Goal: Information Seeking & Learning: Learn about a topic

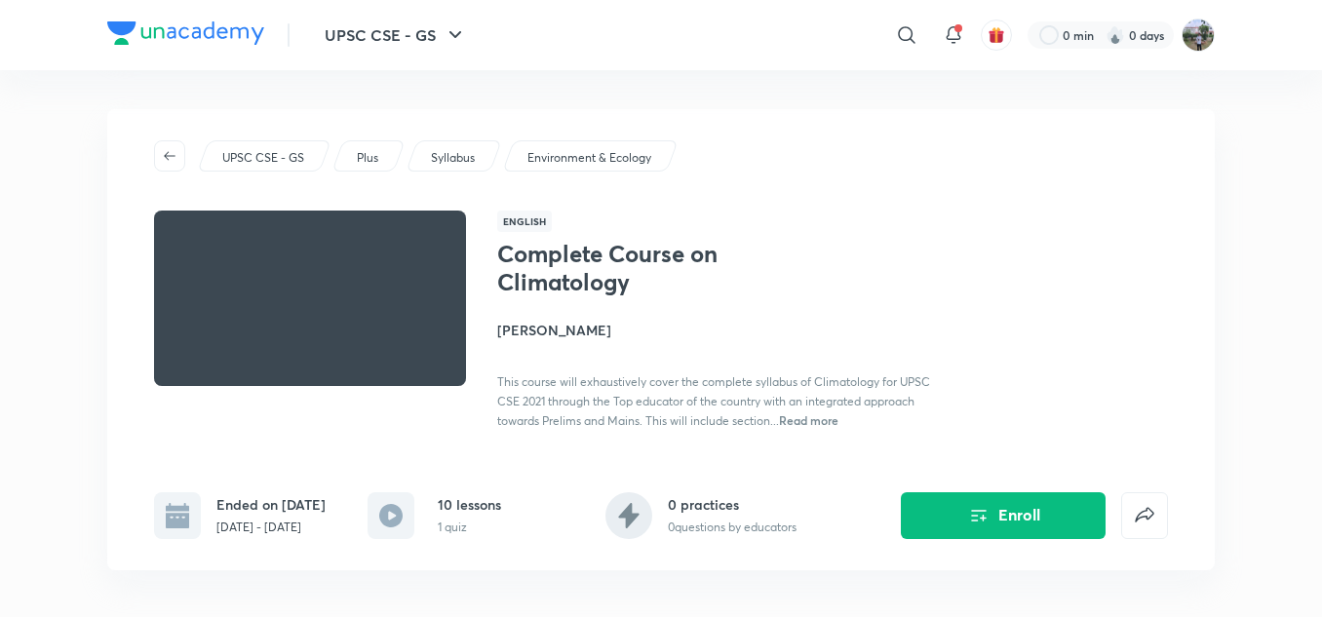
click at [278, 157] on p "UPSC CSE - GS" at bounding box center [263, 158] width 82 height 18
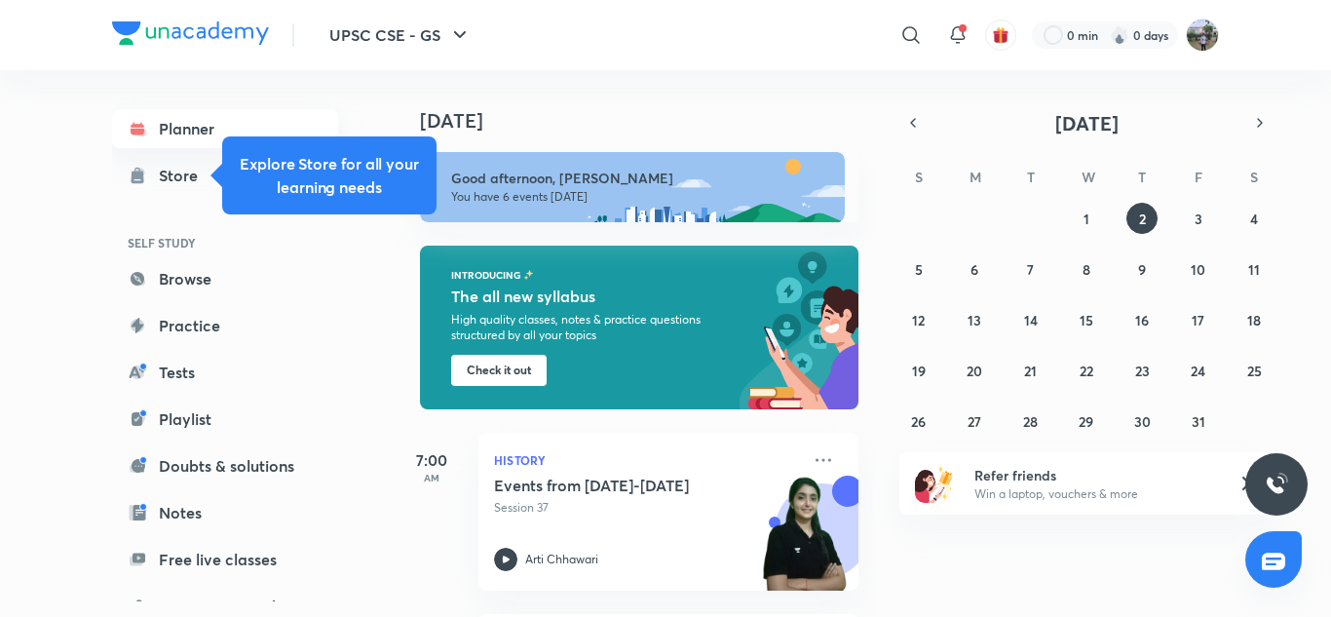
click at [172, 136] on link "Planner" at bounding box center [225, 128] width 226 height 39
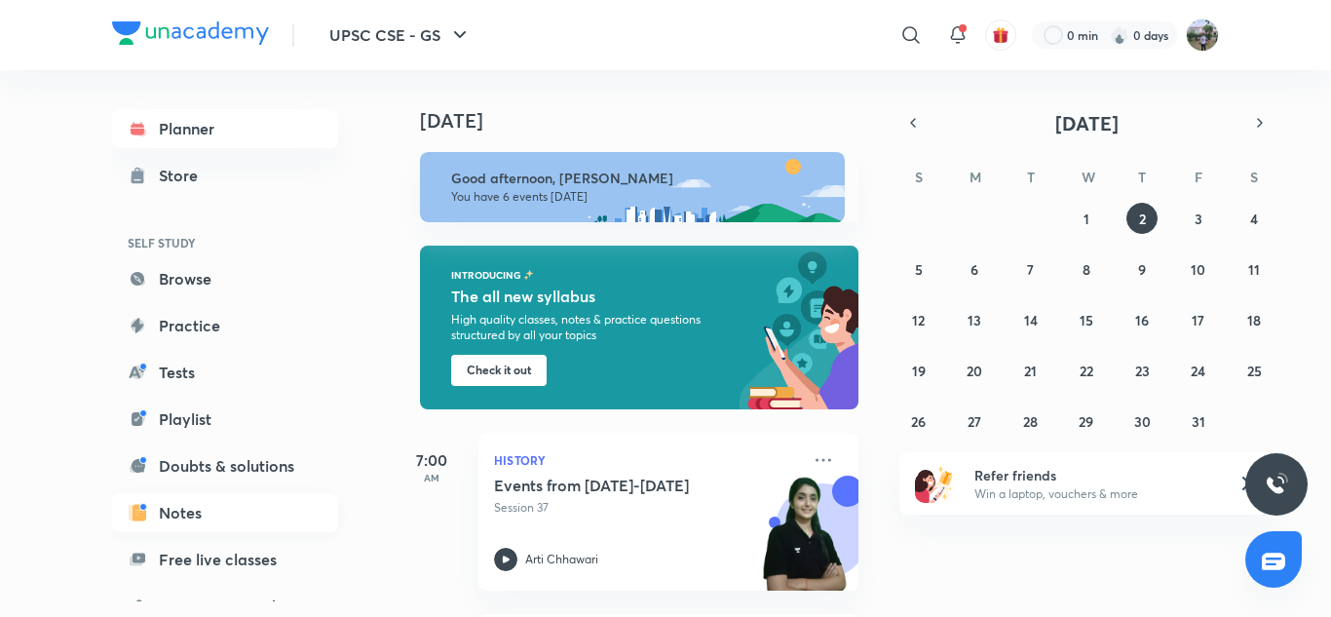
click at [158, 505] on link "Notes" at bounding box center [225, 512] width 226 height 39
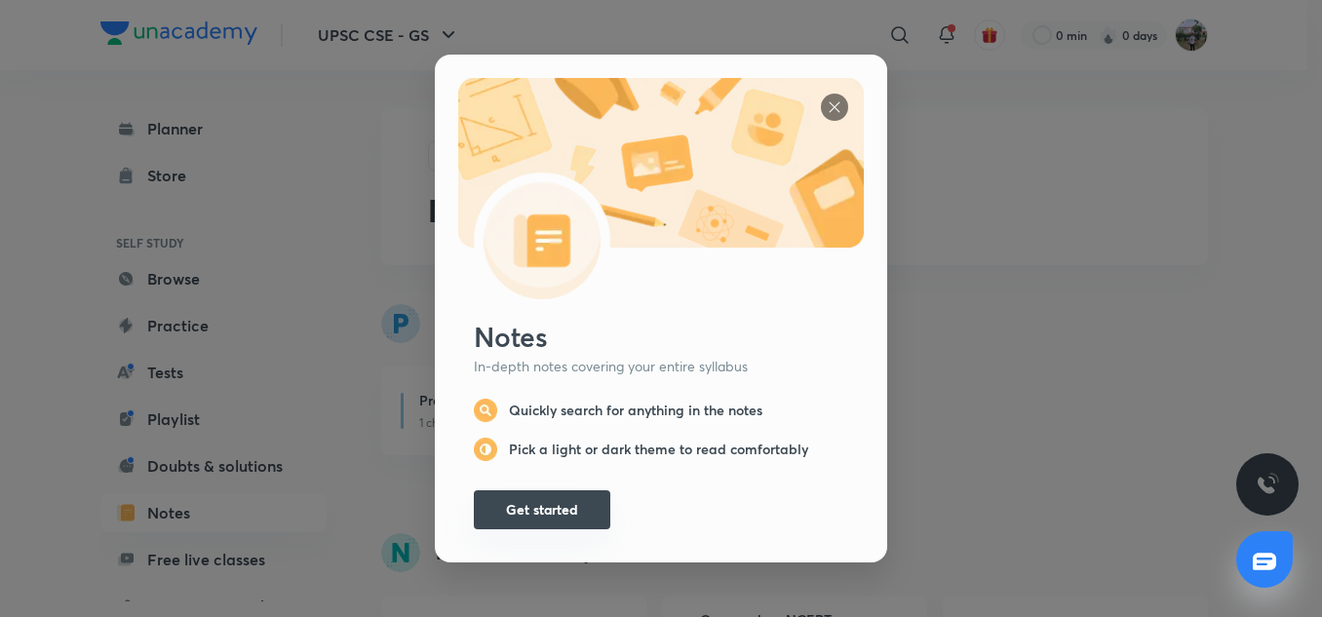
click at [507, 508] on button "Get started" at bounding box center [542, 509] width 136 height 39
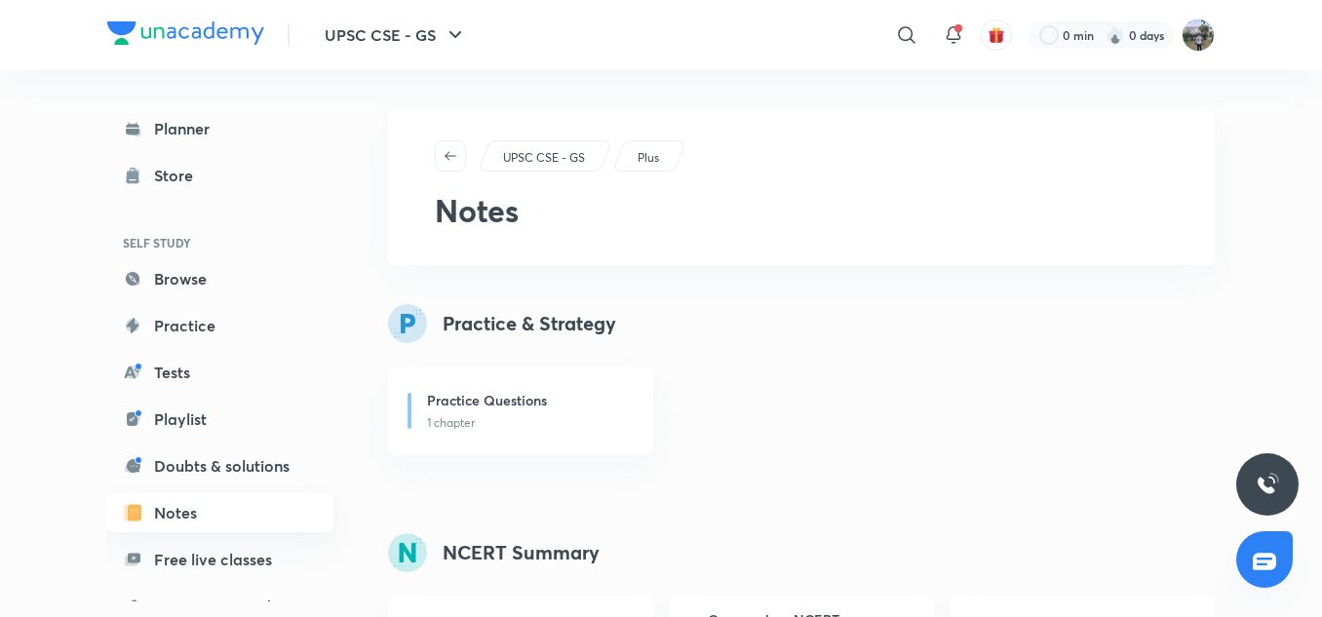
click at [189, 509] on link "Notes" at bounding box center [220, 512] width 226 height 39
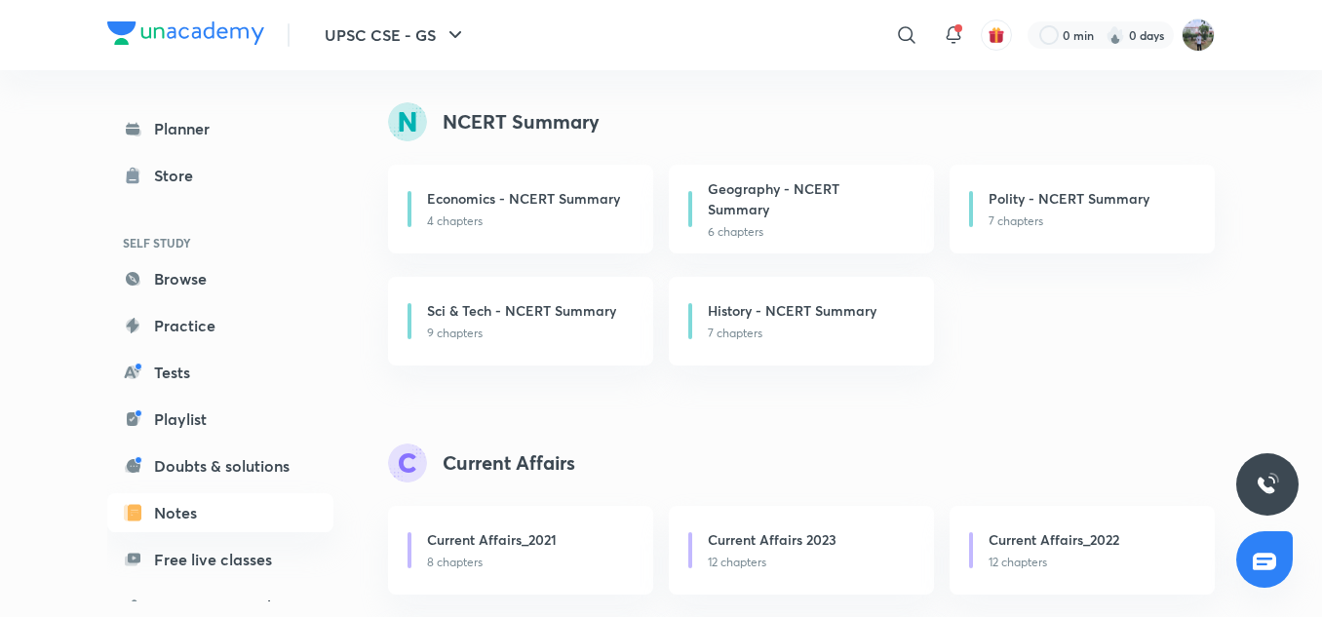
scroll to position [438, 0]
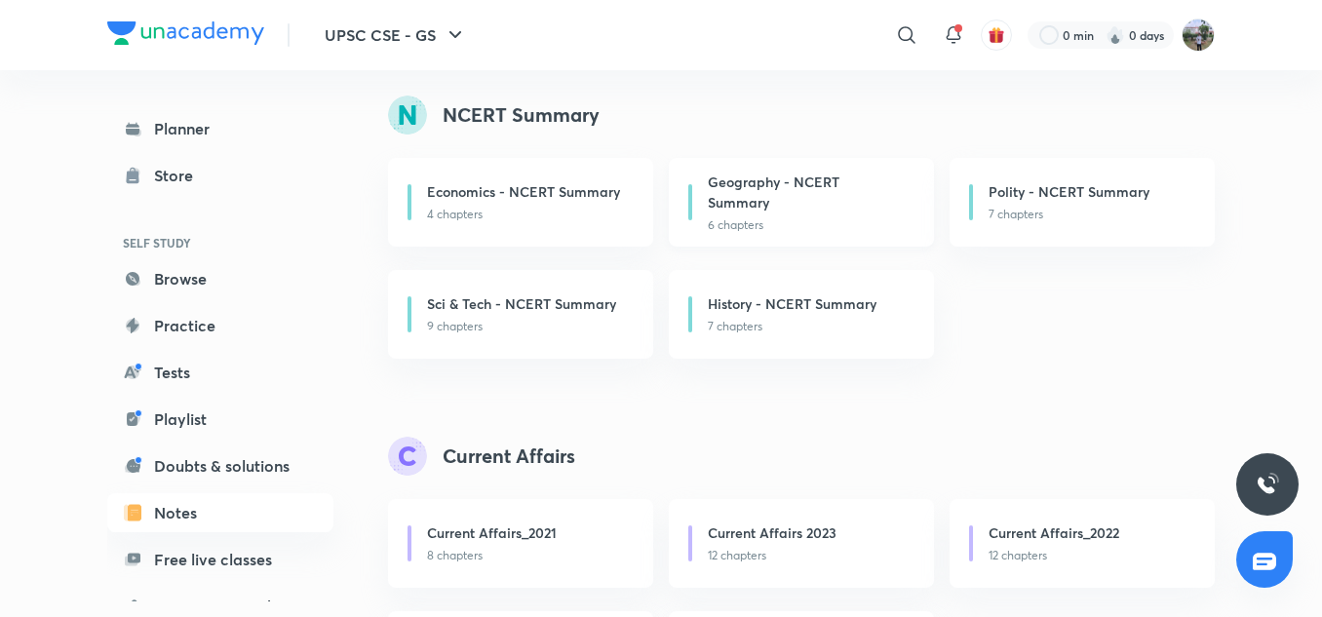
click at [740, 199] on h6 "Geography - NCERT Summary" at bounding box center [805, 192] width 195 height 41
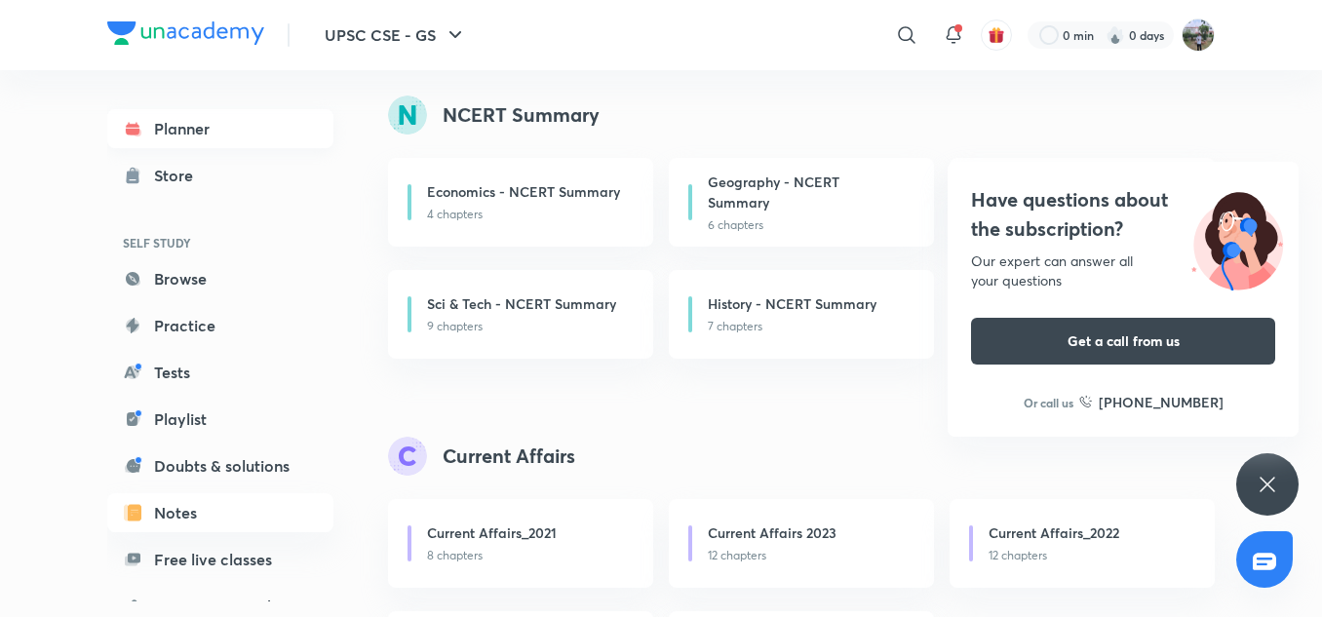
scroll to position [260, 0]
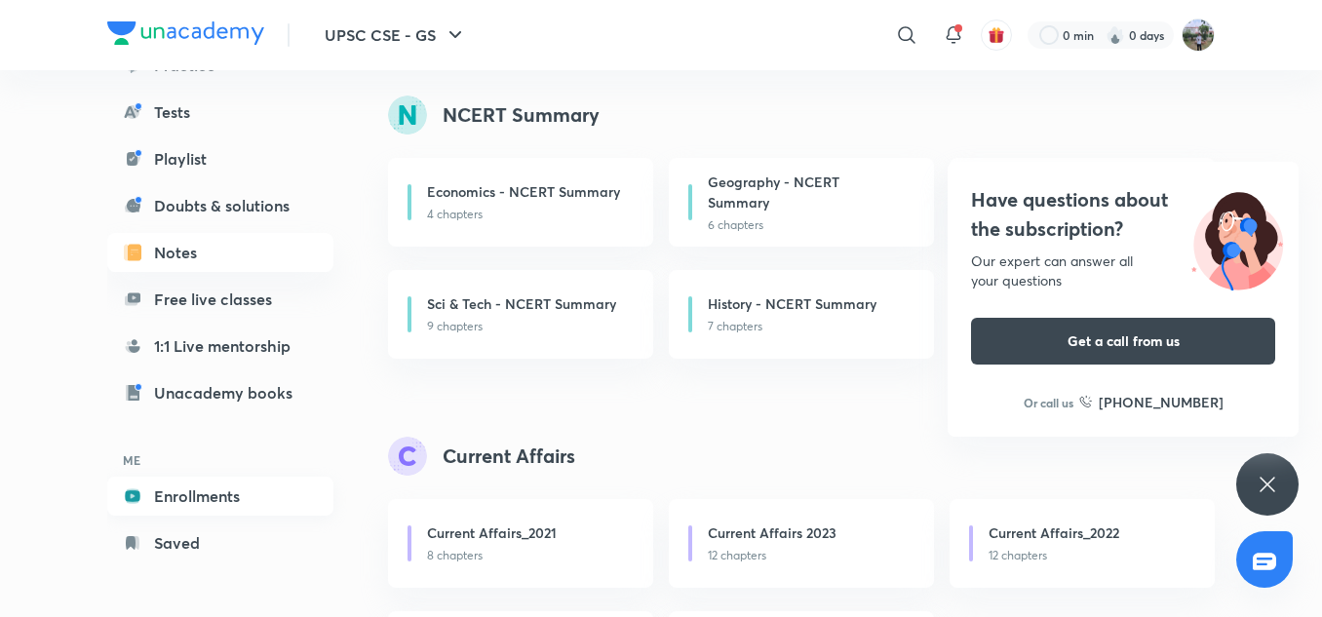
click at [212, 499] on link "Enrollments" at bounding box center [220, 496] width 226 height 39
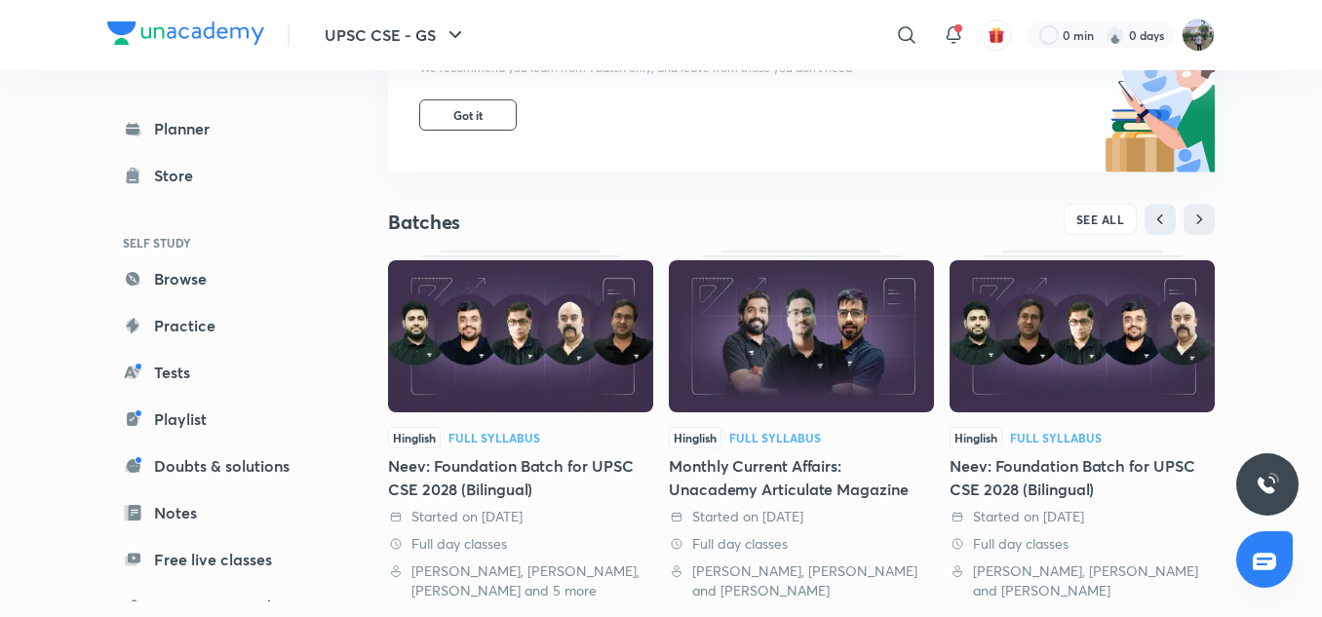
scroll to position [262, 0]
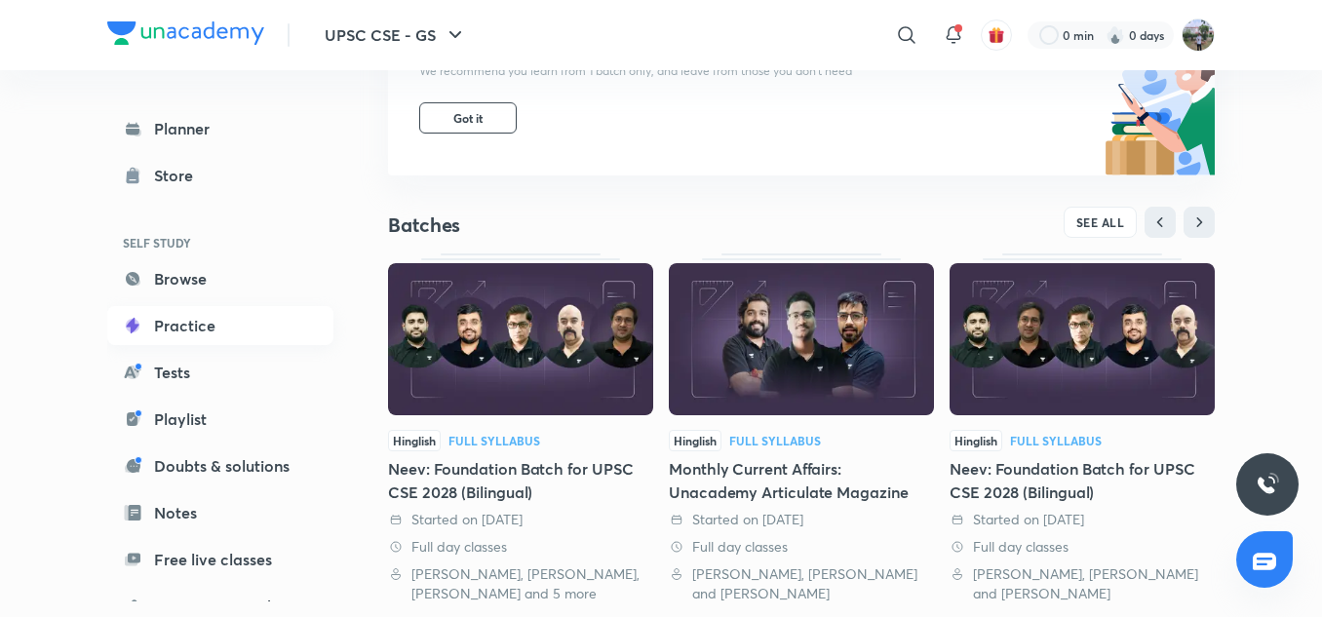
click at [174, 326] on link "Practice" at bounding box center [220, 325] width 226 height 39
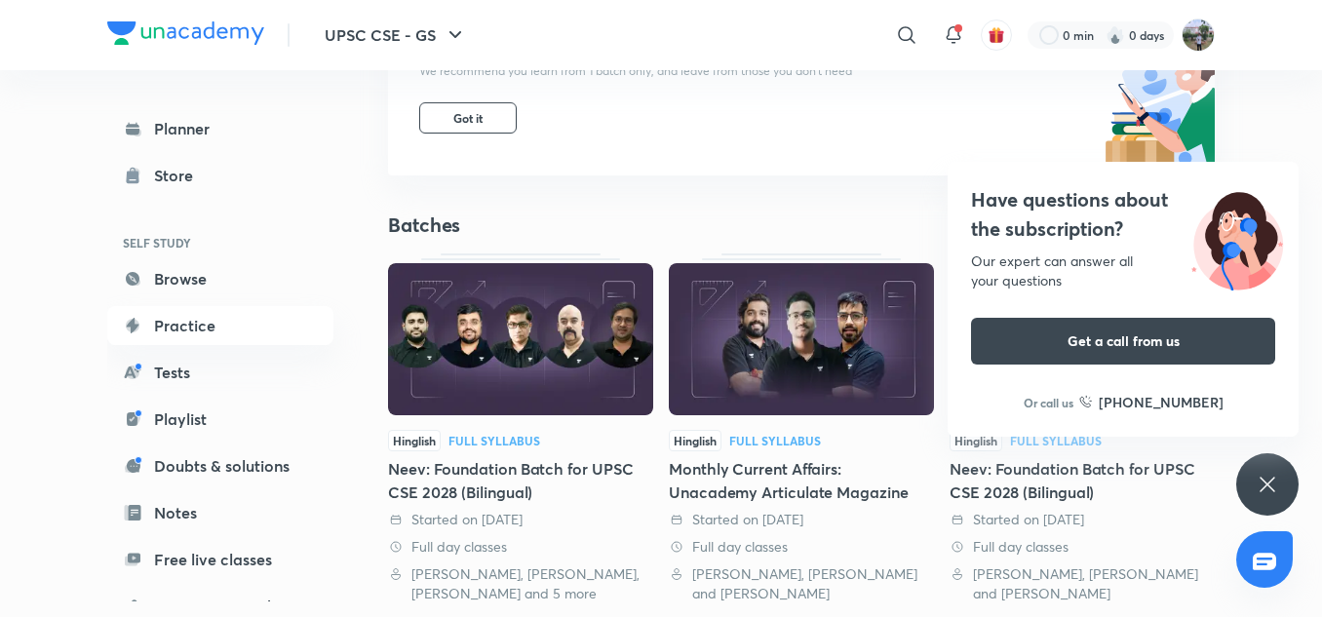
scroll to position [748, 0]
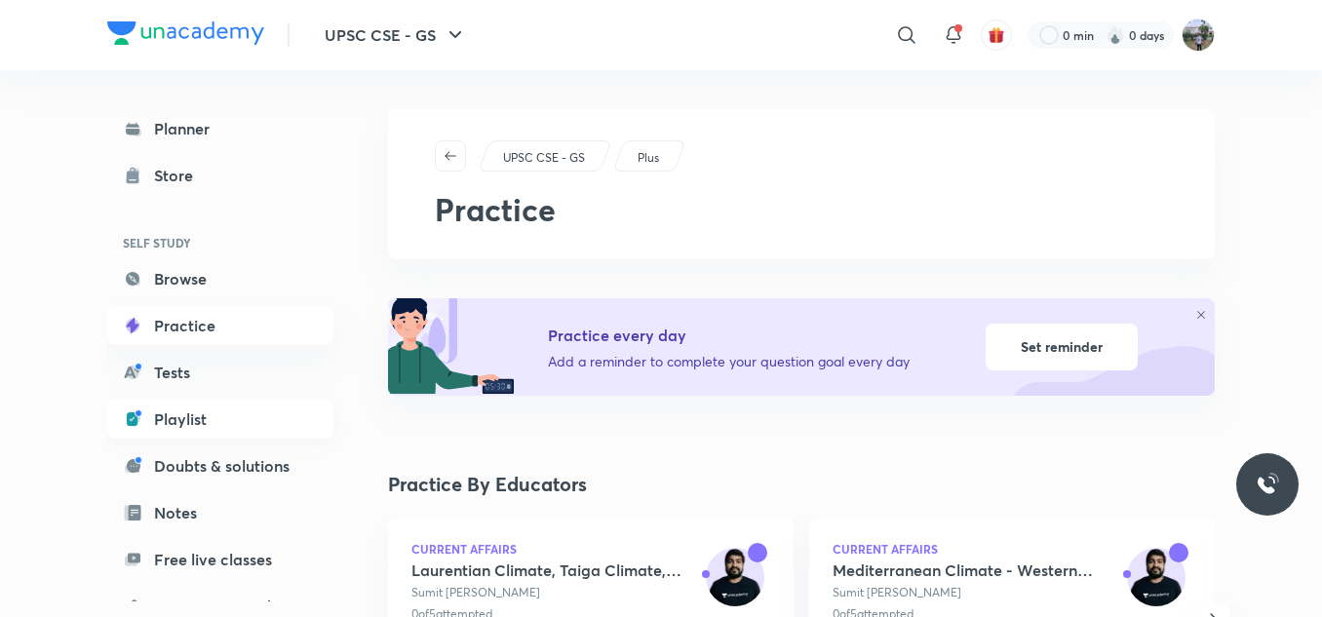
click at [183, 416] on link "Playlist" at bounding box center [220, 419] width 226 height 39
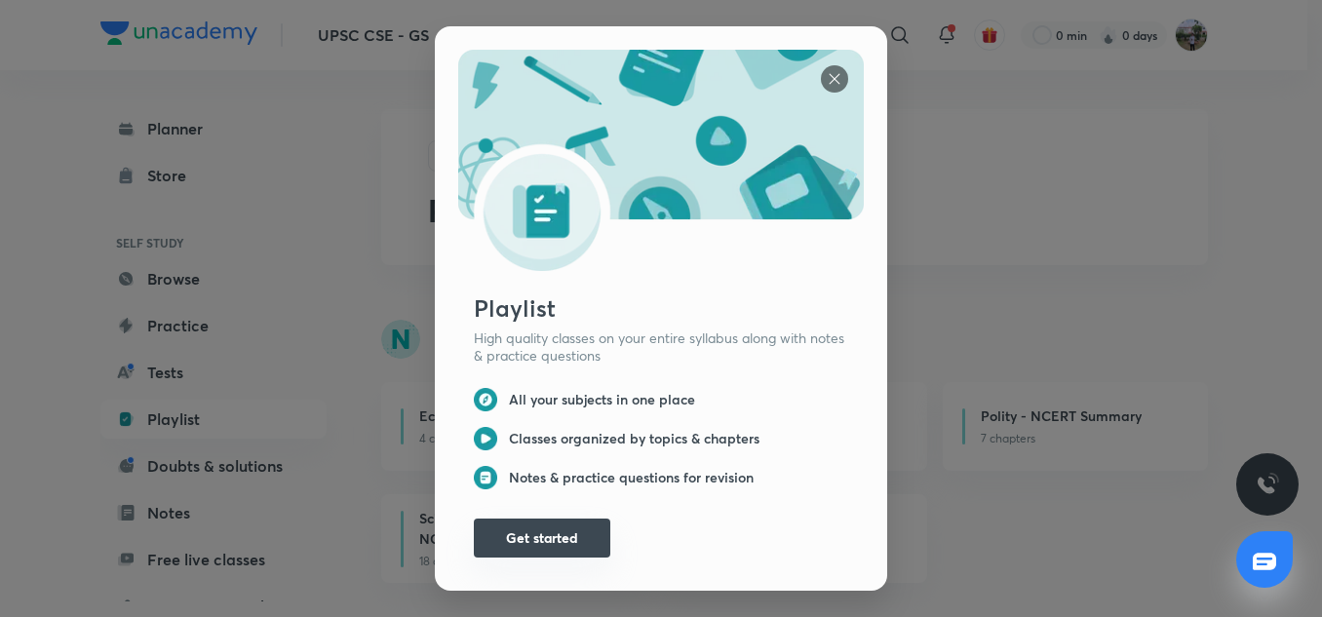
click at [526, 529] on button "Get started" at bounding box center [542, 538] width 136 height 39
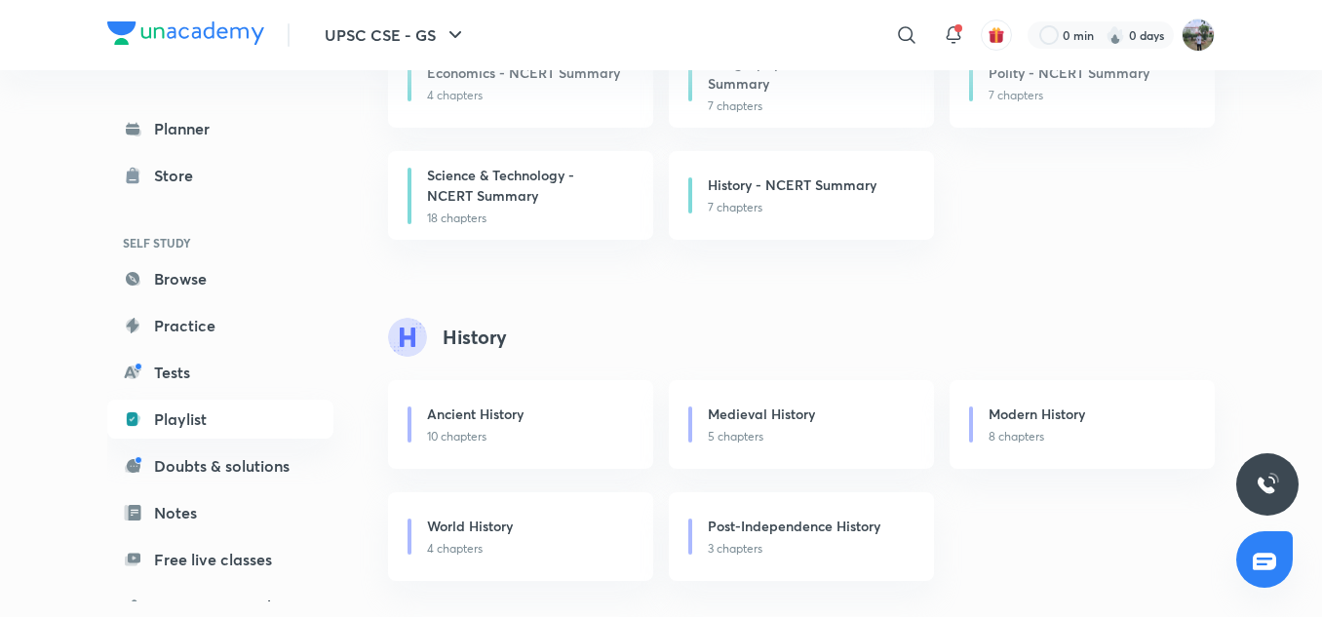
scroll to position [344, 0]
click at [451, 414] on h6 "Ancient History" at bounding box center [475, 413] width 96 height 20
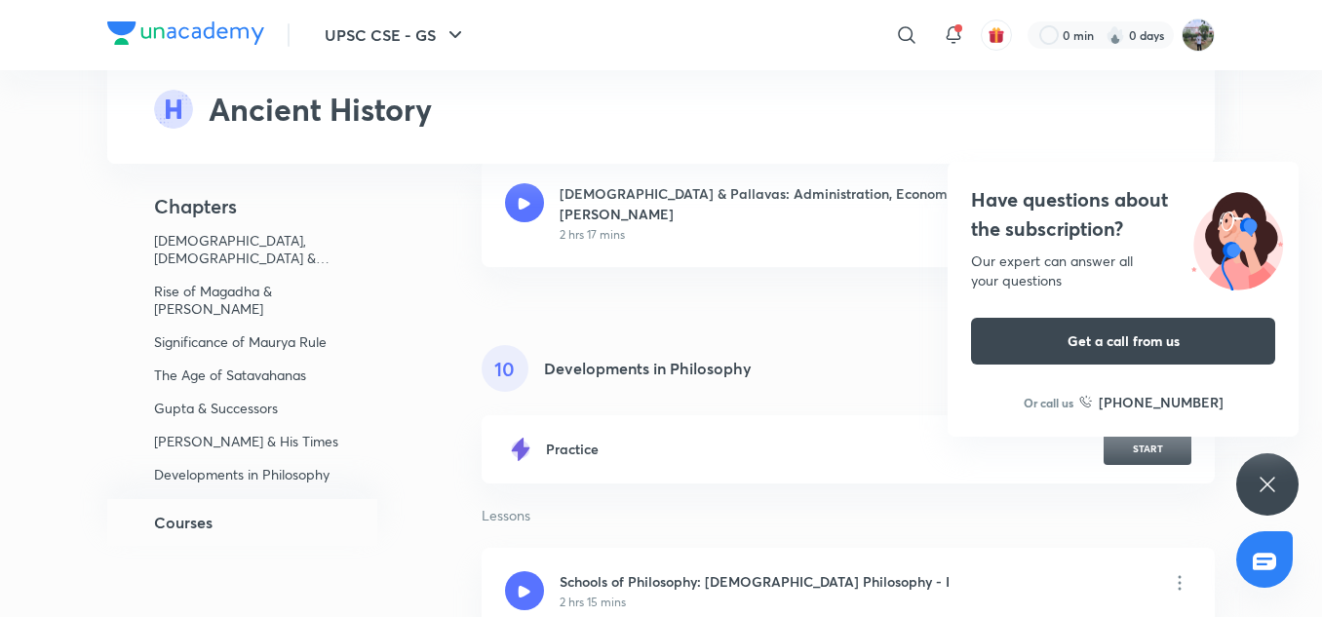
scroll to position [5020, 0]
click at [637, 572] on h6 "Schools of Philosophy: Orthodox Philosophy - I" at bounding box center [754, 582] width 390 height 20
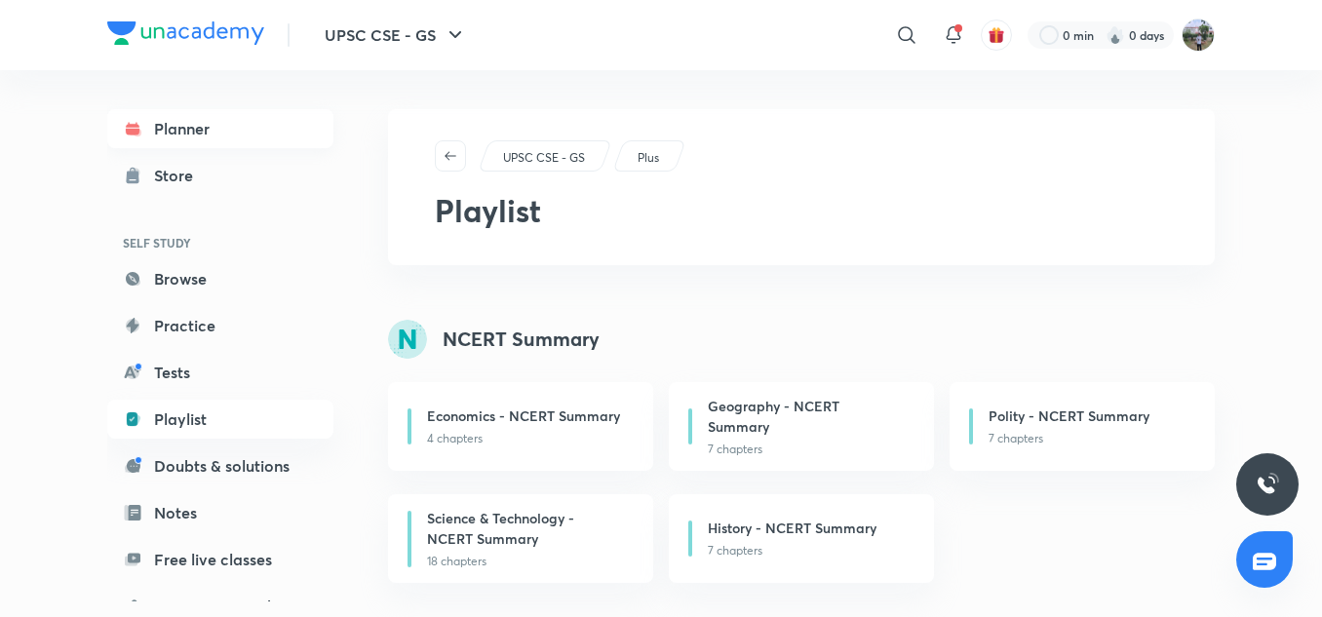
click at [196, 127] on link "Planner" at bounding box center [220, 128] width 226 height 39
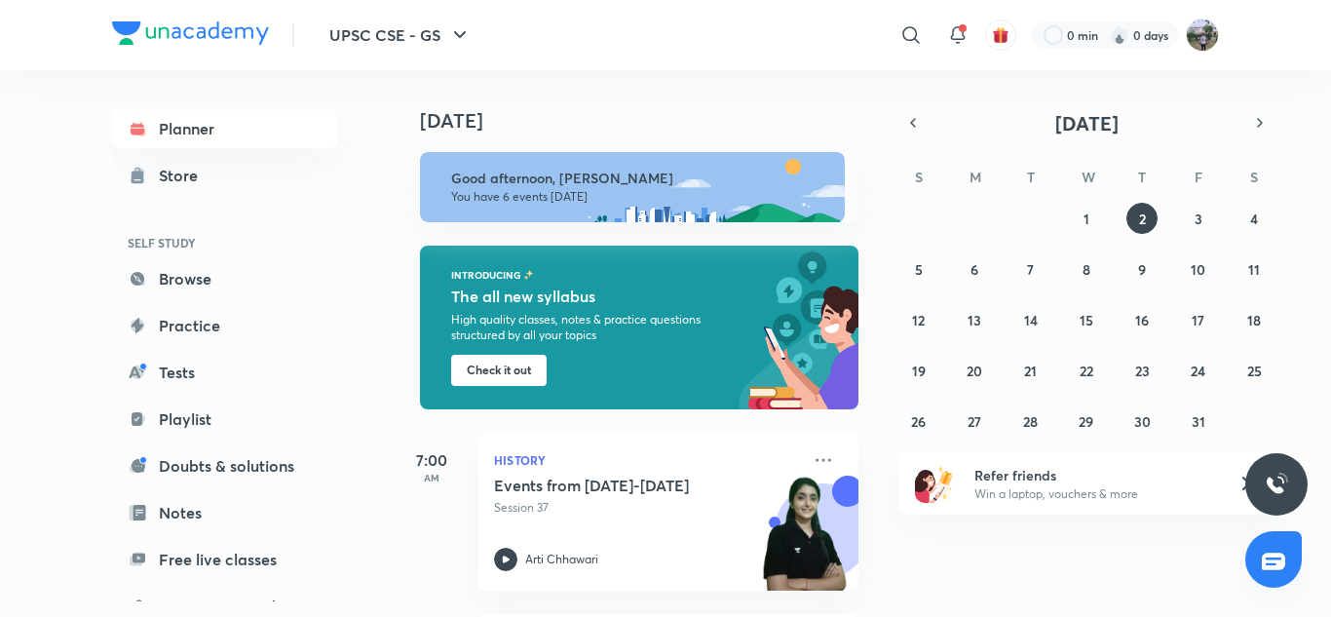
click at [481, 360] on button "Check it out" at bounding box center [499, 370] width 96 height 31
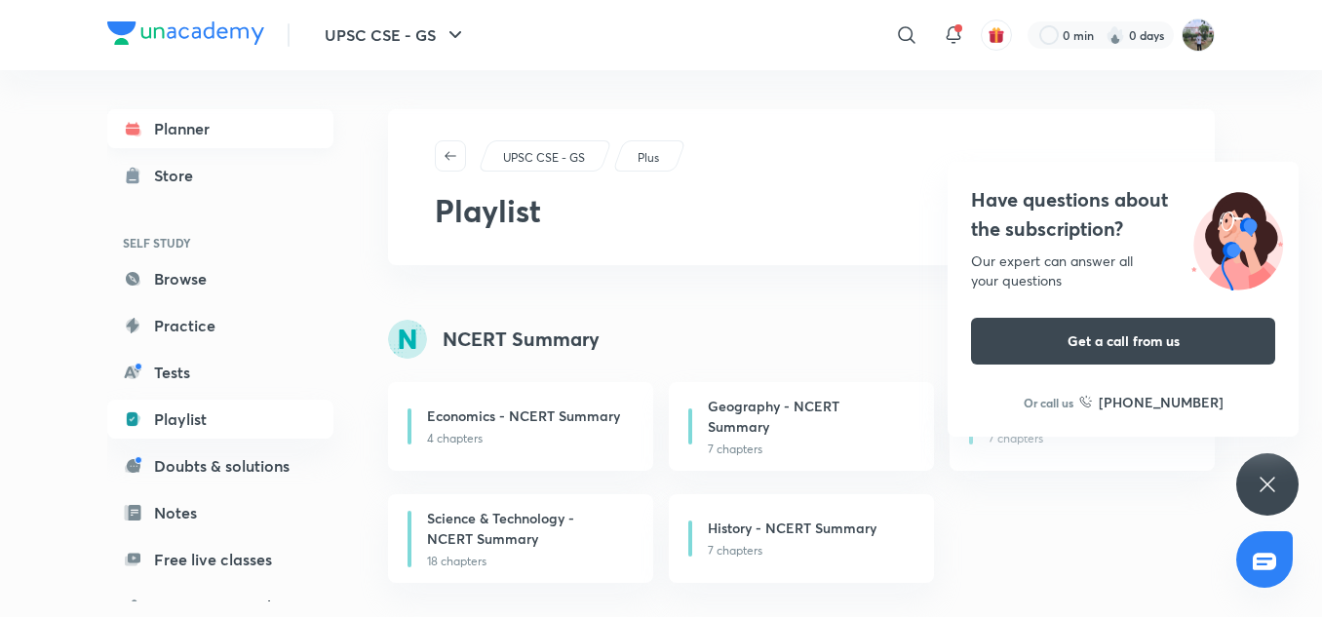
click at [166, 145] on link "Planner" at bounding box center [220, 128] width 226 height 39
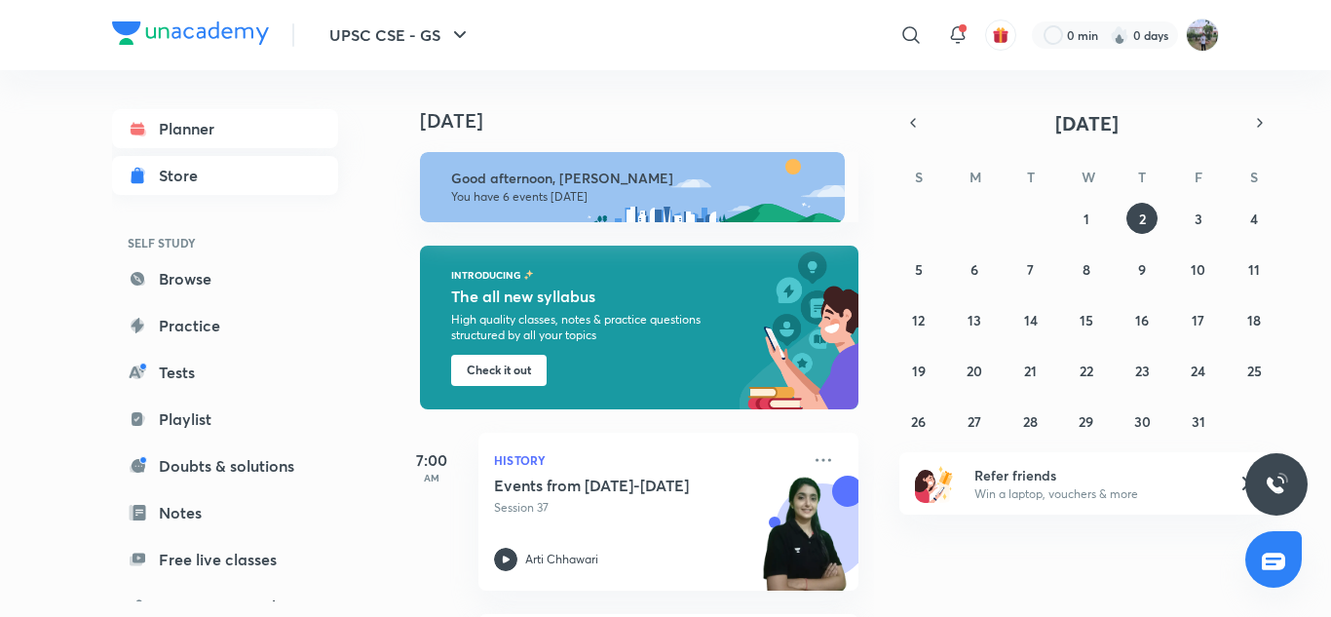
click at [151, 168] on link "Store" at bounding box center [225, 175] width 226 height 39
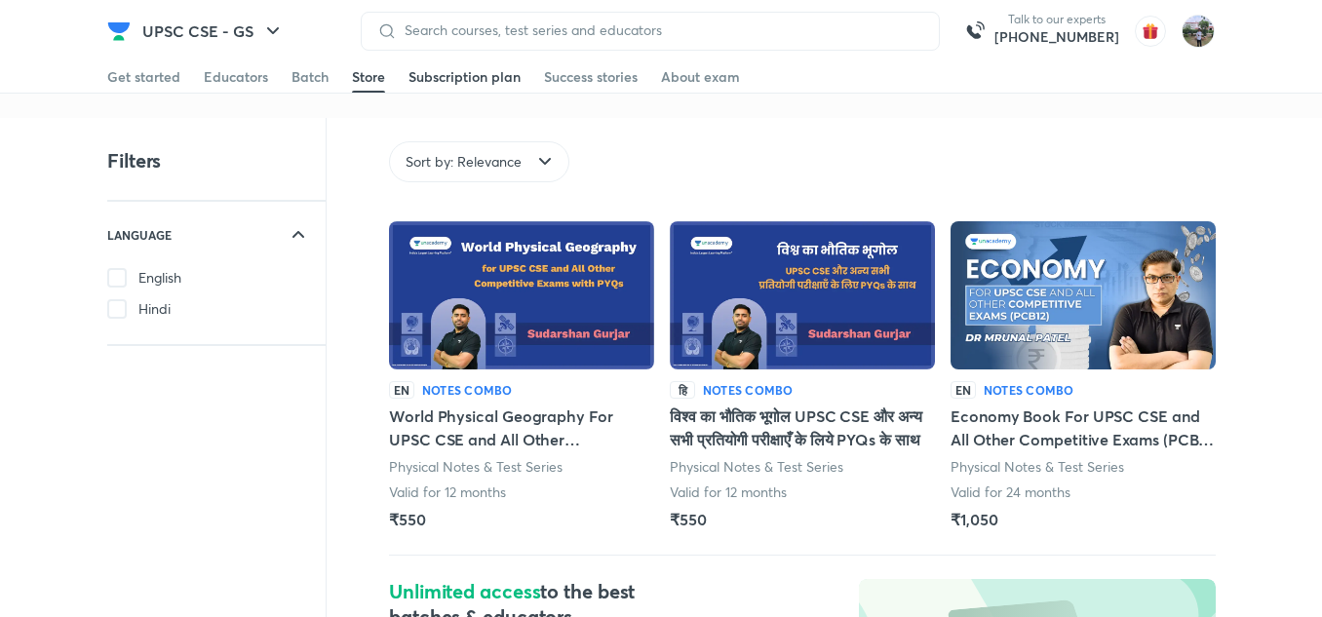
click at [491, 81] on div "Subscription plan" at bounding box center [464, 76] width 112 height 19
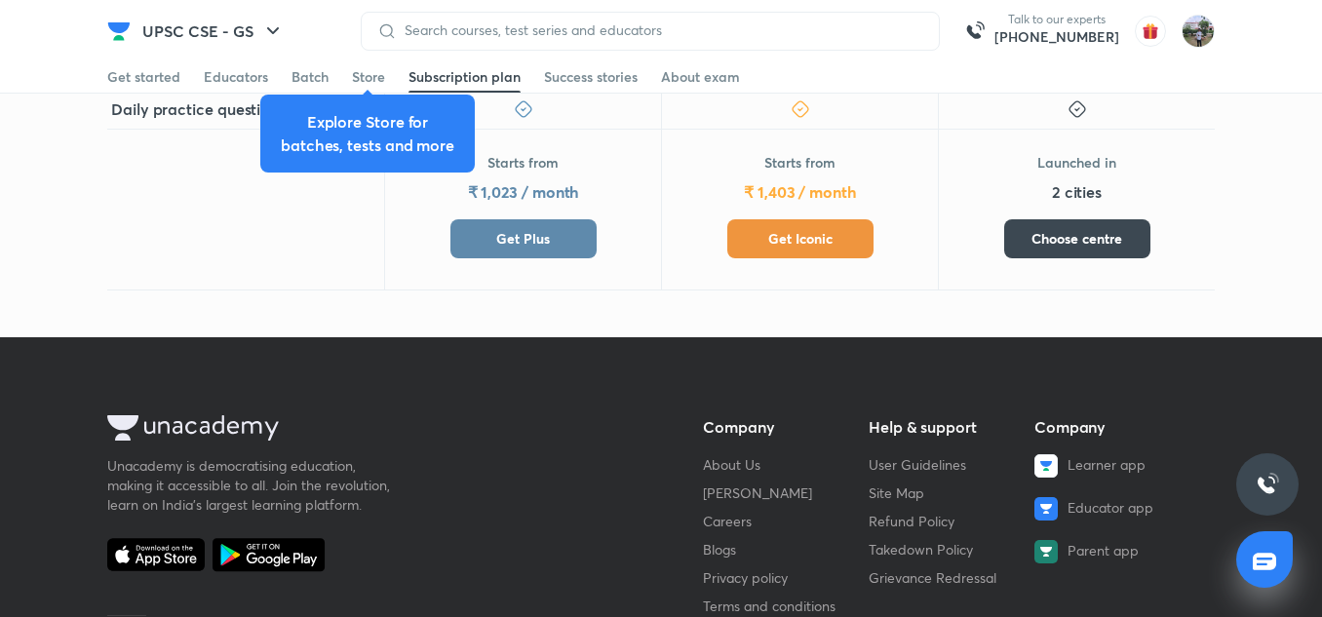
scroll to position [985, 0]
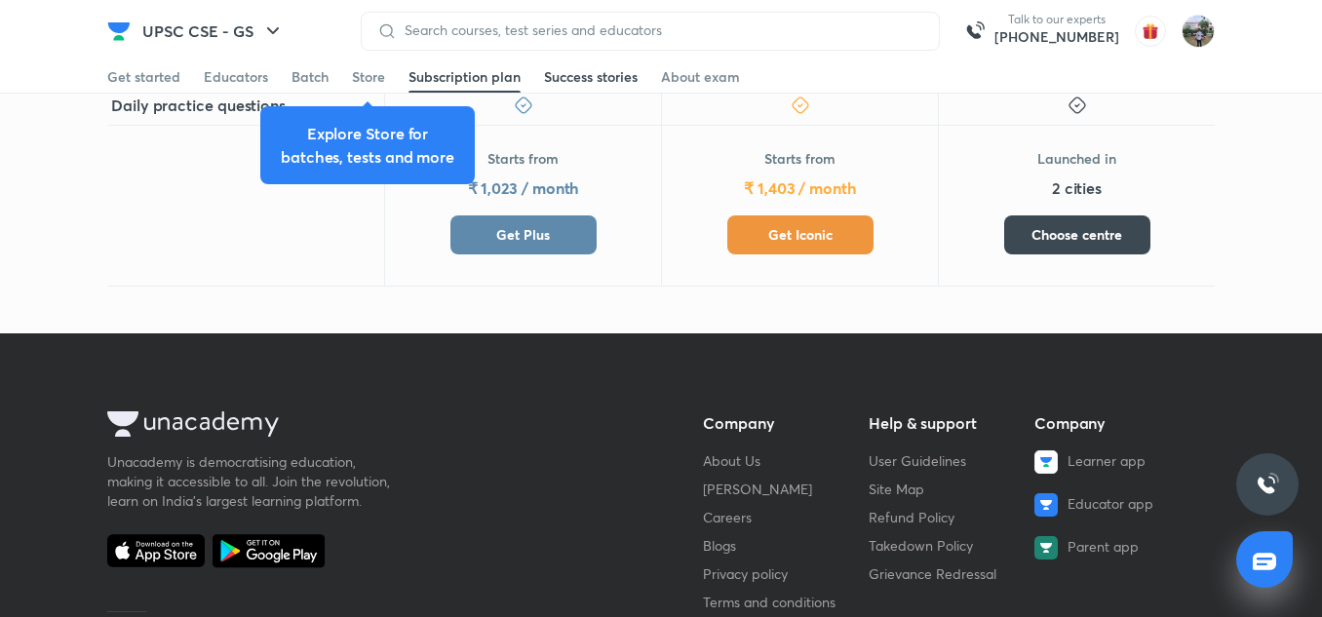
click at [586, 79] on div "Success stories" at bounding box center [591, 76] width 94 height 19
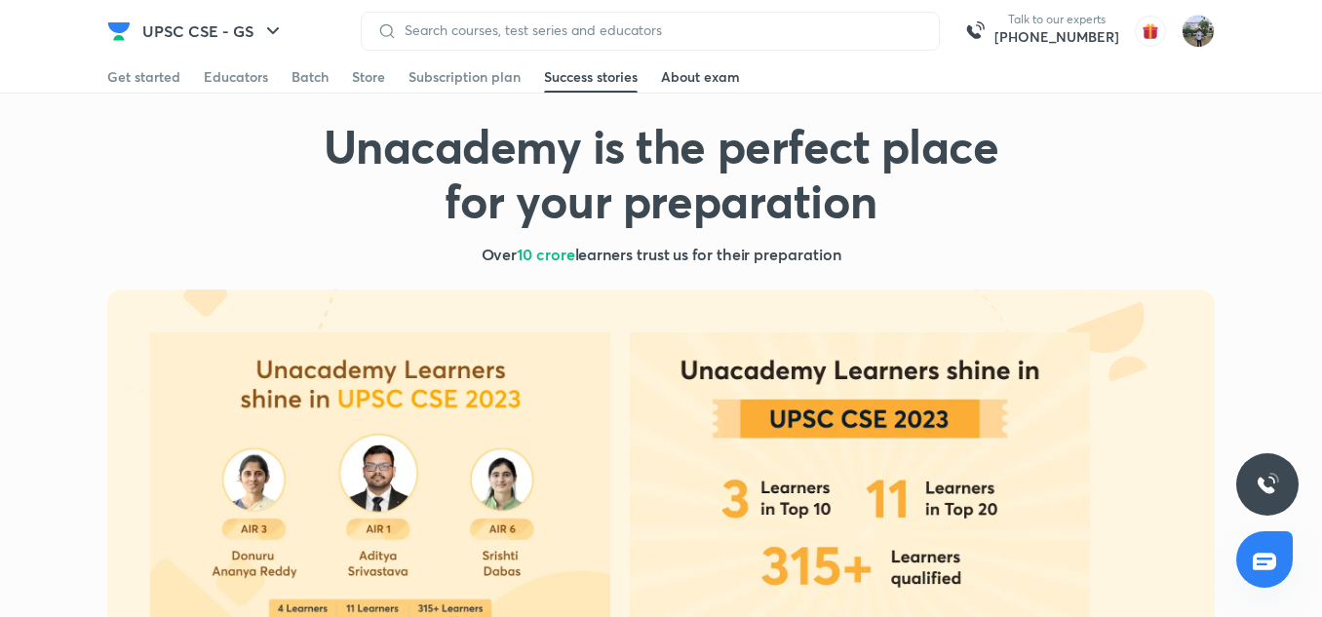
click at [694, 67] on div "About exam" at bounding box center [700, 76] width 79 height 19
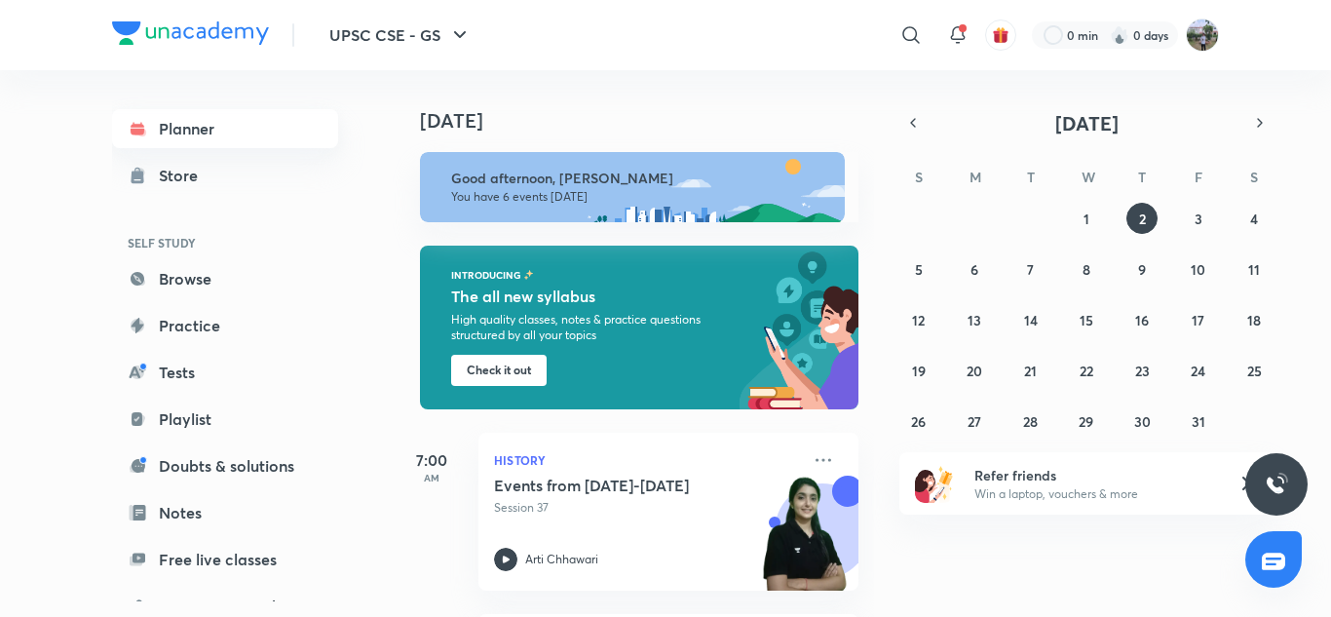
click at [193, 128] on link "Planner" at bounding box center [225, 128] width 226 height 39
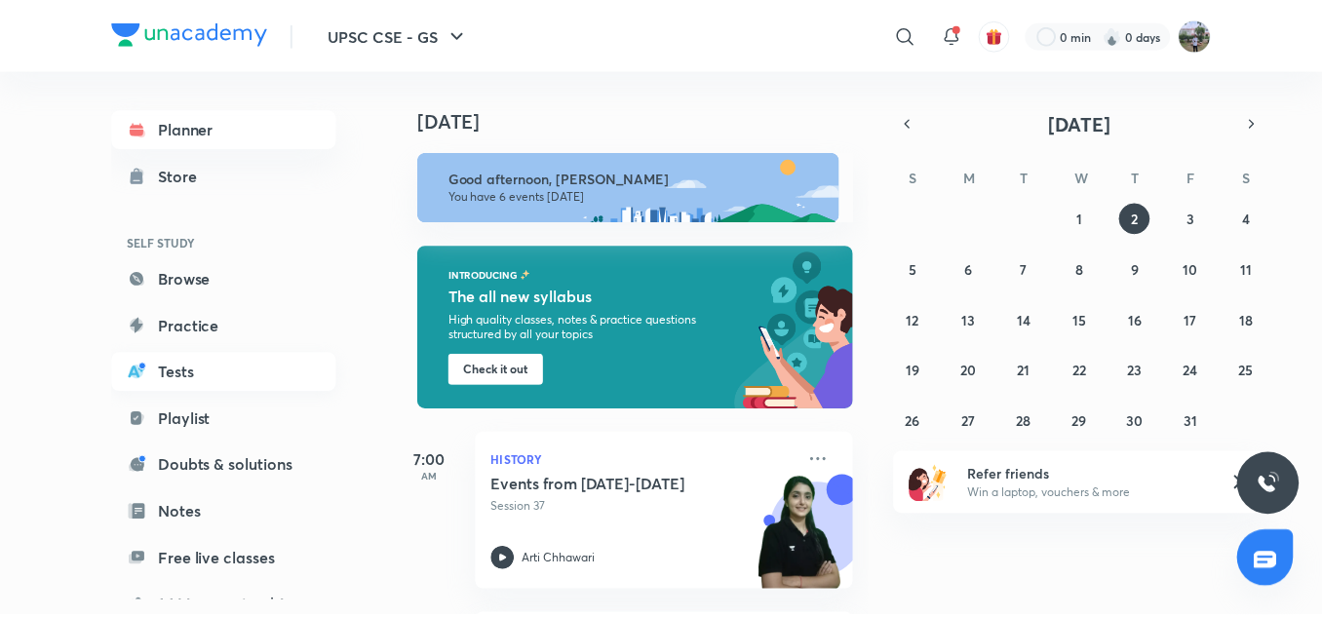
scroll to position [260, 0]
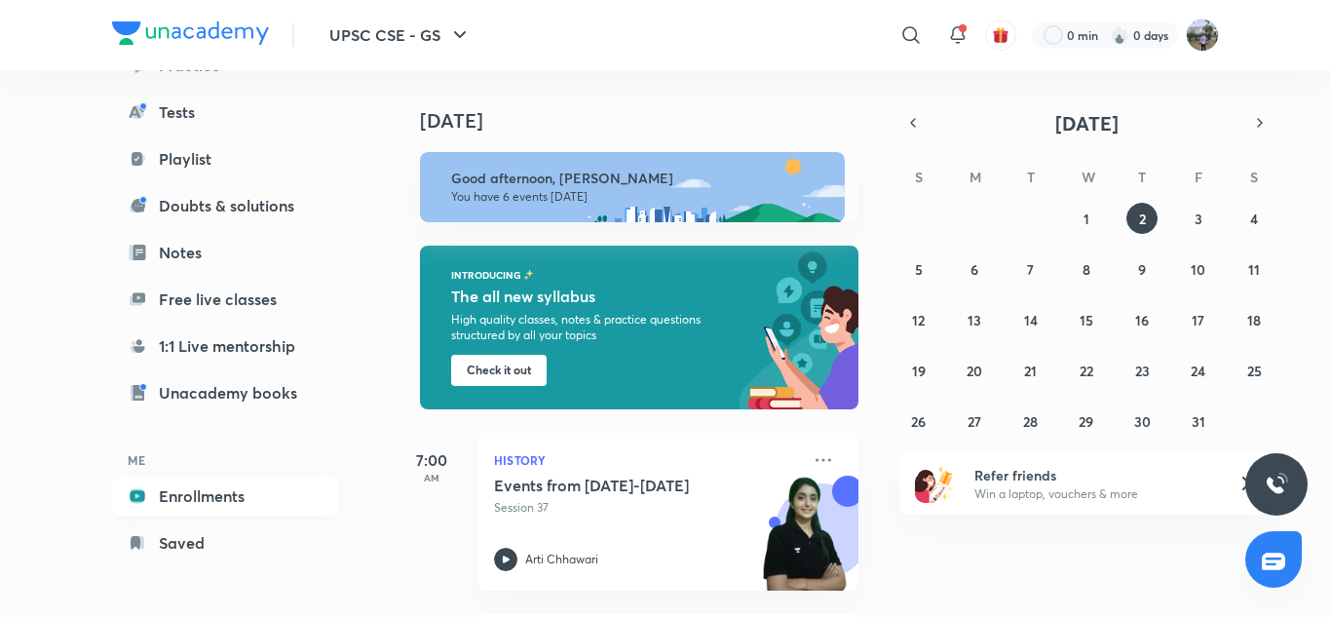
click at [207, 500] on link "Enrollments" at bounding box center [225, 496] width 226 height 39
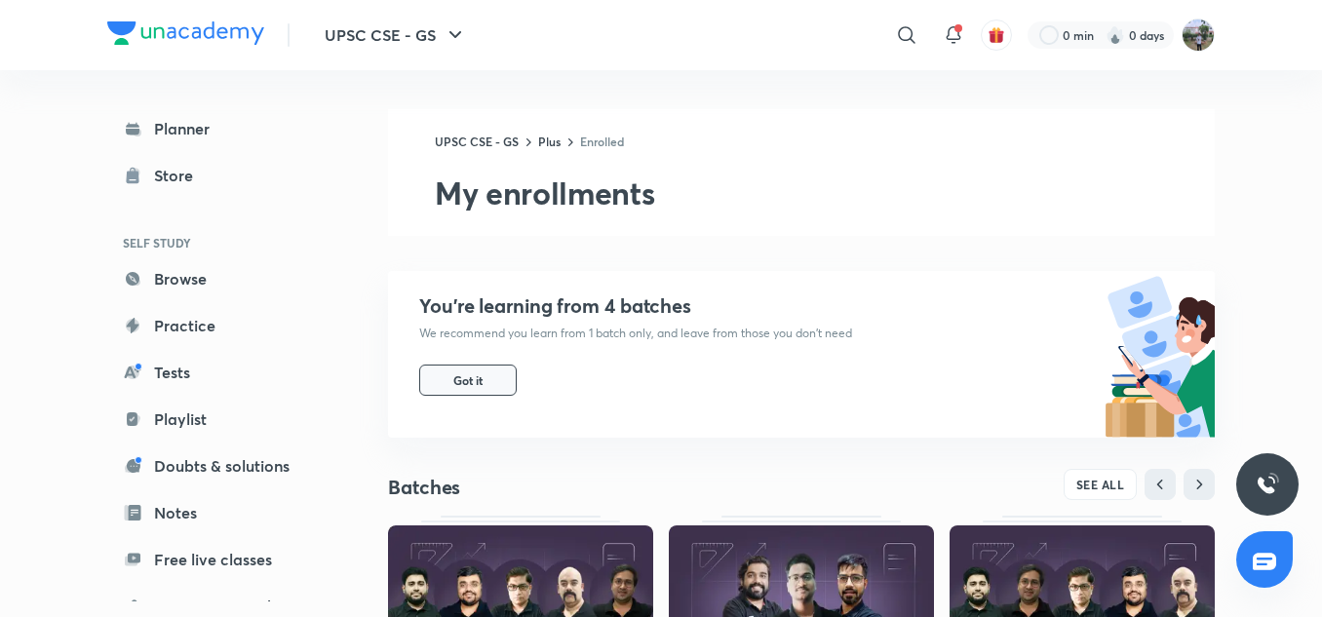
click at [485, 386] on button "Got it" at bounding box center [467, 380] width 97 height 31
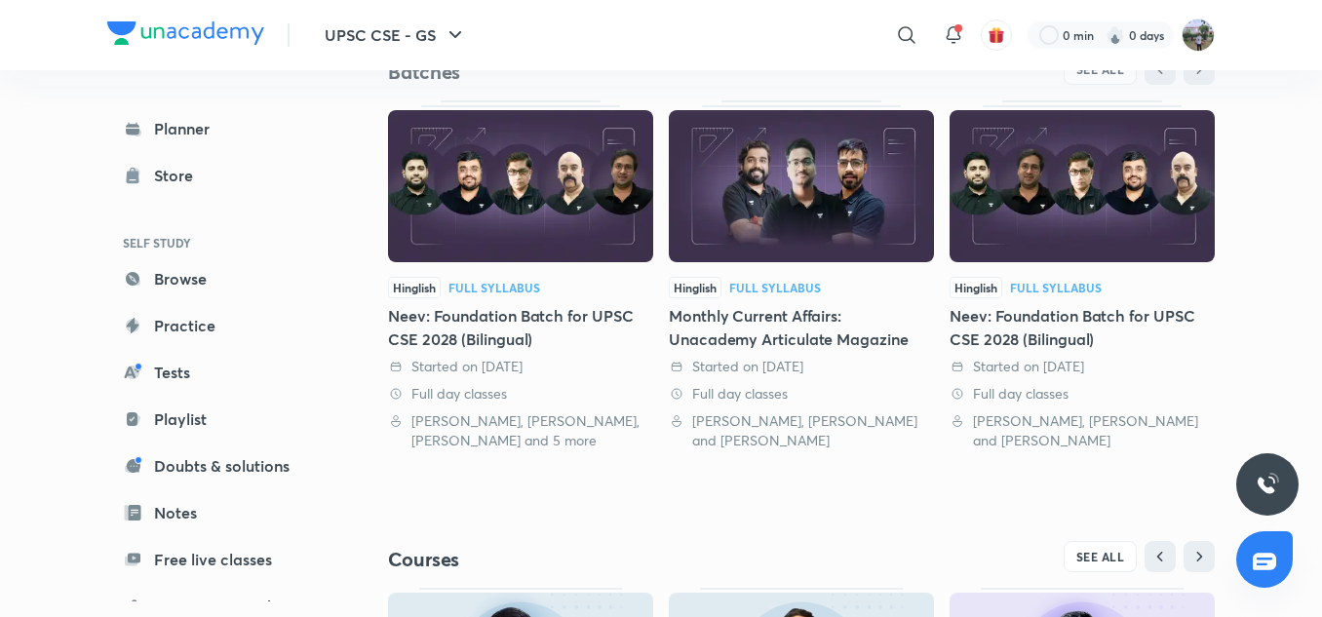
scroll to position [223, 0]
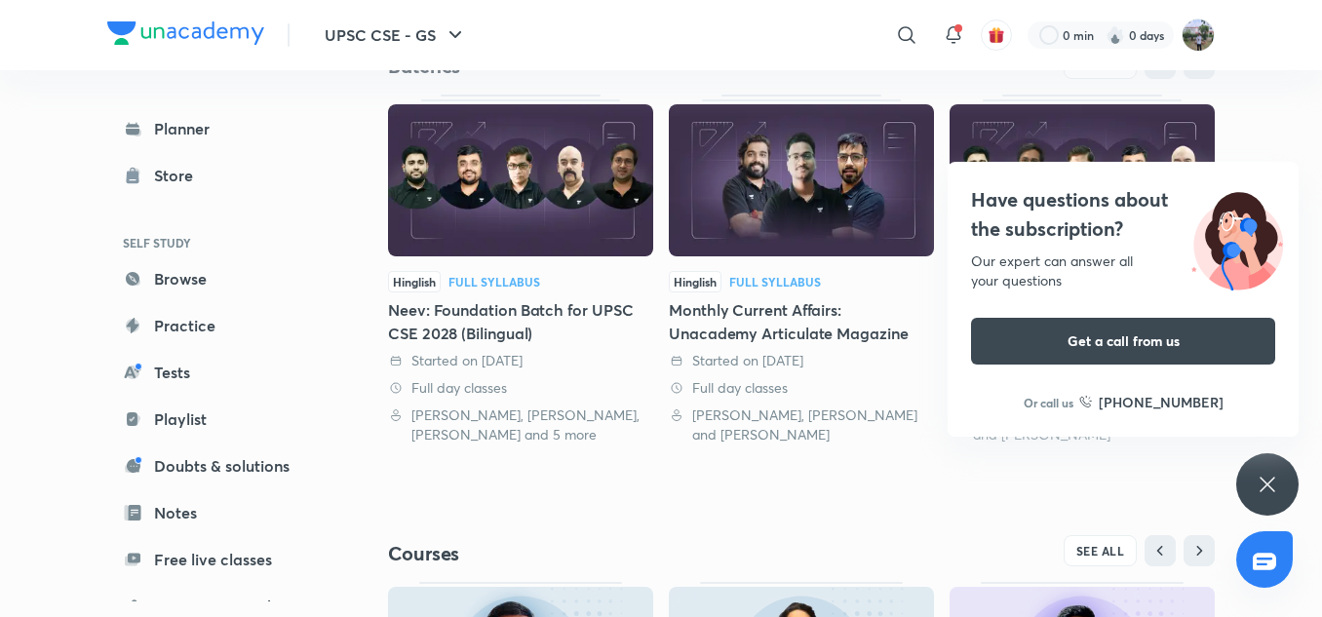
click at [480, 279] on div "Full Syllabus" at bounding box center [494, 282] width 92 height 12
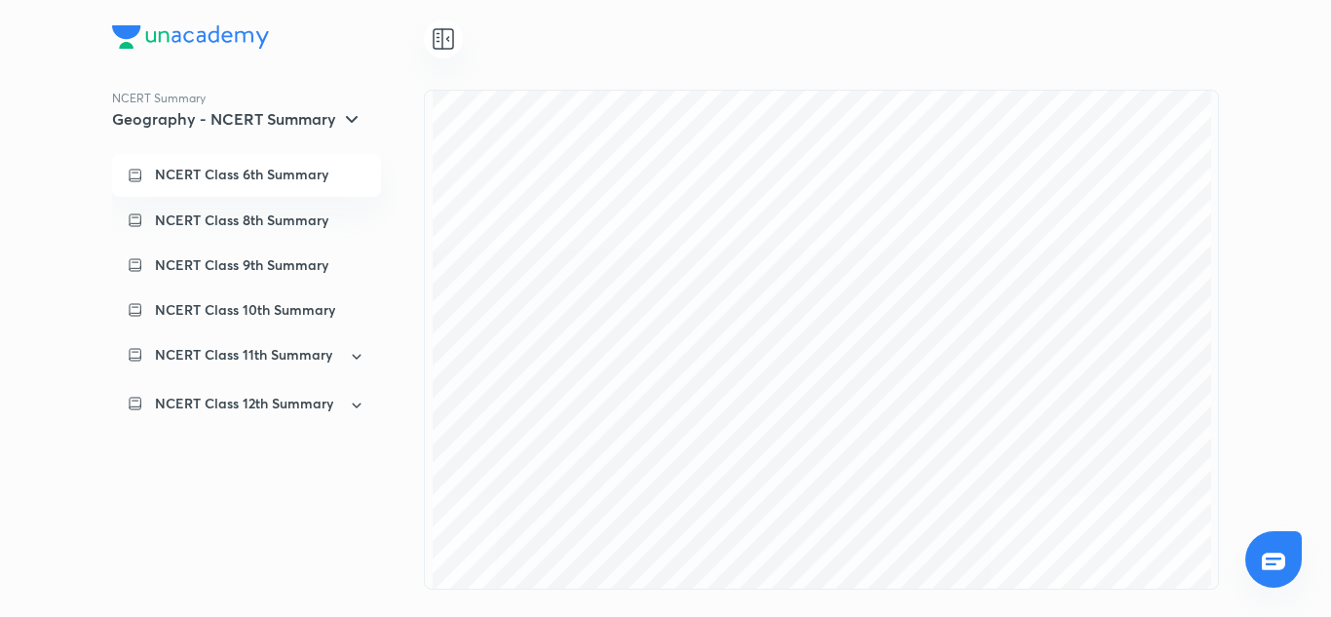
click at [279, 180] on p "NCERT Class 6th Summary" at bounding box center [241, 175] width 173 height 18
click at [246, 401] on p "NCERT Class 12th Summary" at bounding box center [244, 403] width 178 height 19
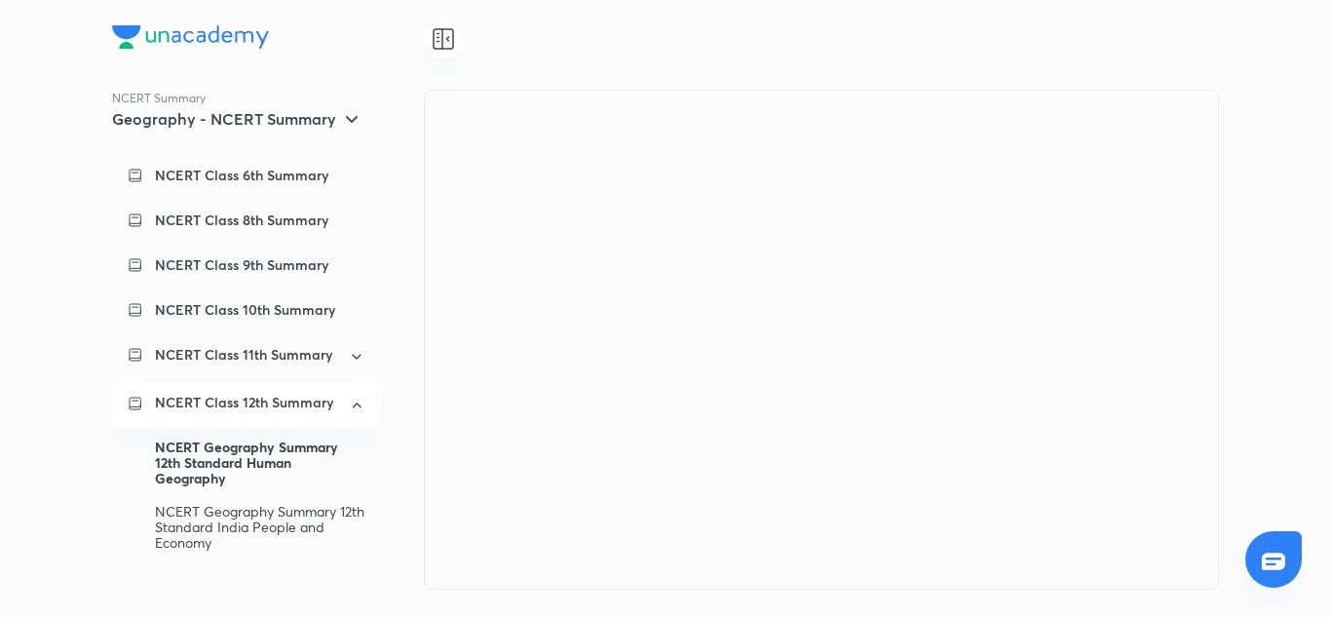
scroll to position [0, 0]
click at [455, 33] on div at bounding box center [443, 38] width 39 height 39
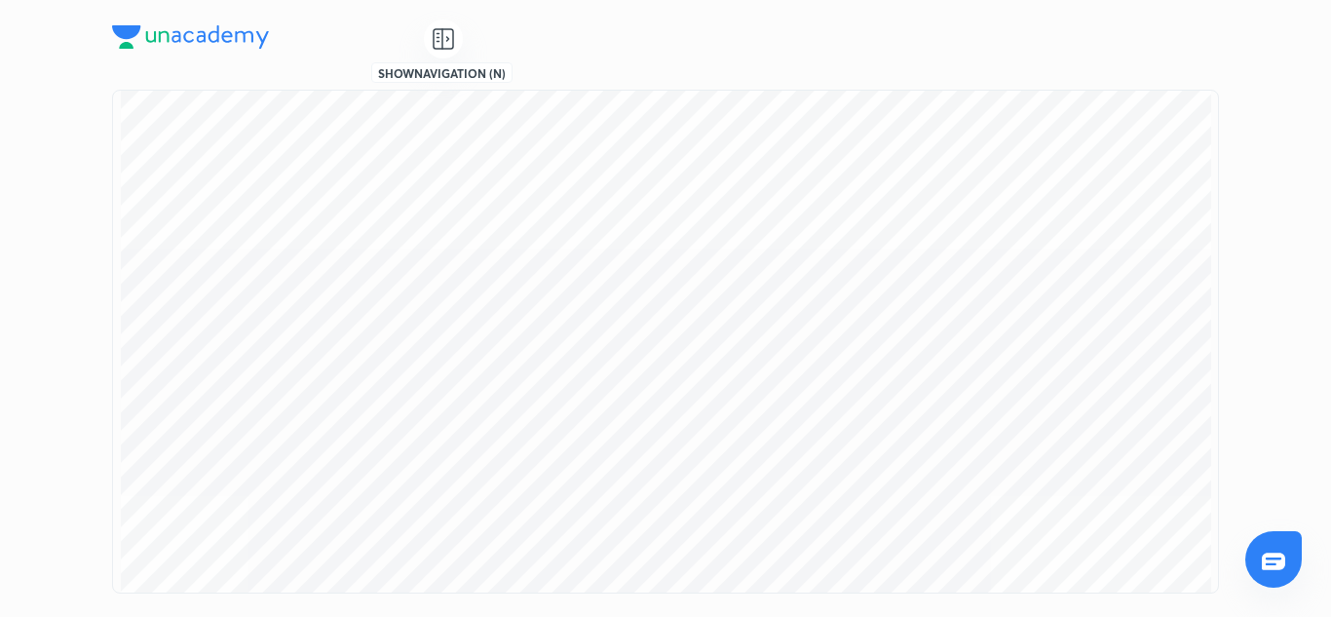
click at [449, 44] on icon at bounding box center [443, 38] width 23 height 23
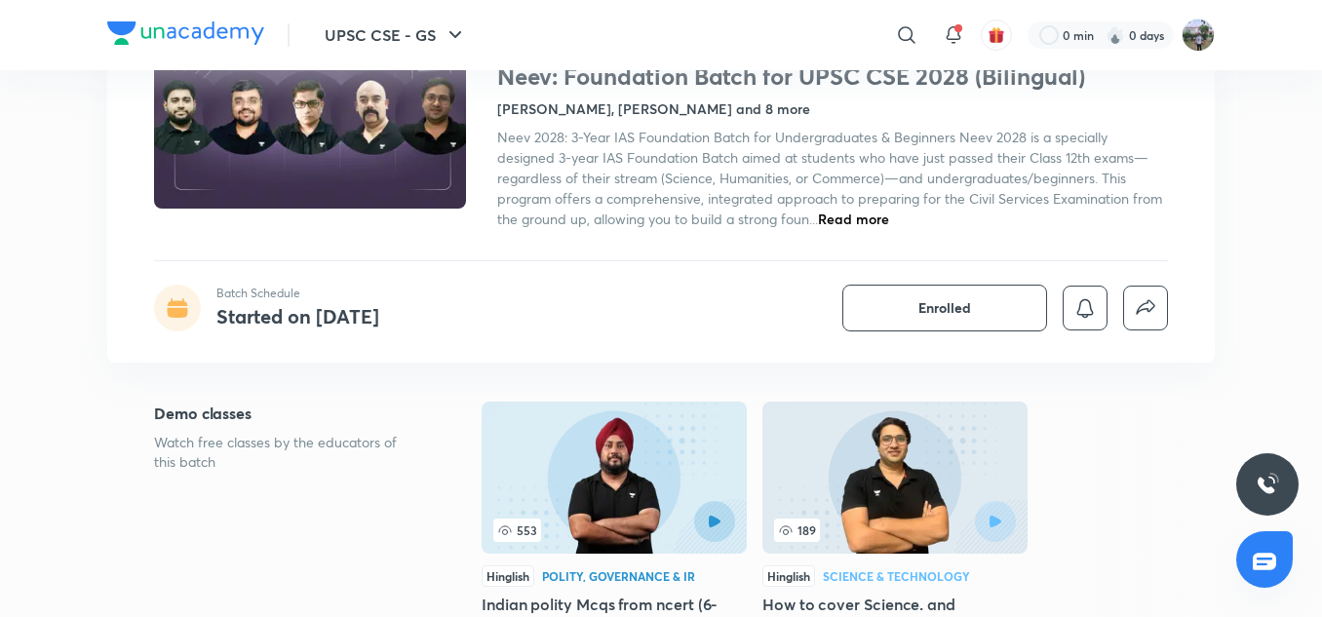
scroll to position [169, 0]
click at [899, 301] on button "Enrolled" at bounding box center [944, 309] width 205 height 47
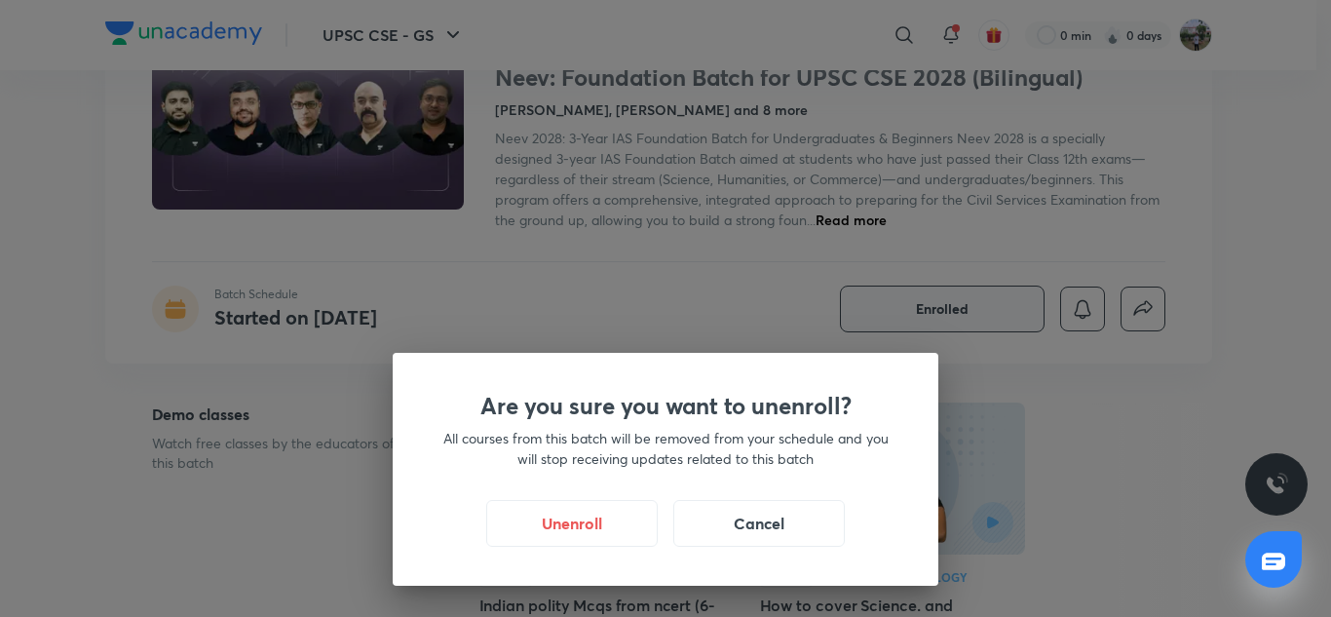
click at [649, 316] on div "Are you sure you want to unenroll? All courses from this batch will be removed …" at bounding box center [665, 308] width 1331 height 617
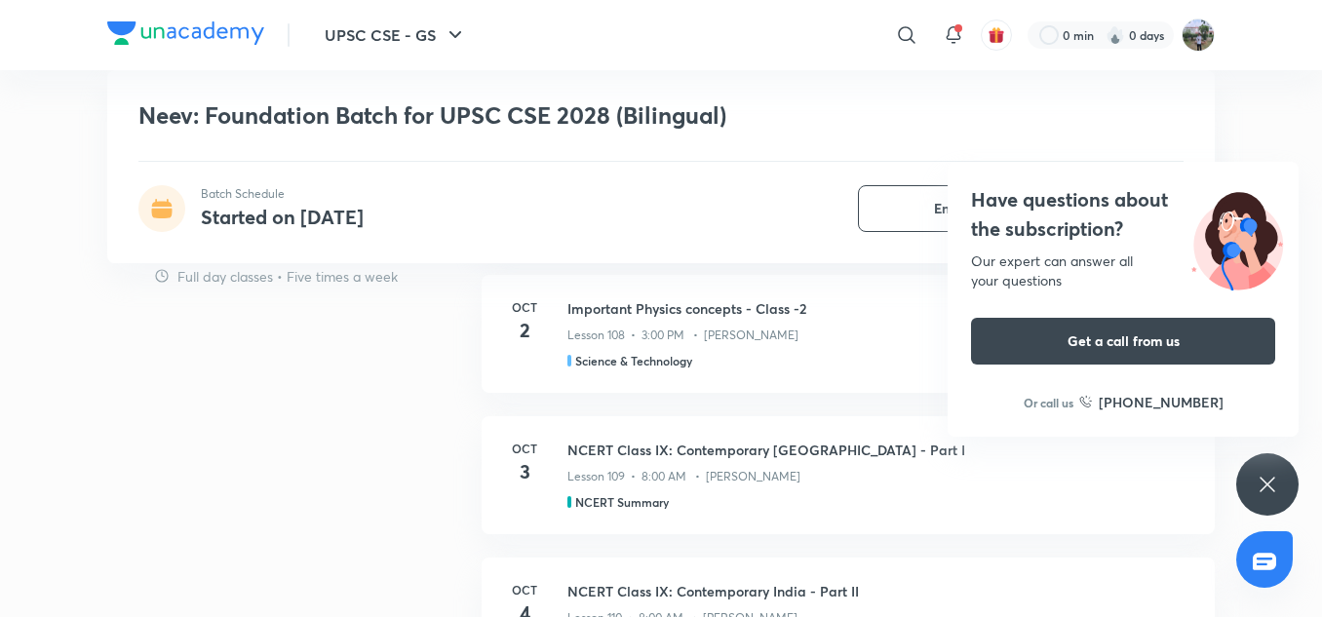
scroll to position [1207, 0]
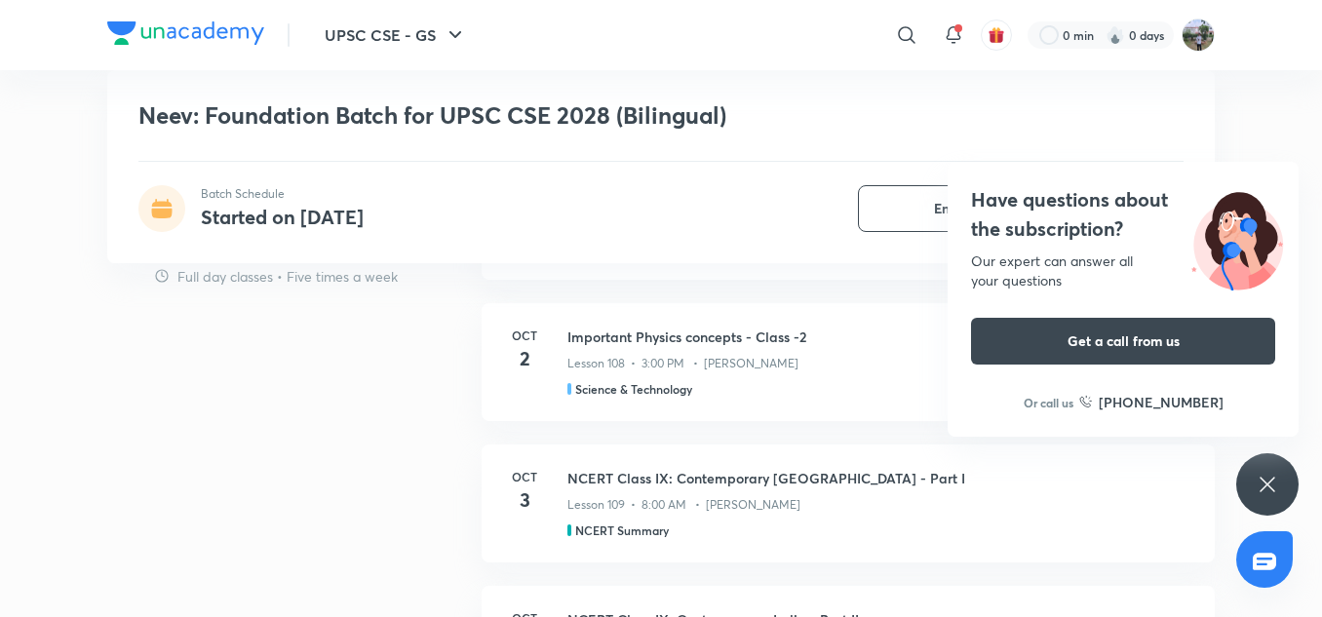
click at [416, 426] on div "Schedule Full day classes • Five times a week NCERT Class VIII: Resource & Deve…" at bounding box center [660, 620] width 1107 height 916
click at [1264, 481] on icon at bounding box center [1266, 484] width 15 height 15
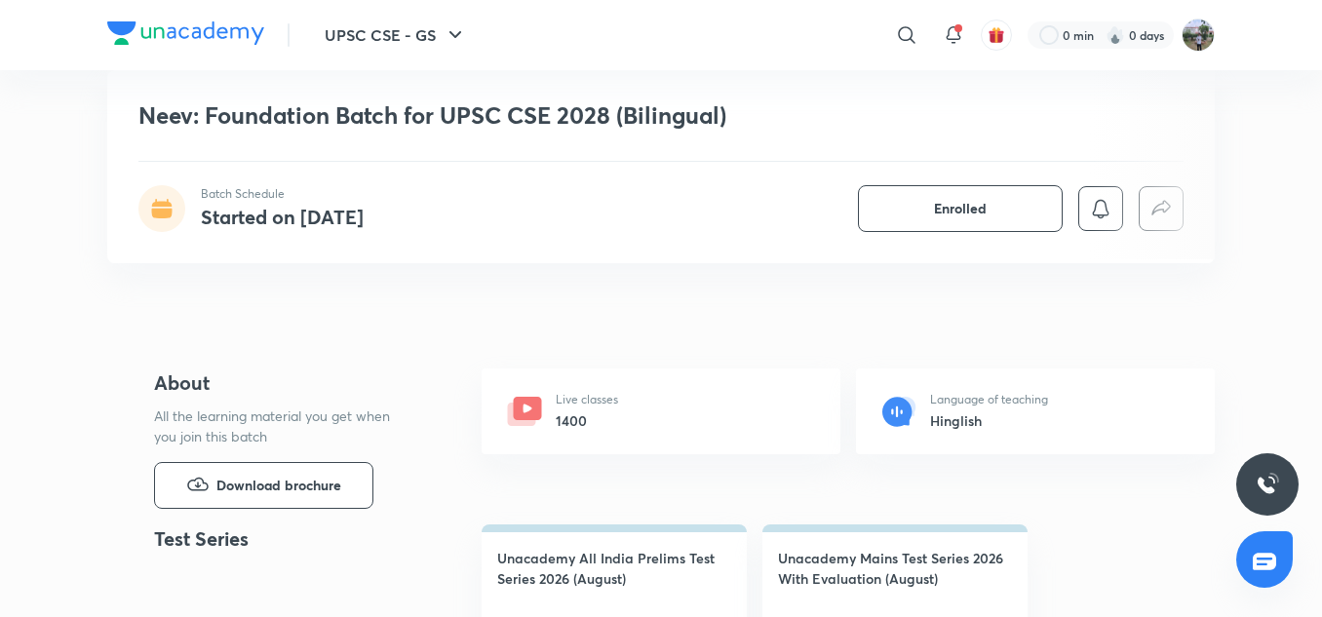
scroll to position [625, 0]
click at [604, 419] on h6 "1400" at bounding box center [587, 419] width 62 height 20
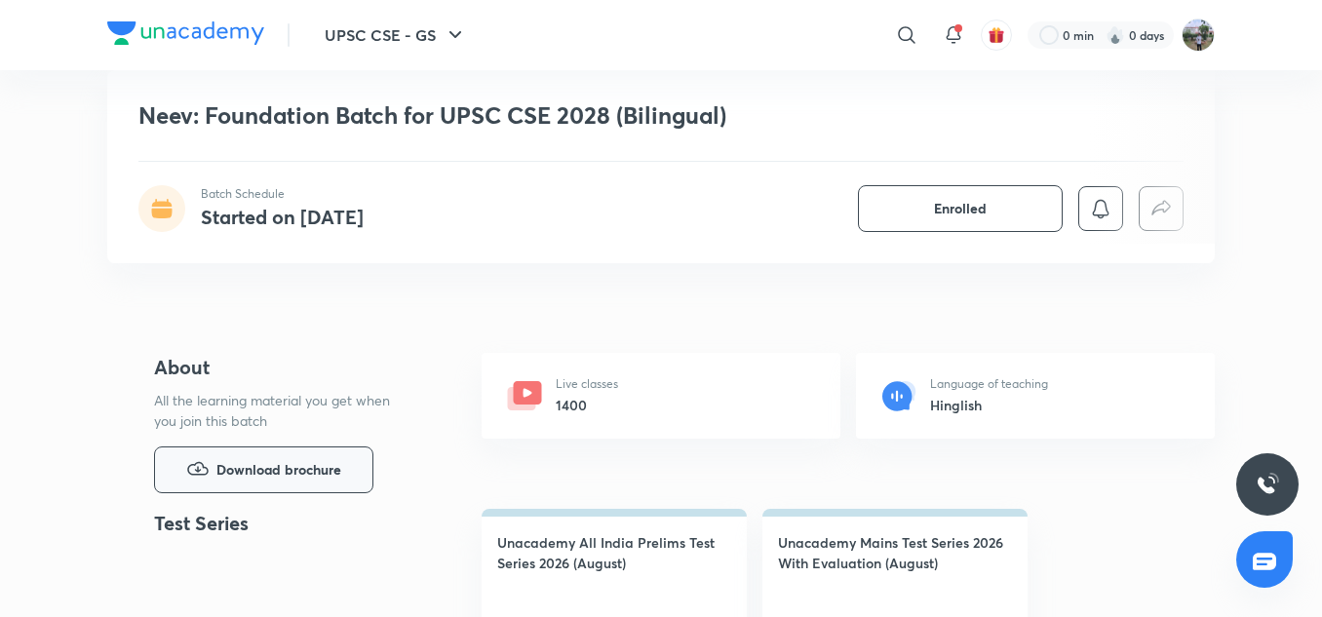
scroll to position [653, 0]
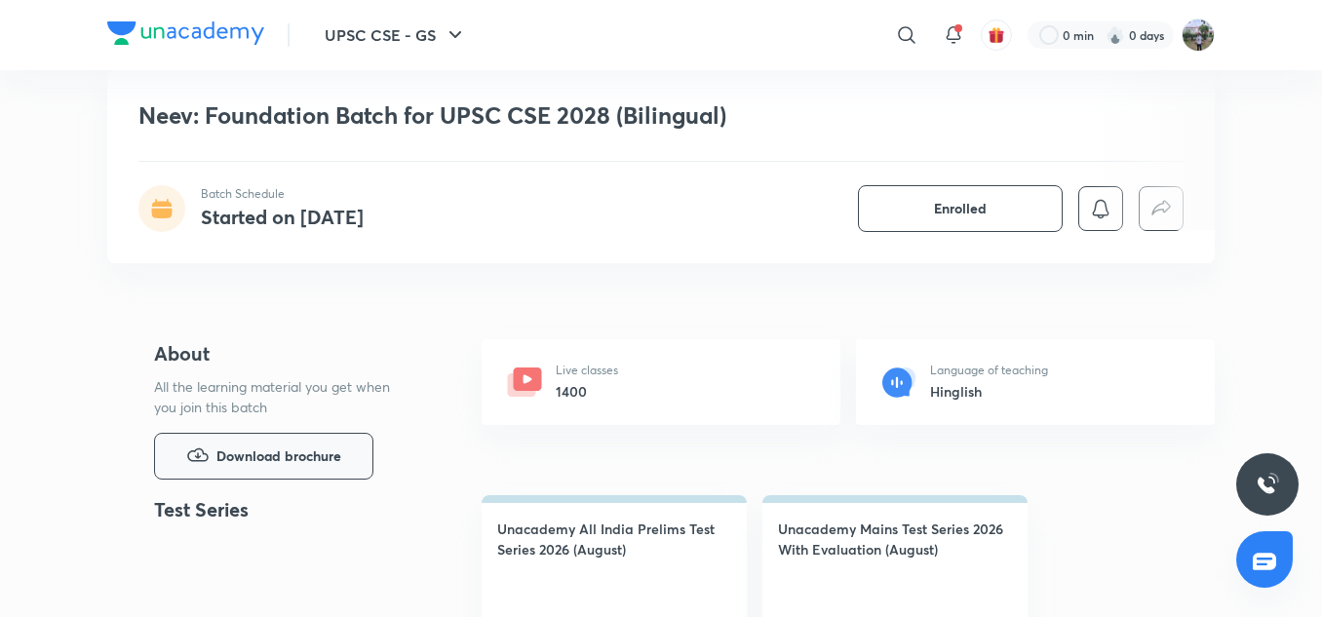
click at [304, 459] on span "Download brochure" at bounding box center [278, 455] width 125 height 21
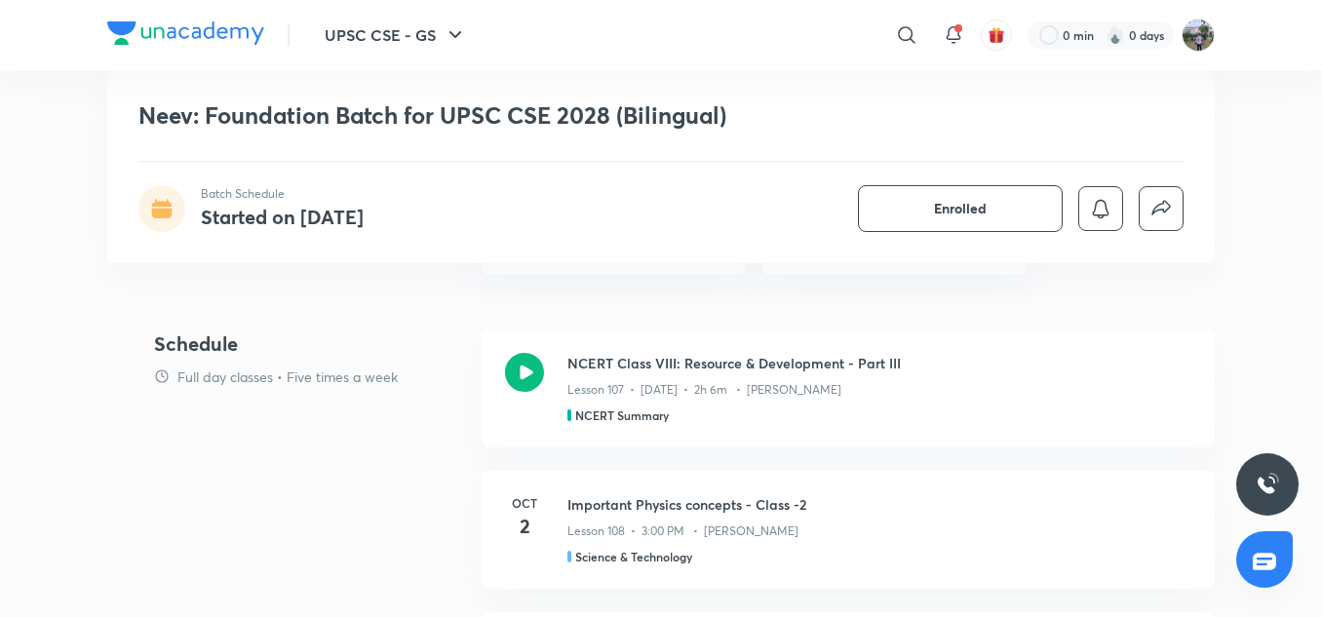
scroll to position [1038, 0]
drag, startPoint x: 218, startPoint y: 346, endPoint x: 343, endPoint y: 356, distance: 125.1
click at [343, 356] on h4 "Schedule" at bounding box center [310, 344] width 312 height 29
drag, startPoint x: 332, startPoint y: 363, endPoint x: 300, endPoint y: 390, distance: 42.2
click at [300, 390] on div "Schedule Full day classes • Five times a week" at bounding box center [310, 400] width 312 height 141
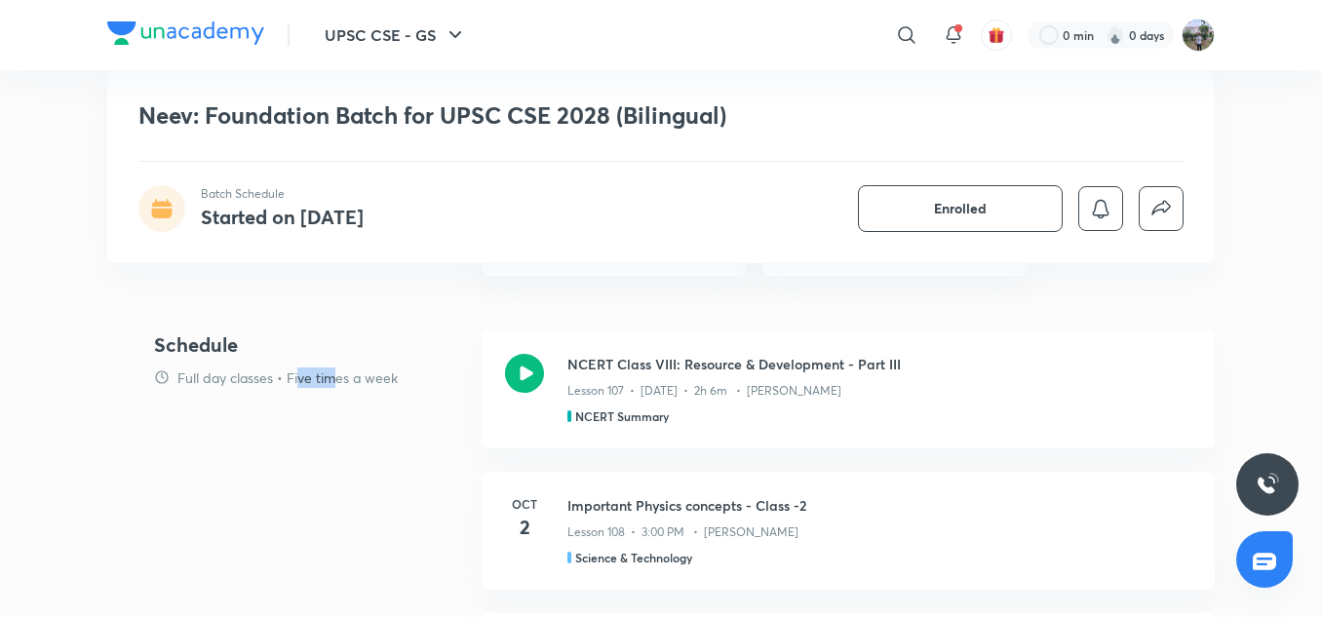
click at [300, 390] on div "Schedule Full day classes • Five times a week" at bounding box center [310, 400] width 312 height 141
click at [248, 382] on p "Full day classes • Five times a week" at bounding box center [287, 377] width 220 height 20
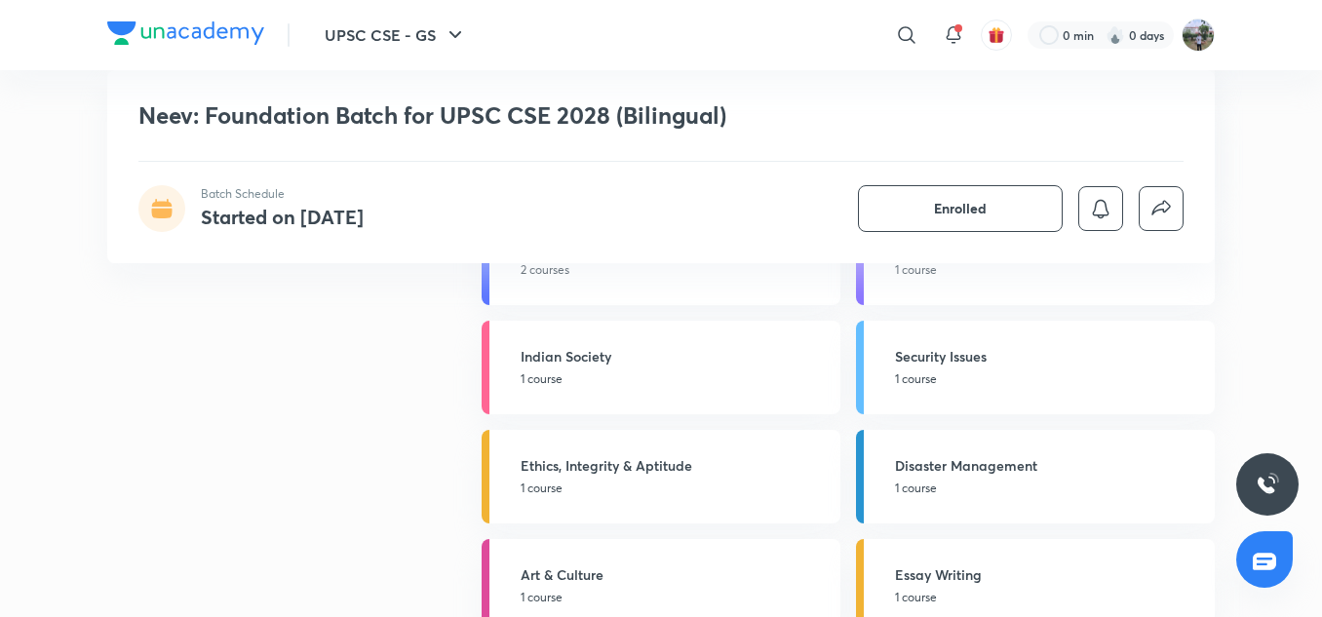
scroll to position [2569, 0]
click at [951, 473] on h5 "Disaster Management" at bounding box center [1049, 468] width 308 height 20
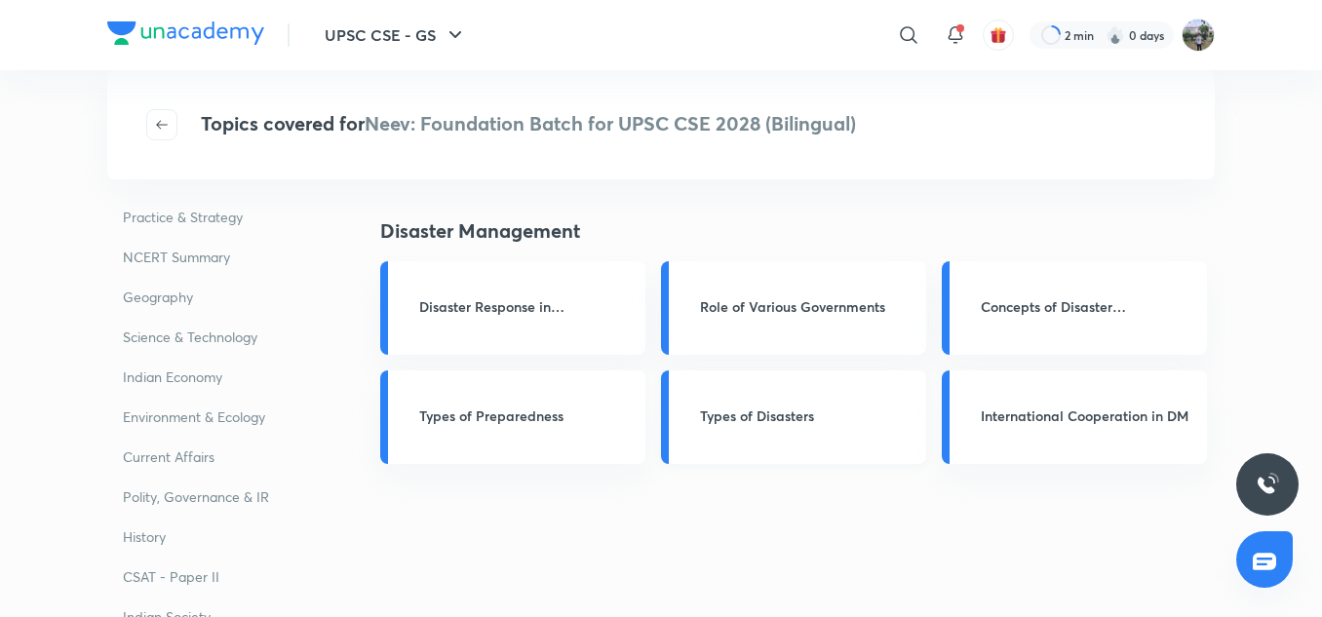
click at [762, 418] on h3 "Types of Disasters" at bounding box center [807, 415] width 214 height 20
drag, startPoint x: 523, startPoint y: 252, endPoint x: 495, endPoint y: 288, distance: 45.1
click at [495, 288] on div "Disaster Management Disaster Response in India Role of Various Governments Conc…" at bounding box center [797, 606] width 834 height 780
click at [495, 288] on div "Disaster Response in India" at bounding box center [512, 308] width 265 height 94
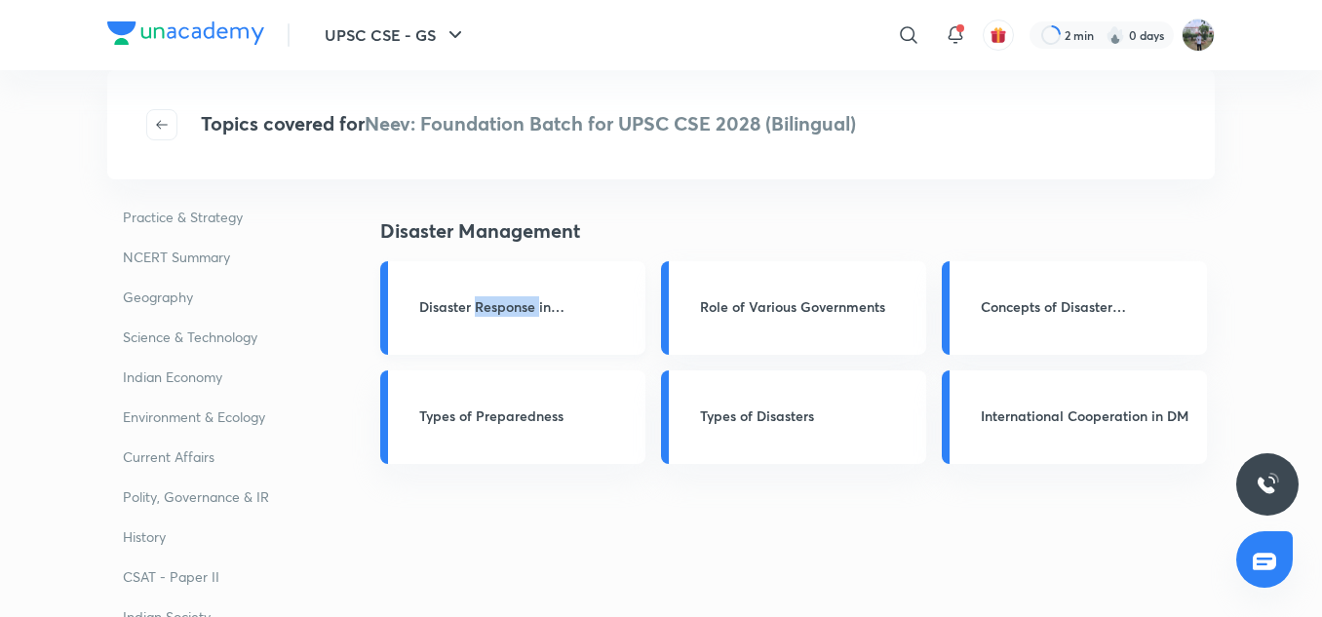
click at [495, 288] on div "Disaster Response in India" at bounding box center [512, 308] width 265 height 94
click at [712, 284] on div "Role of Various Governments" at bounding box center [793, 308] width 265 height 94
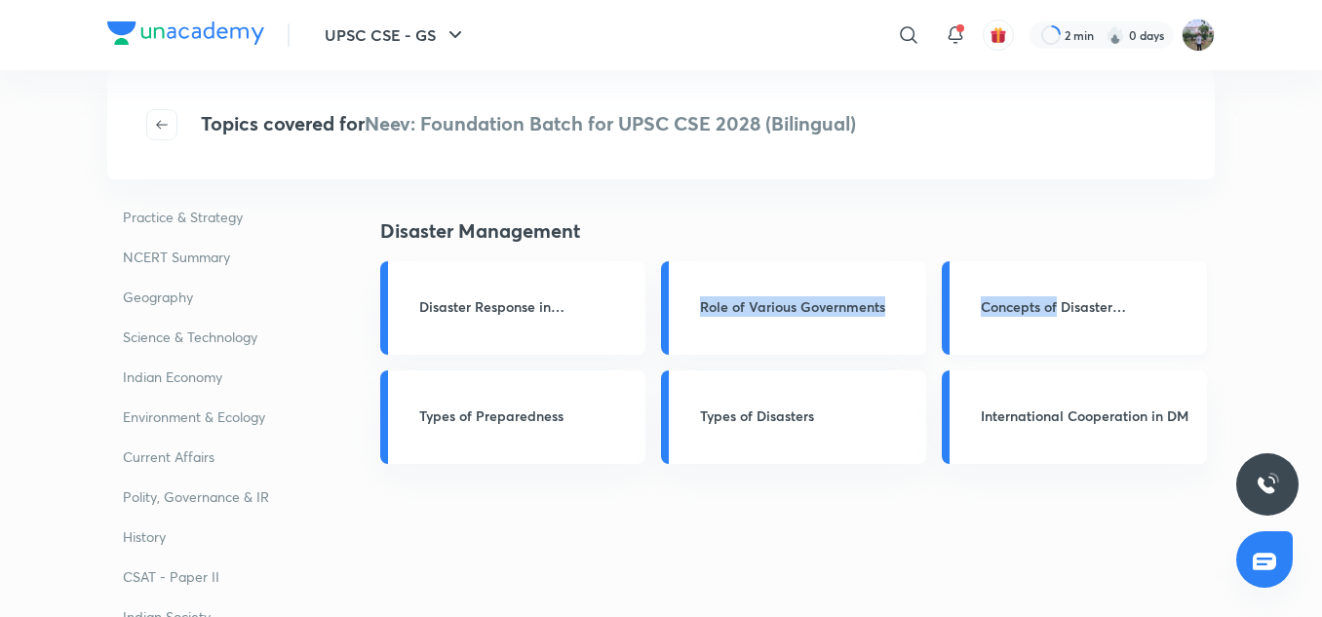
drag, startPoint x: 712, startPoint y: 284, endPoint x: 1045, endPoint y: 303, distance: 333.9
click at [1045, 303] on div "Disaster Management Disaster Response in India Role of Various Governments Conc…" at bounding box center [797, 606] width 834 height 780
click at [1045, 303] on h3 "Concepts of Disaster Management" at bounding box center [1088, 306] width 214 height 20
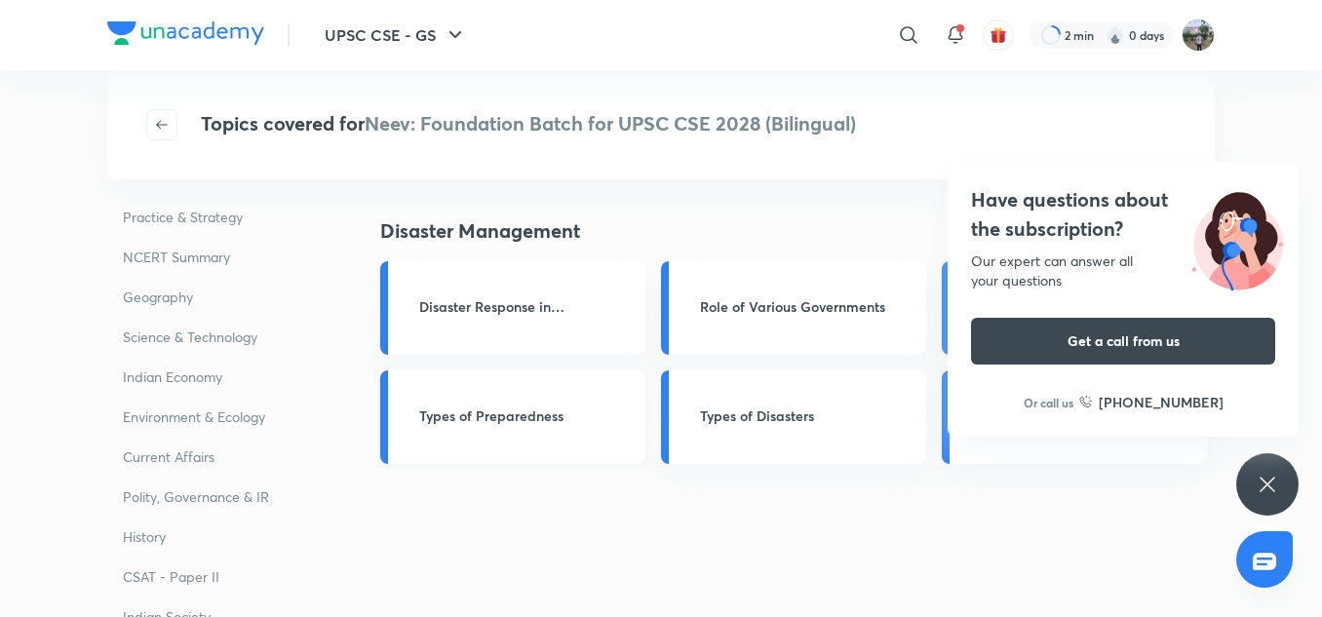
click at [466, 433] on div "Types of Preparedness" at bounding box center [512, 417] width 265 height 94
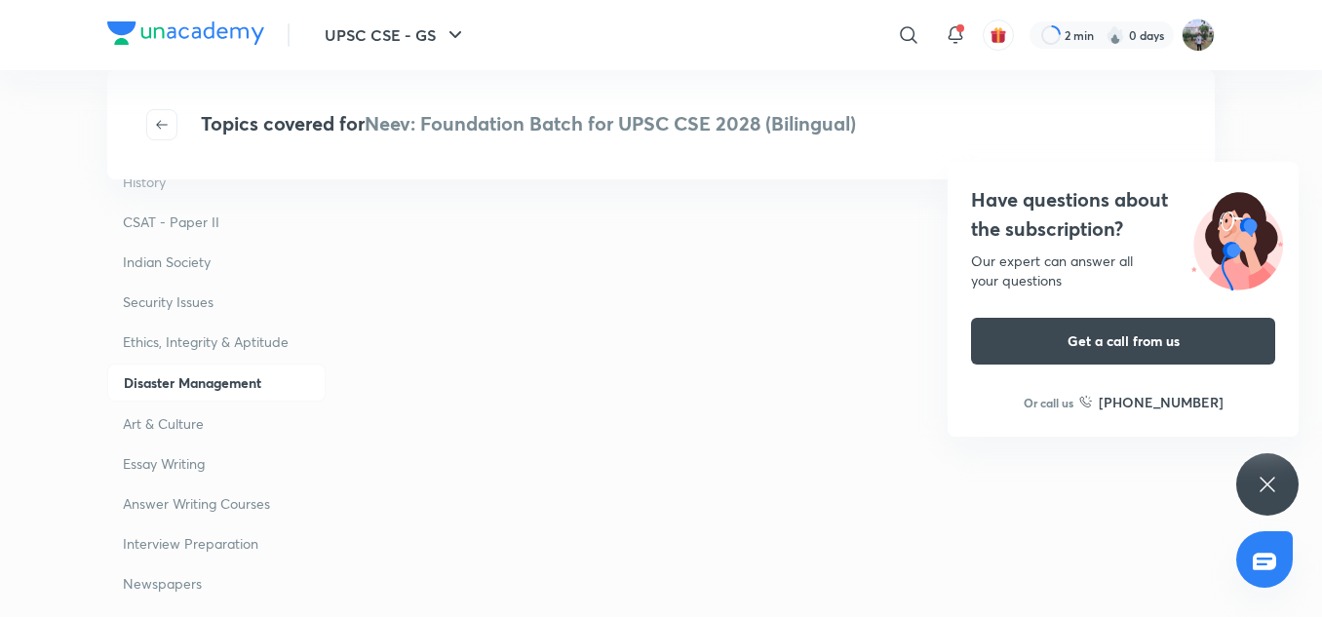
scroll to position [362, 0]
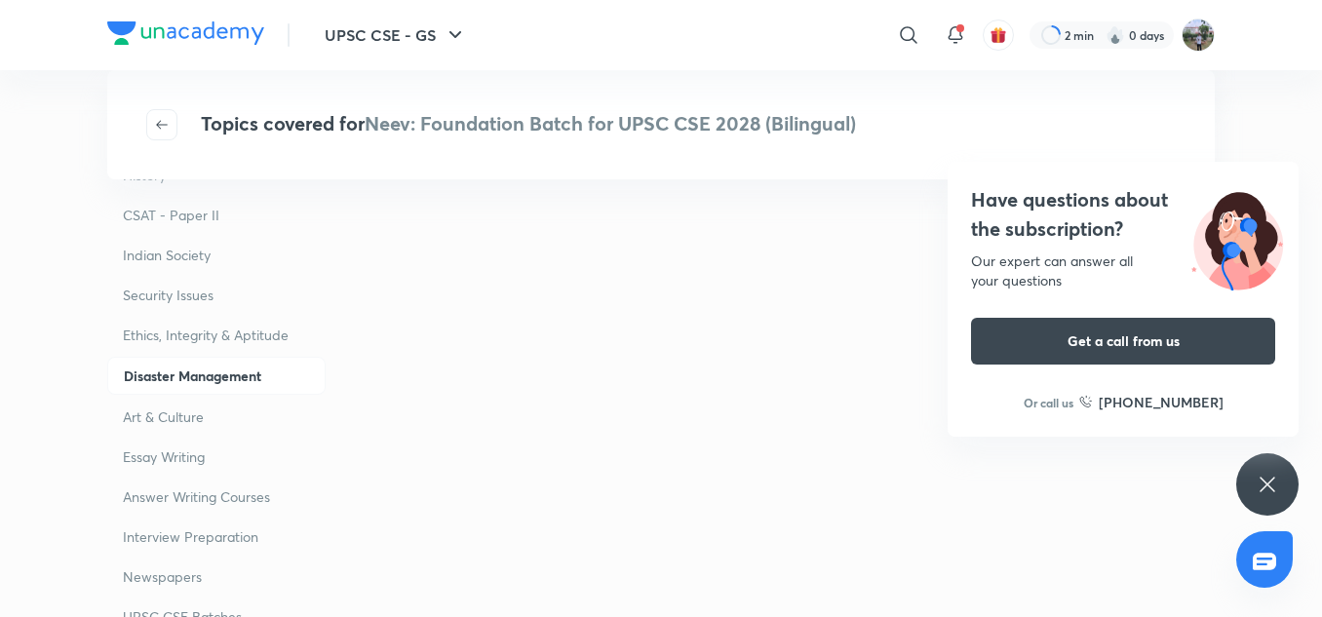
click at [163, 410] on p "Art & Culture" at bounding box center [216, 417] width 218 height 36
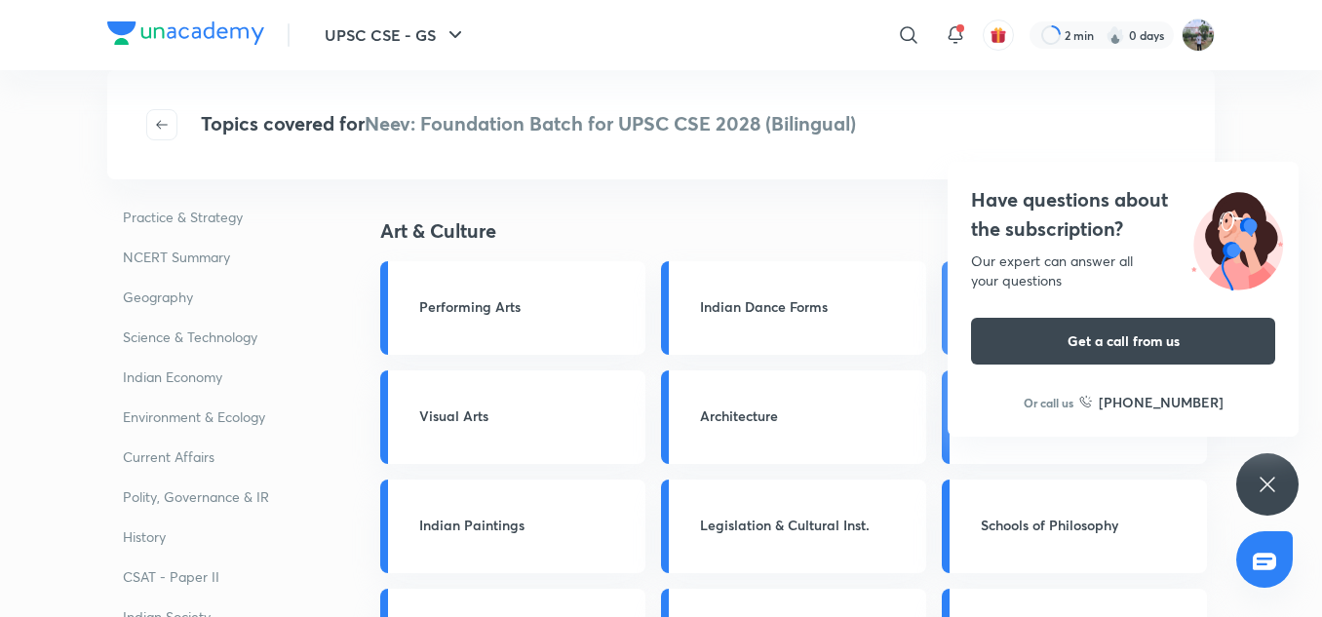
click at [156, 213] on p "Practice & Strategy" at bounding box center [216, 217] width 218 height 36
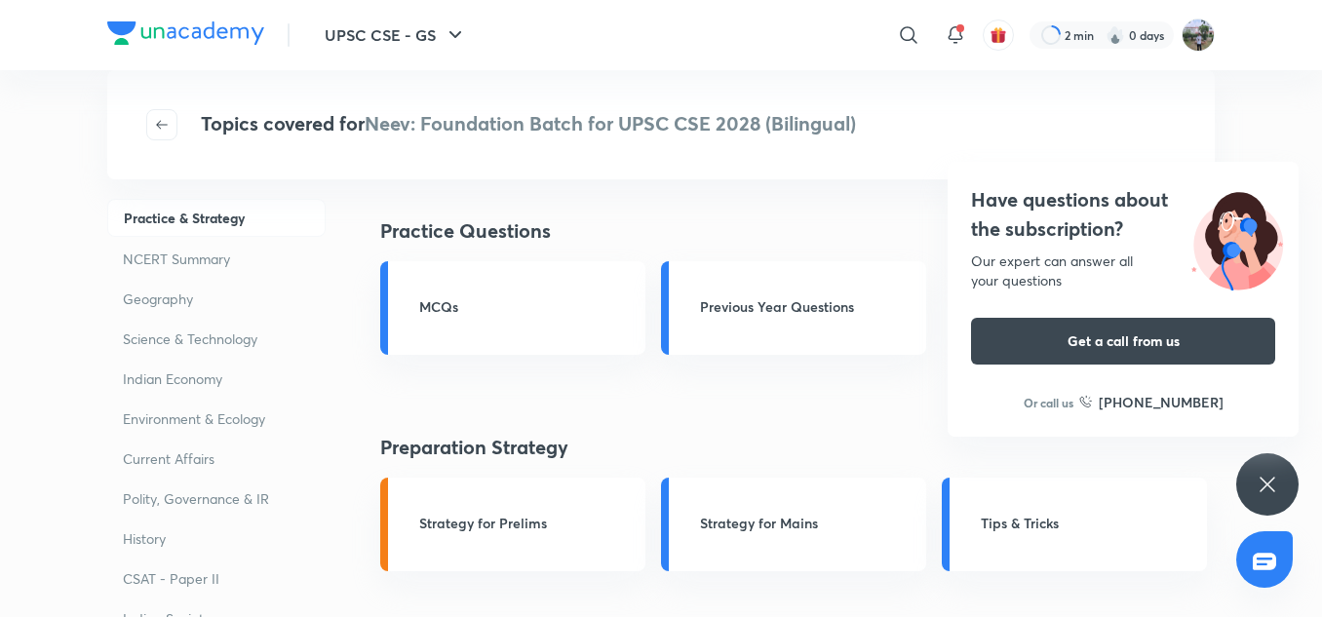
click at [156, 213] on p "Practice & Strategy" at bounding box center [216, 218] width 218 height 38
click at [143, 256] on p "NCERT Summary" at bounding box center [216, 259] width 218 height 36
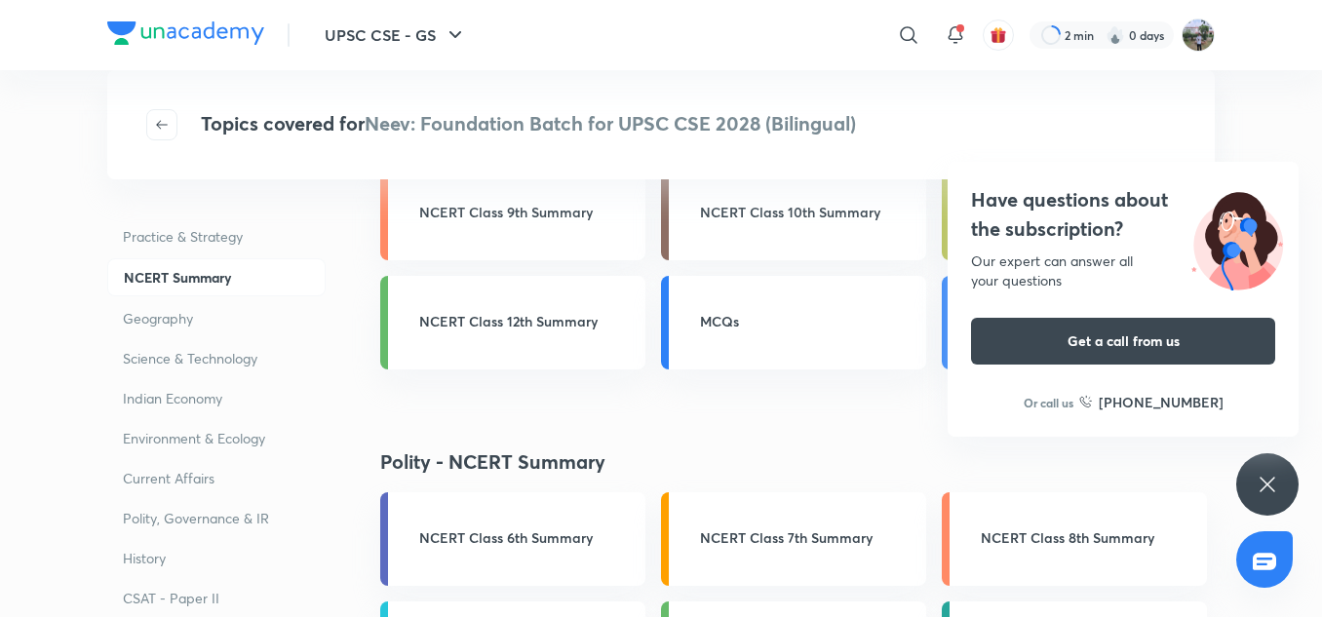
scroll to position [532, 0]
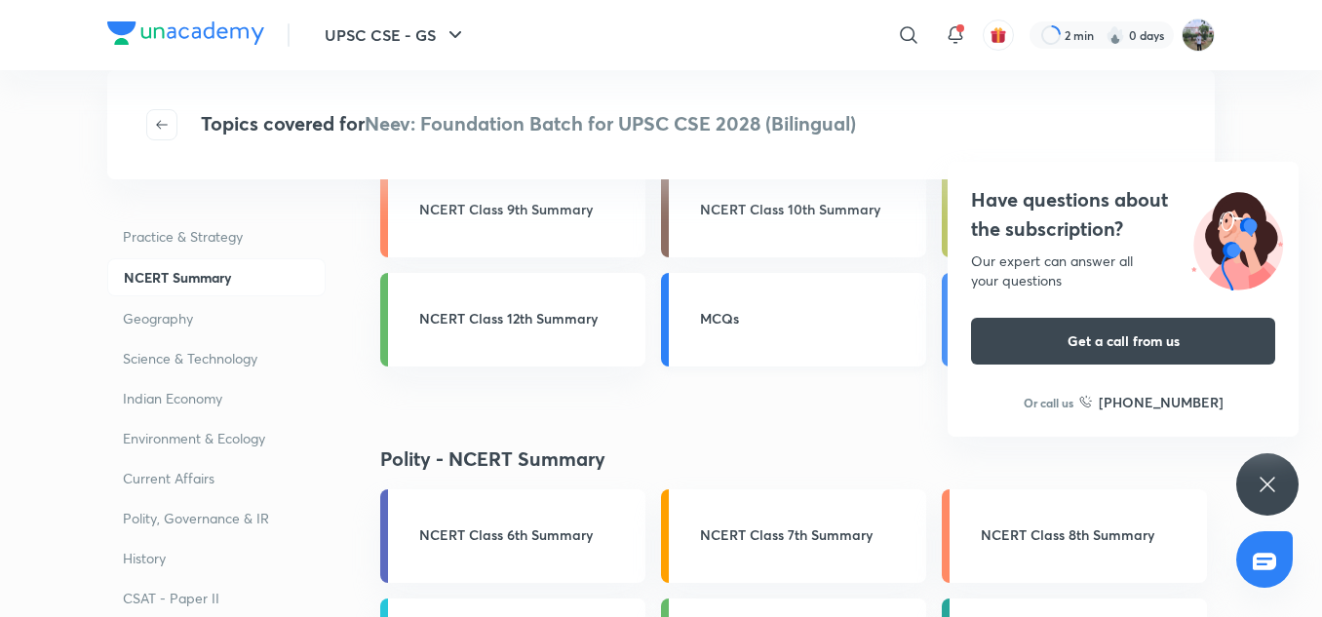
click at [707, 322] on h3 "MCQs" at bounding box center [807, 318] width 214 height 20
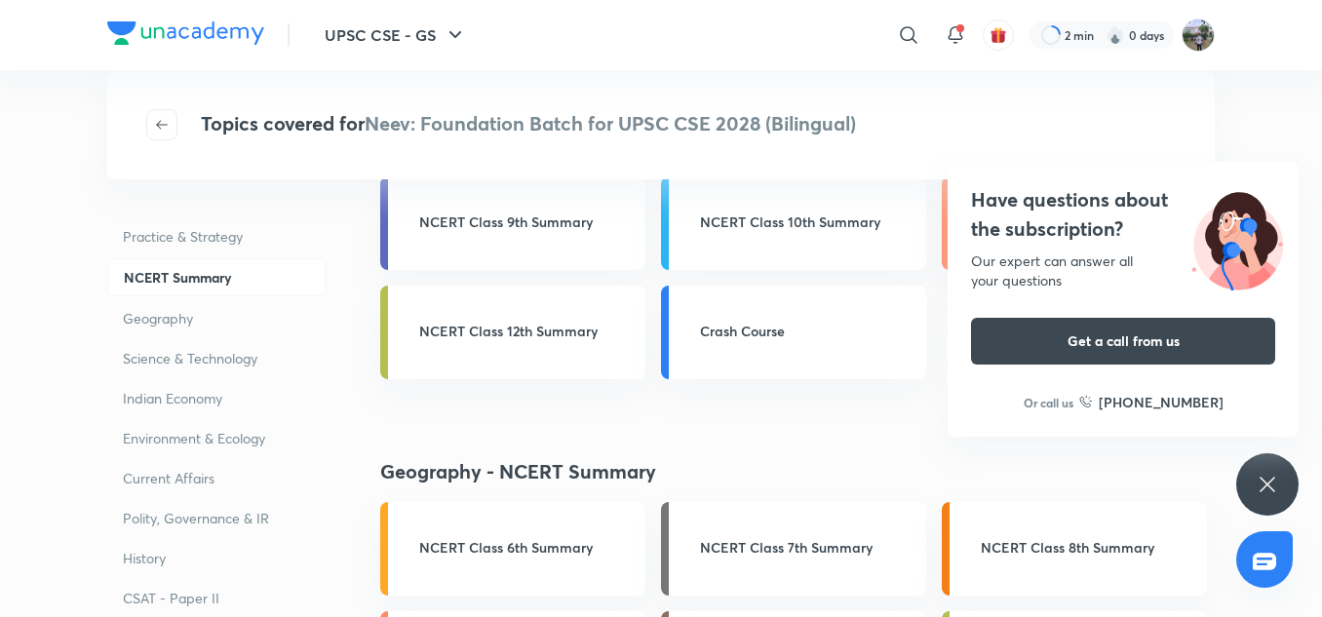
scroll to position [86, 0]
click at [1252, 477] on div "Have questions about the subscription? Our expert can answer all your questions…" at bounding box center [1267, 484] width 62 height 62
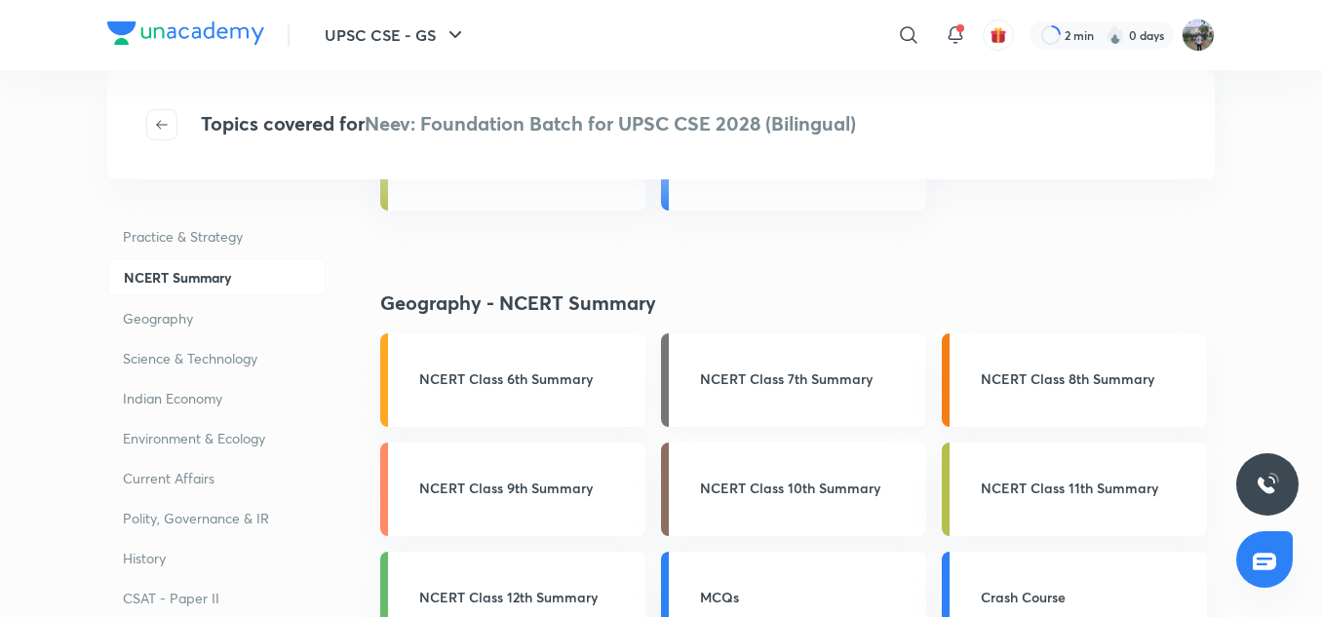
scroll to position [256, 0]
click at [499, 376] on h3 "NCERT Class 6th Summary" at bounding box center [526, 376] width 214 height 20
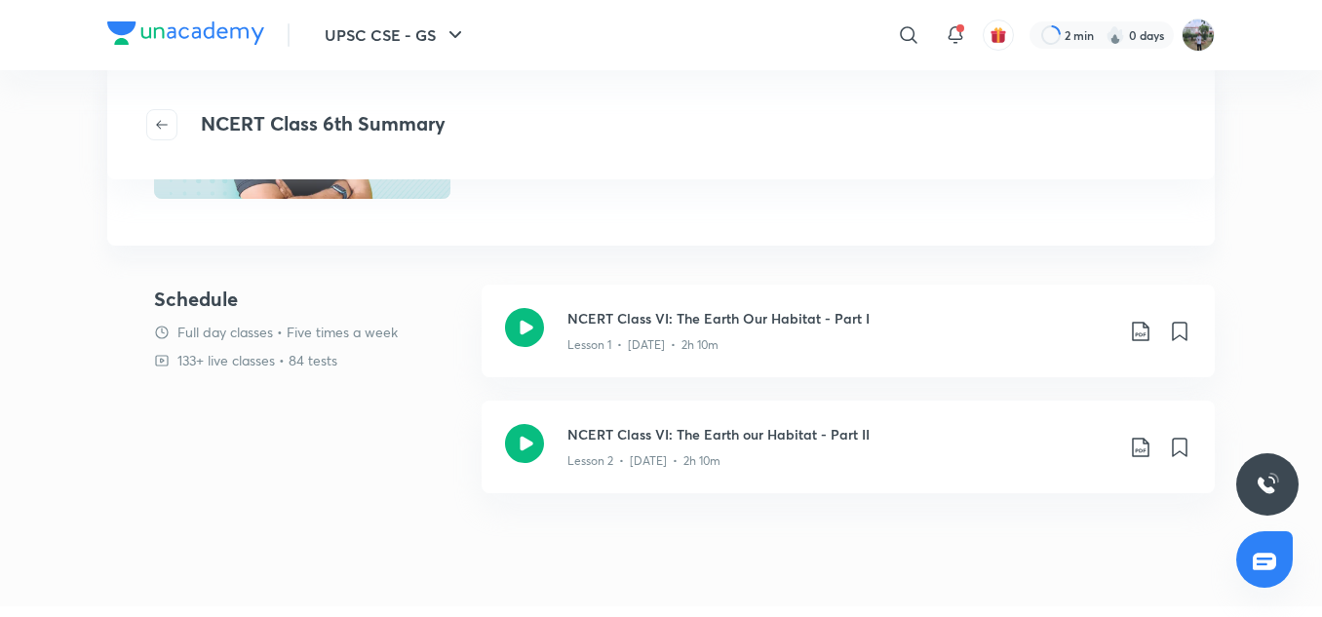
scroll to position [211, 0]
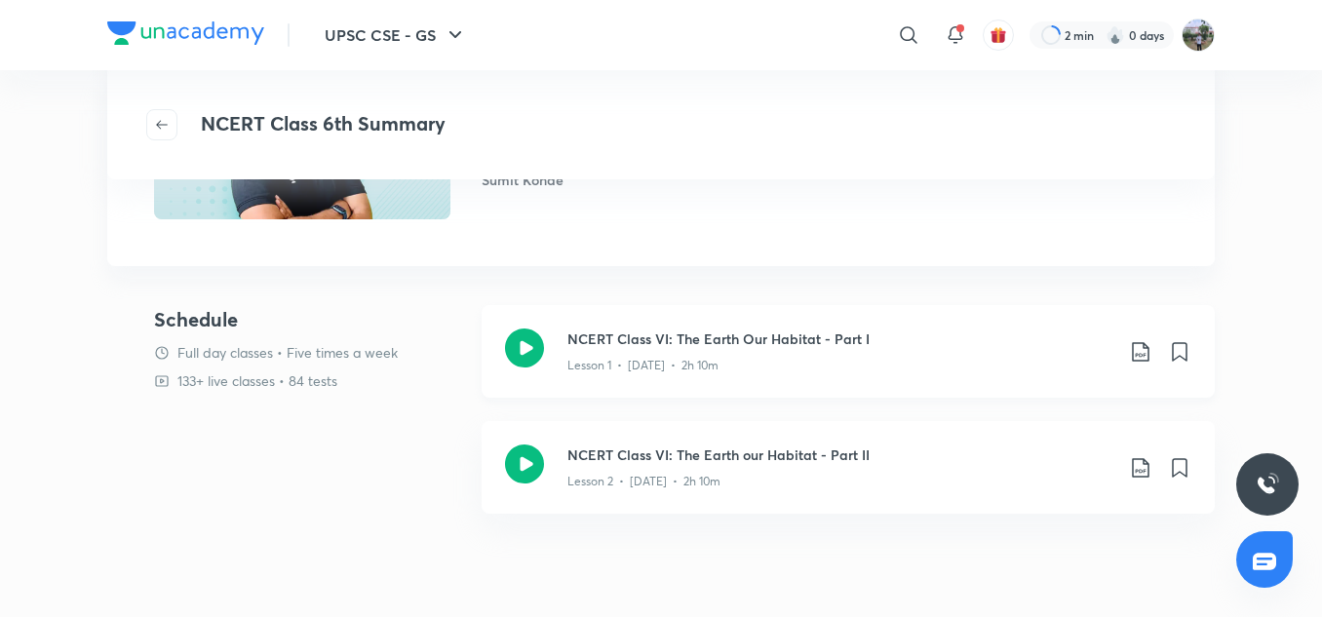
click at [523, 348] on icon at bounding box center [524, 347] width 39 height 39
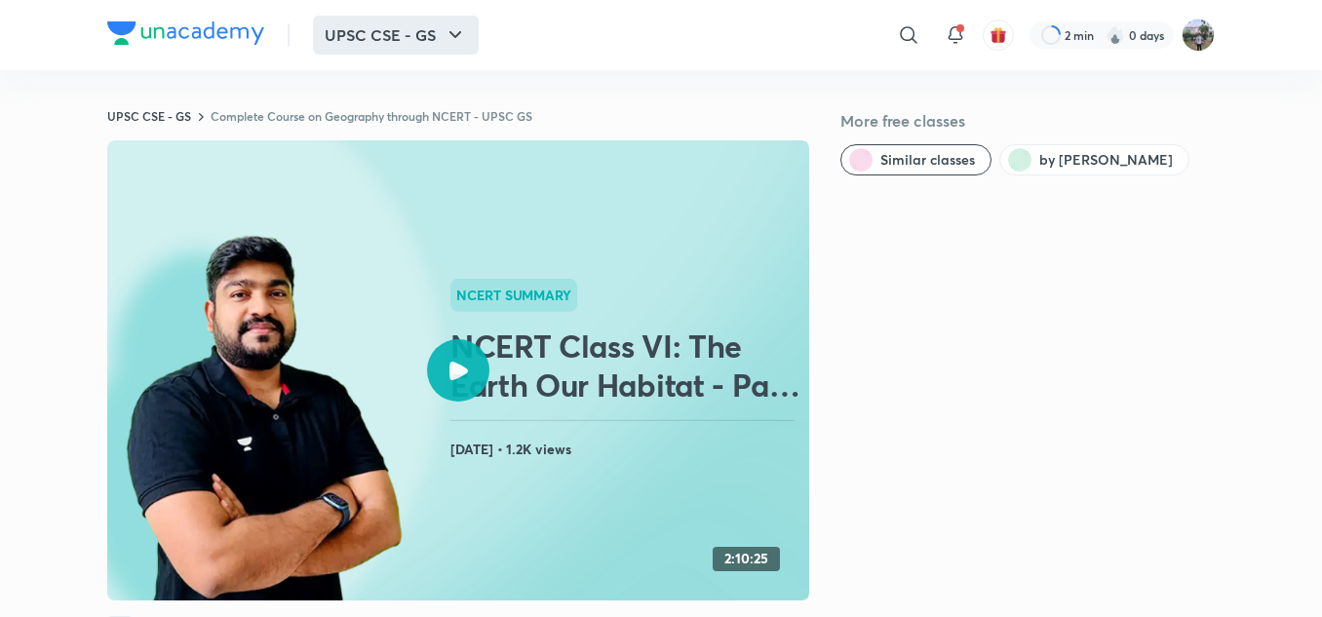
click at [396, 42] on button "UPSC CSE - GS" at bounding box center [396, 35] width 166 height 39
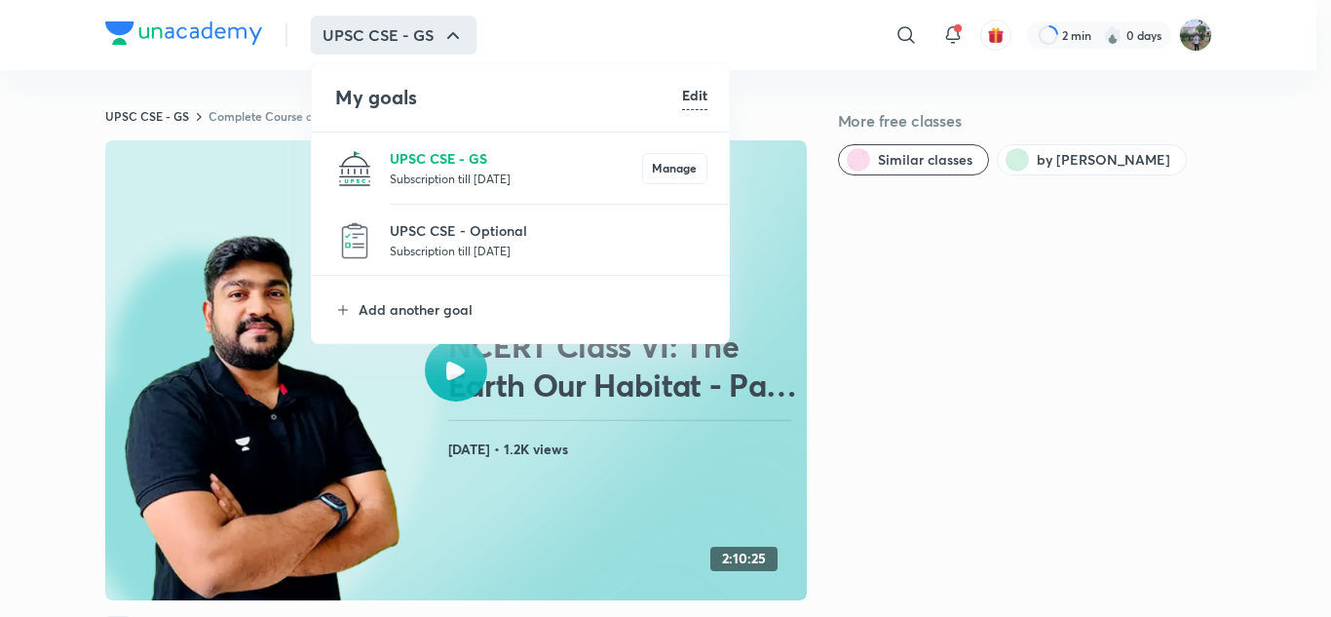
click at [485, 150] on p "UPSC CSE - GS" at bounding box center [516, 158] width 252 height 20
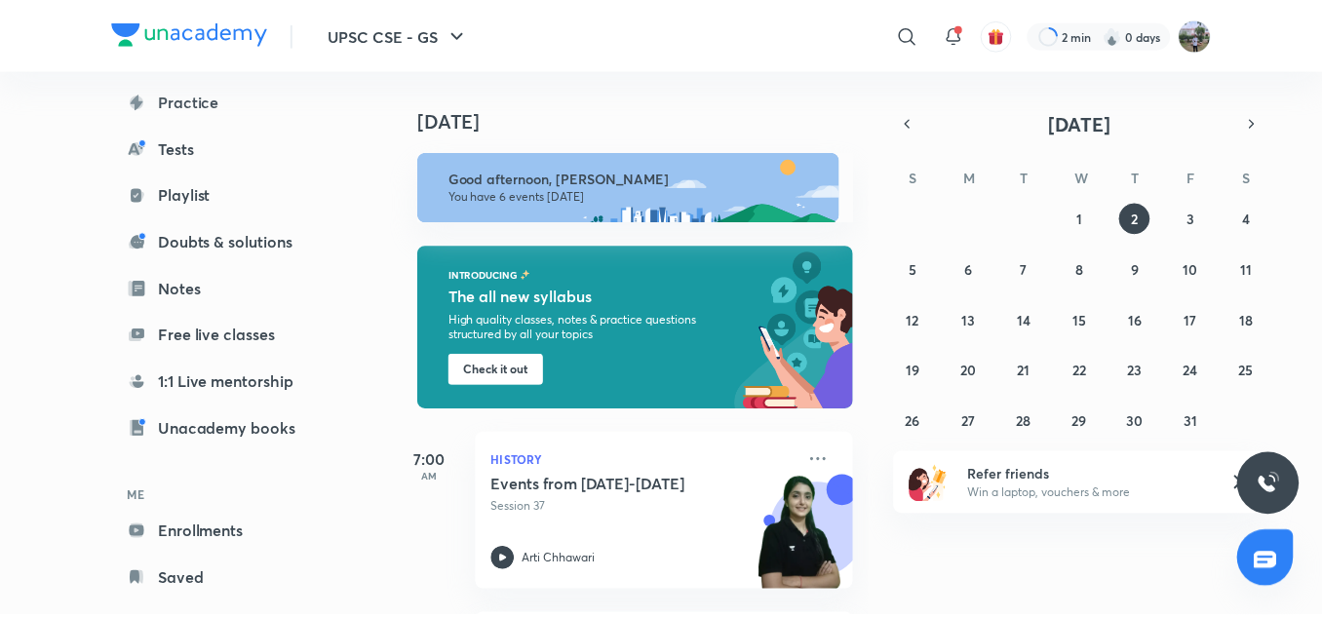
scroll to position [260, 0]
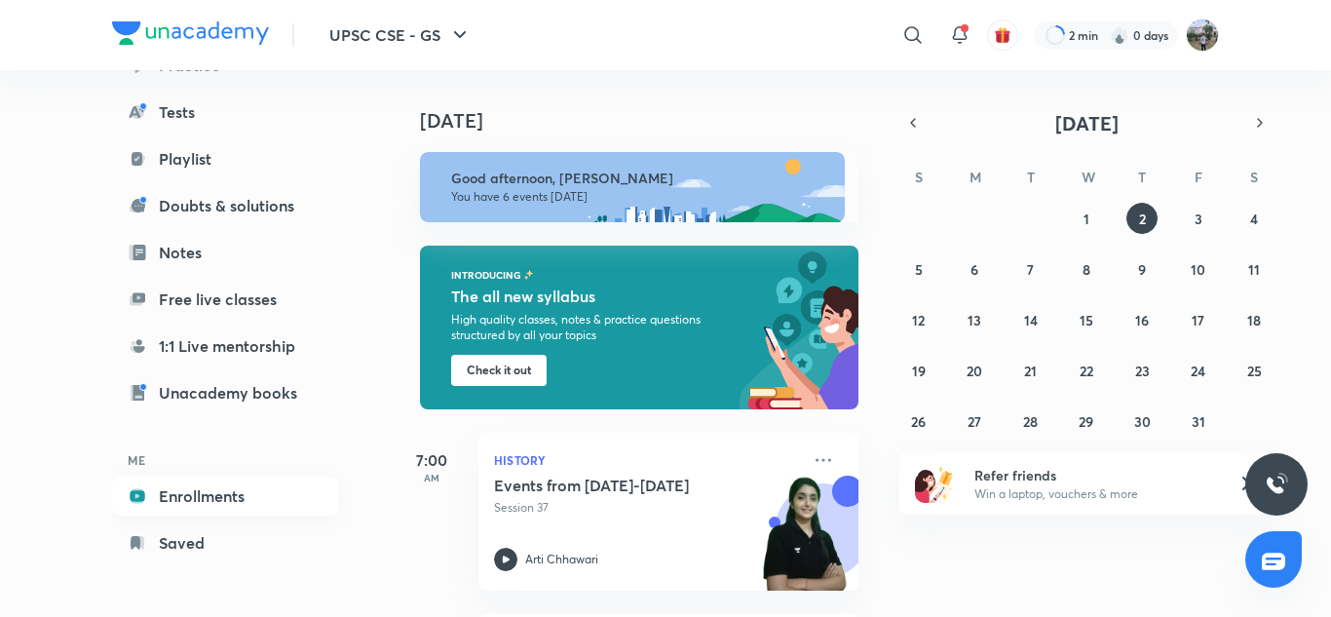
click at [206, 497] on link "Enrollments" at bounding box center [225, 496] width 226 height 39
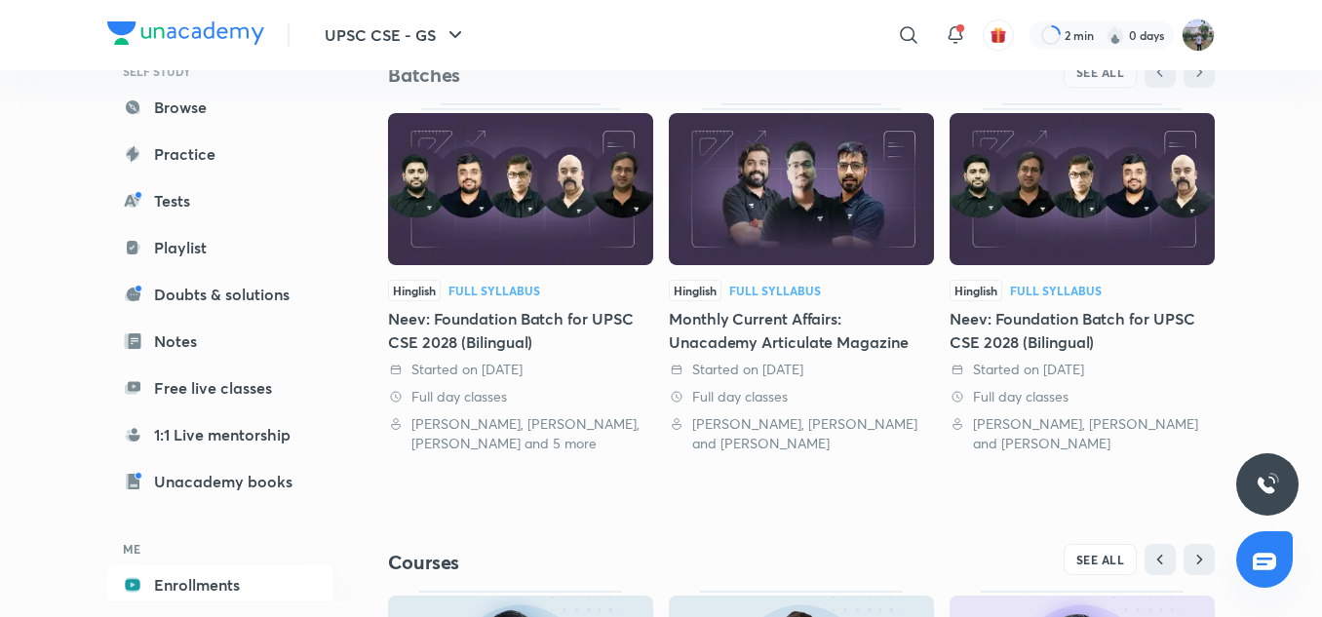
scroll to position [417, 0]
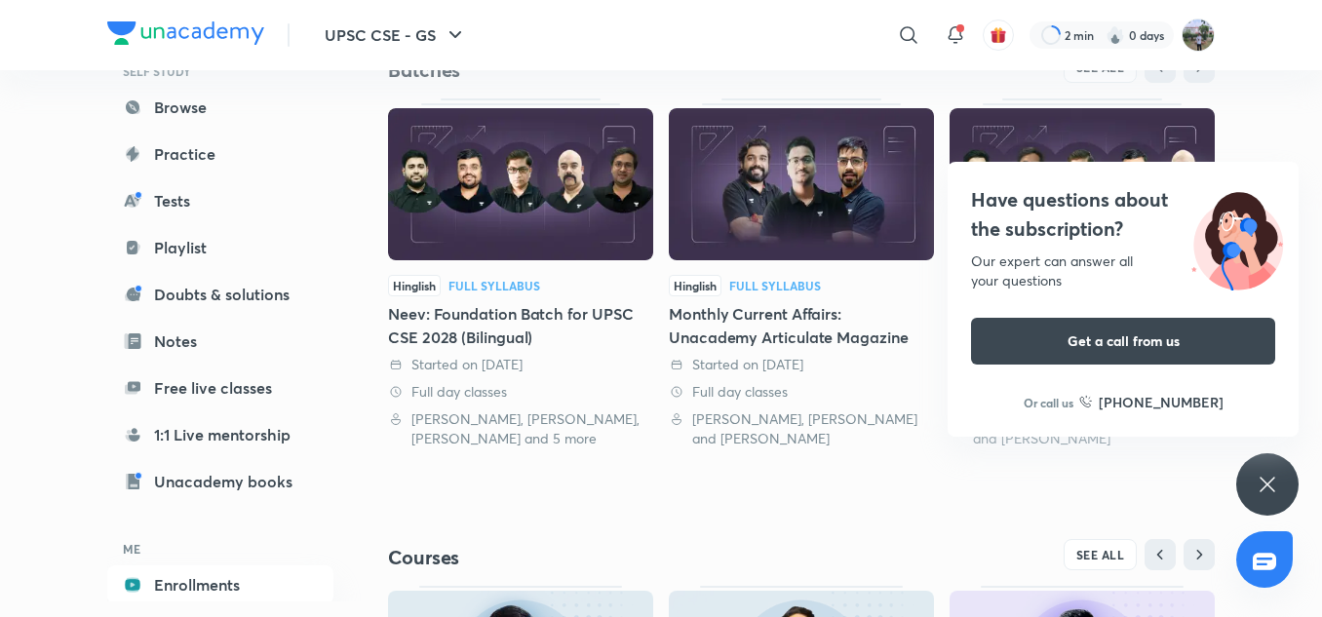
click at [491, 289] on div "Full Syllabus" at bounding box center [494, 286] width 92 height 12
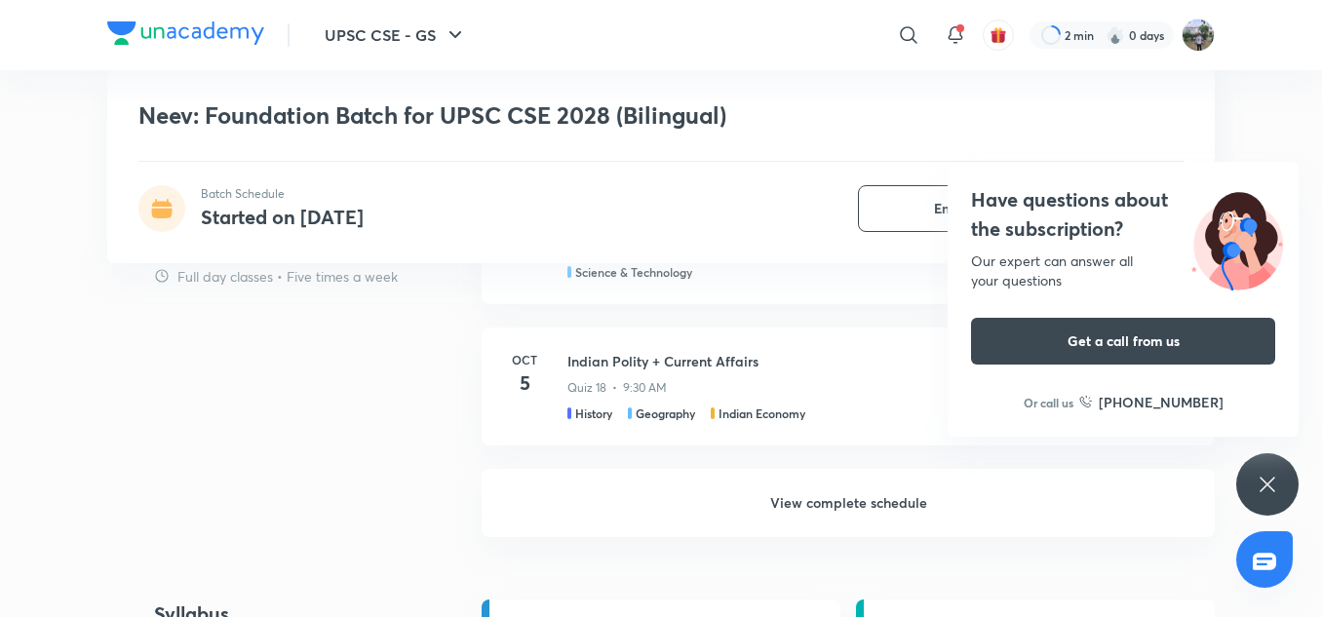
scroll to position [1750, 0]
click at [1264, 480] on icon at bounding box center [1266, 484] width 23 height 23
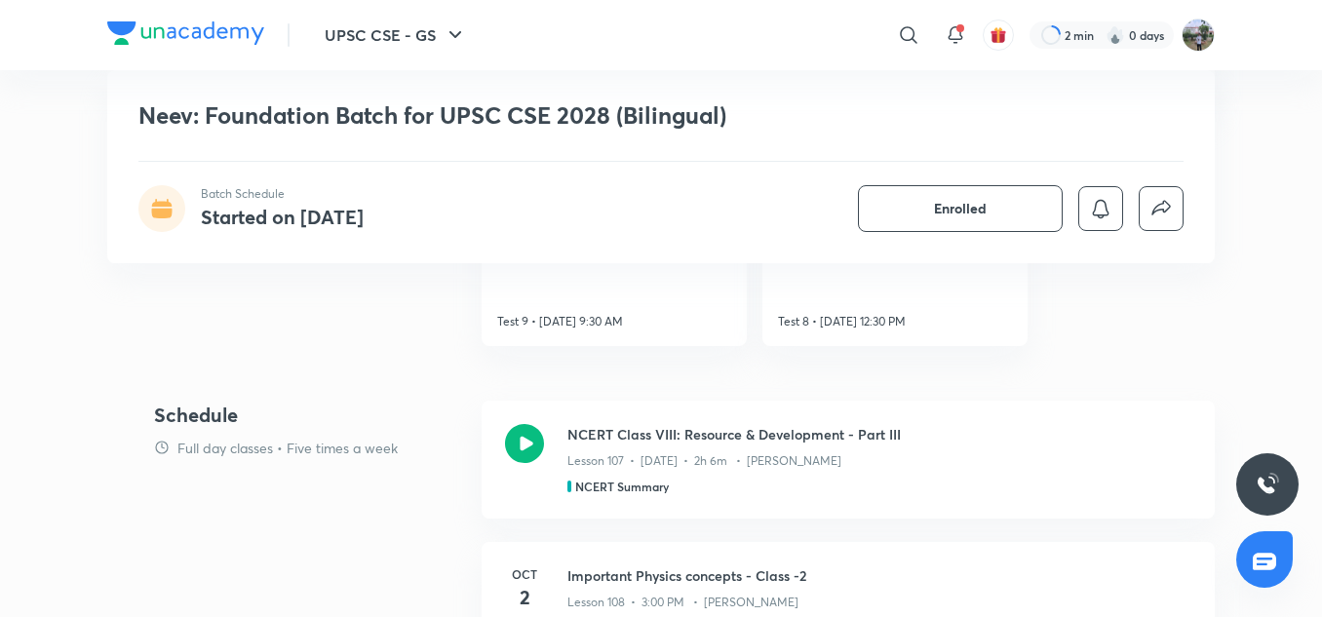
scroll to position [969, 0]
click at [244, 437] on p "Full day classes • Five times a week" at bounding box center [287, 447] width 220 height 20
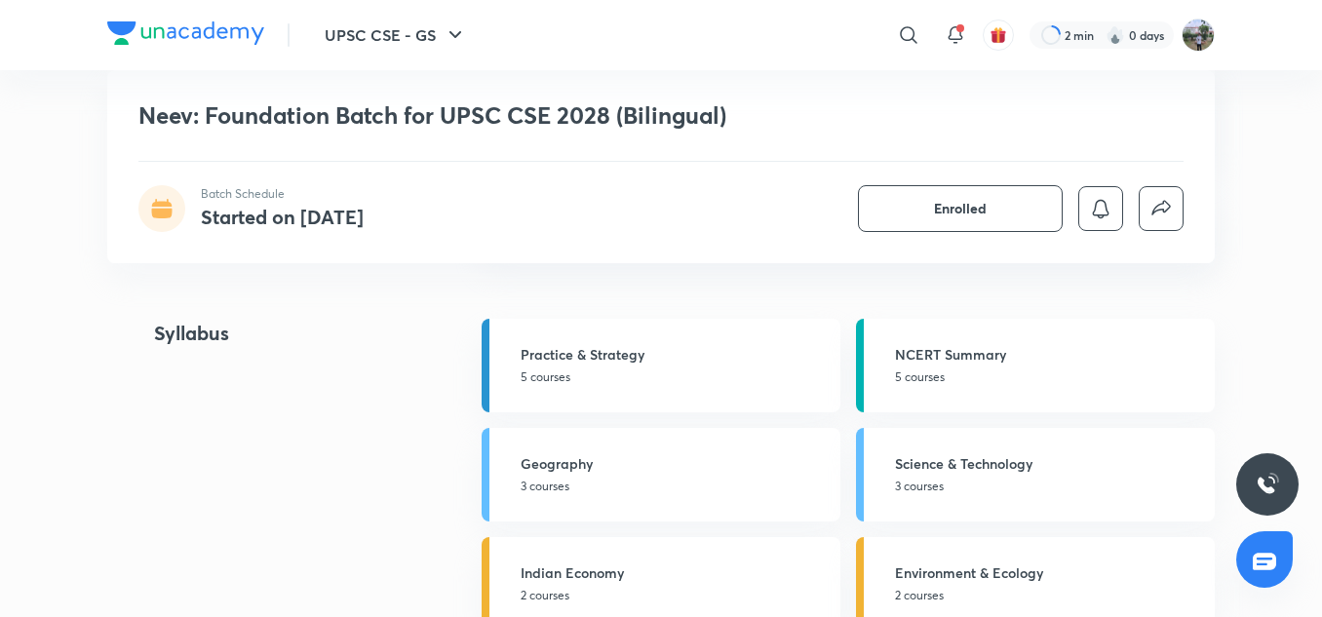
scroll to position [2059, 0]
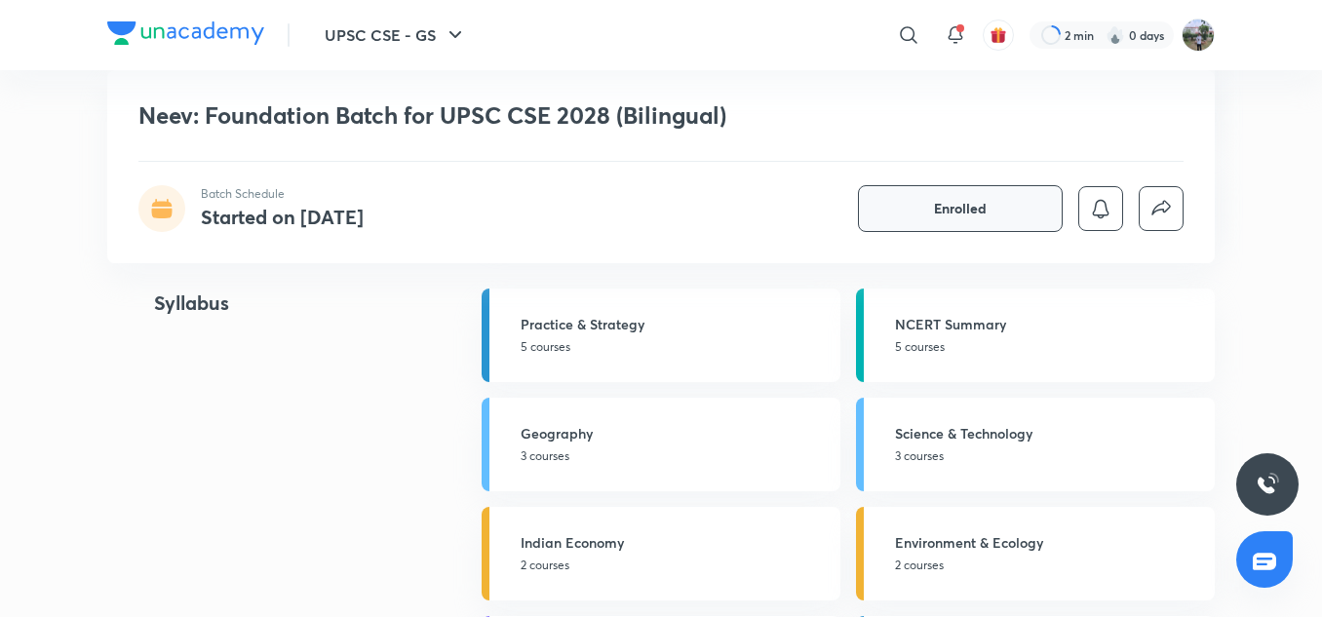
click at [951, 207] on span "Enrolled" at bounding box center [960, 208] width 53 height 19
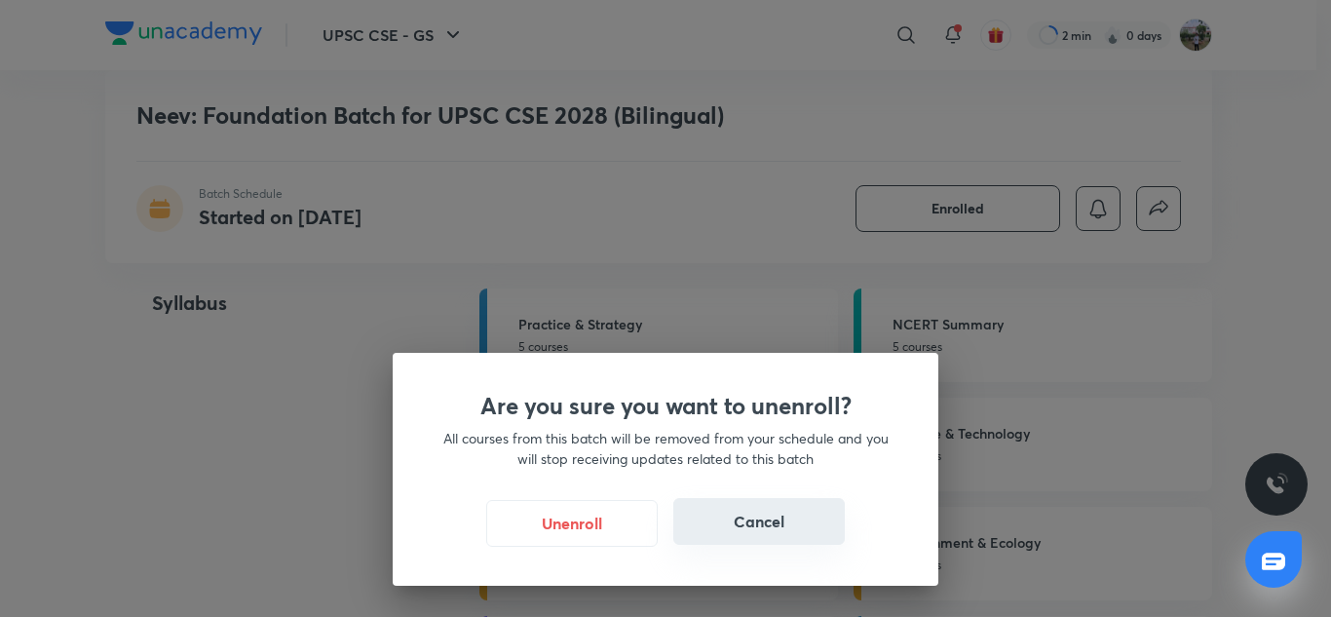
click at [783, 520] on button "Cancel" at bounding box center [760, 521] width 172 height 47
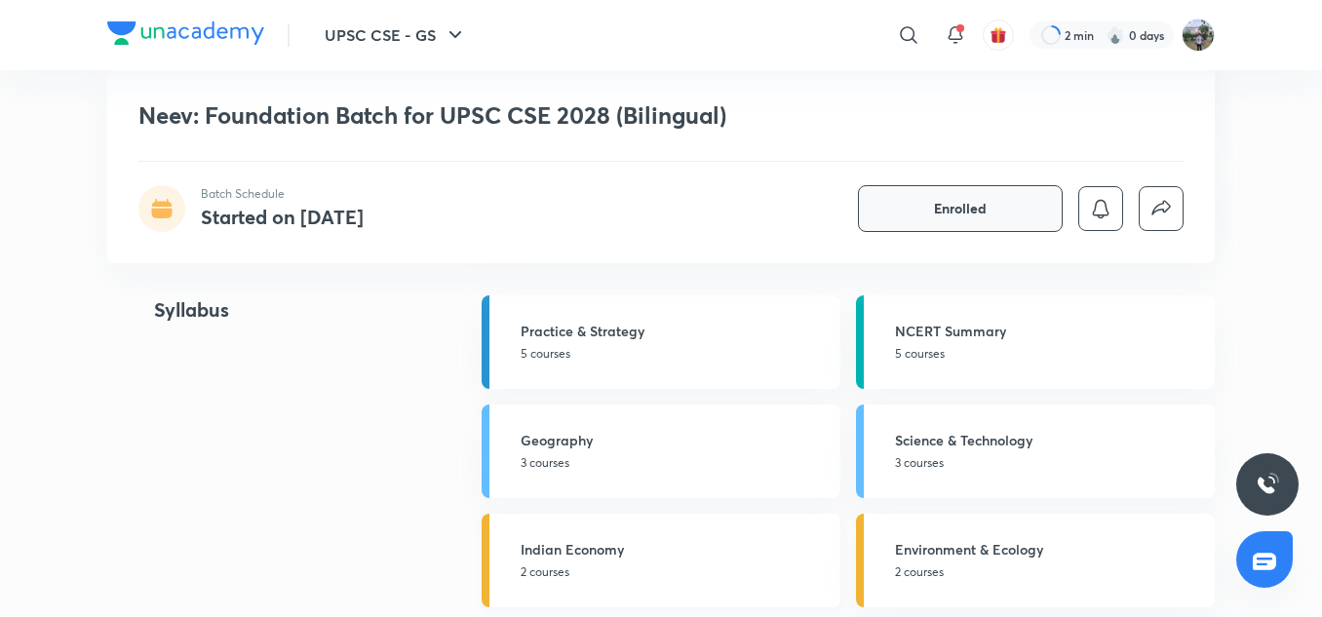
scroll to position [2058, 0]
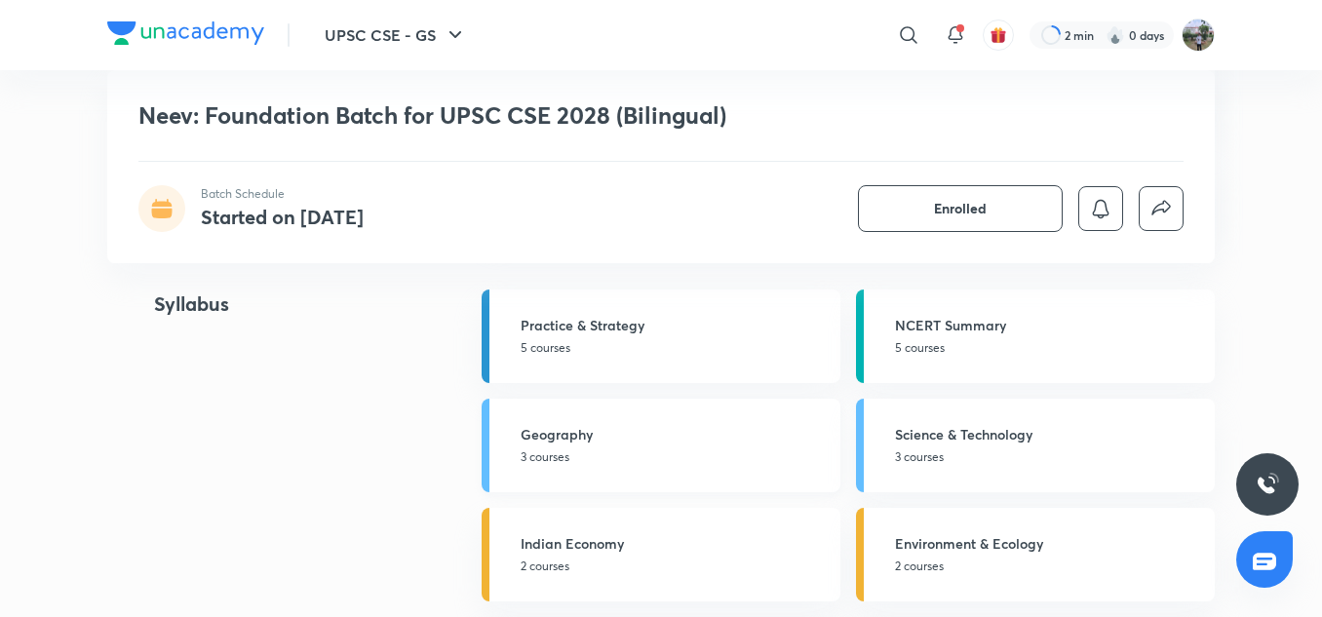
click at [551, 450] on p "3 courses" at bounding box center [674, 457] width 308 height 18
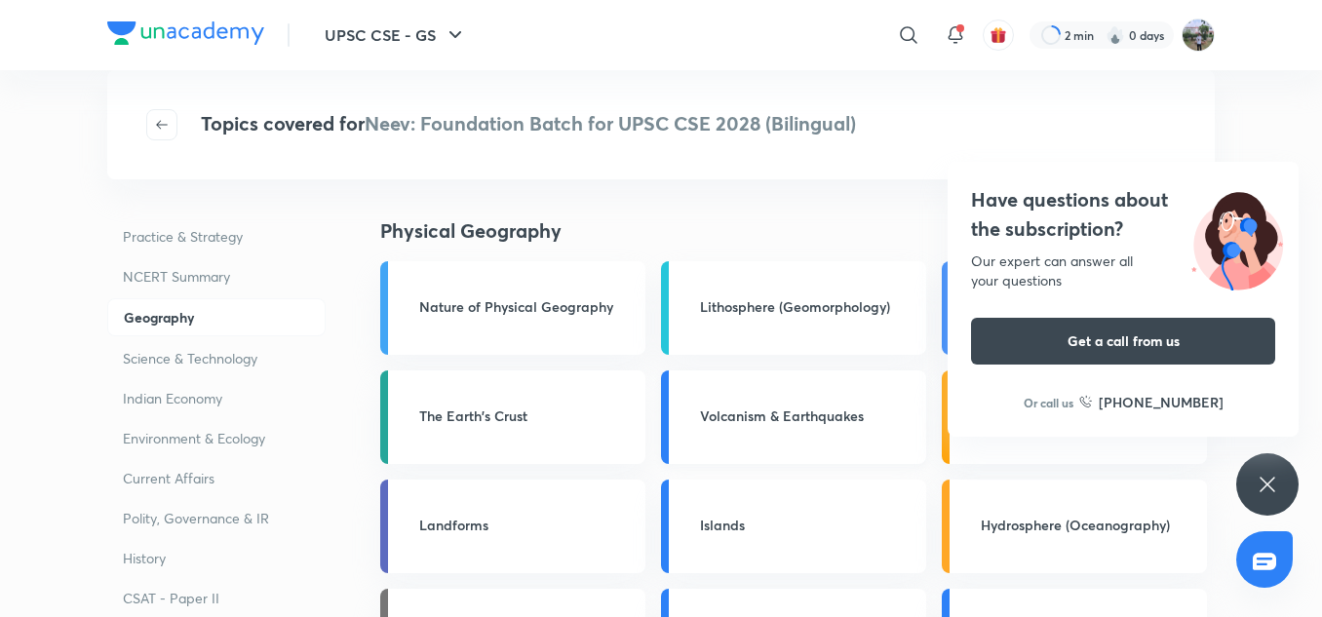
click at [789, 411] on h3 "Volcanism & Earthquakes" at bounding box center [807, 415] width 214 height 20
click at [791, 392] on div "Volcanism & Earthquakes" at bounding box center [793, 417] width 265 height 94
click at [1276, 464] on div "Have questions about the subscription? Our expert can answer all your questions…" at bounding box center [1267, 484] width 62 height 62
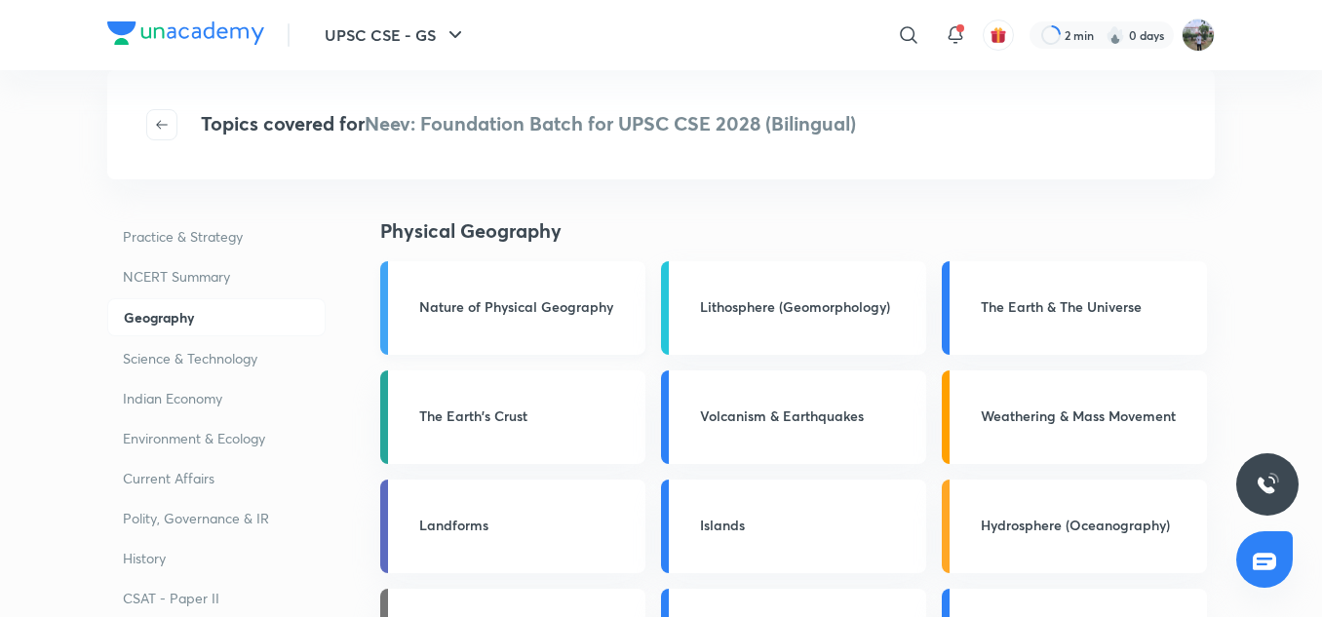
click at [463, 305] on h3 "Nature of Physical Geography" at bounding box center [526, 306] width 214 height 20
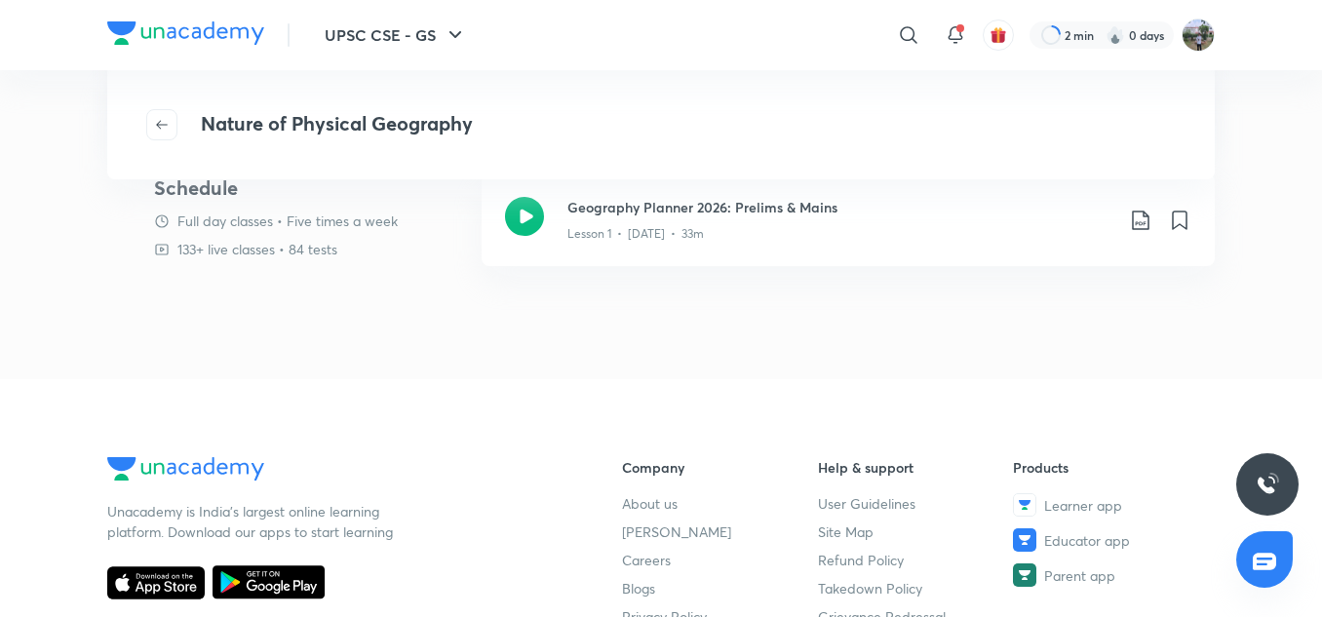
scroll to position [348, 0]
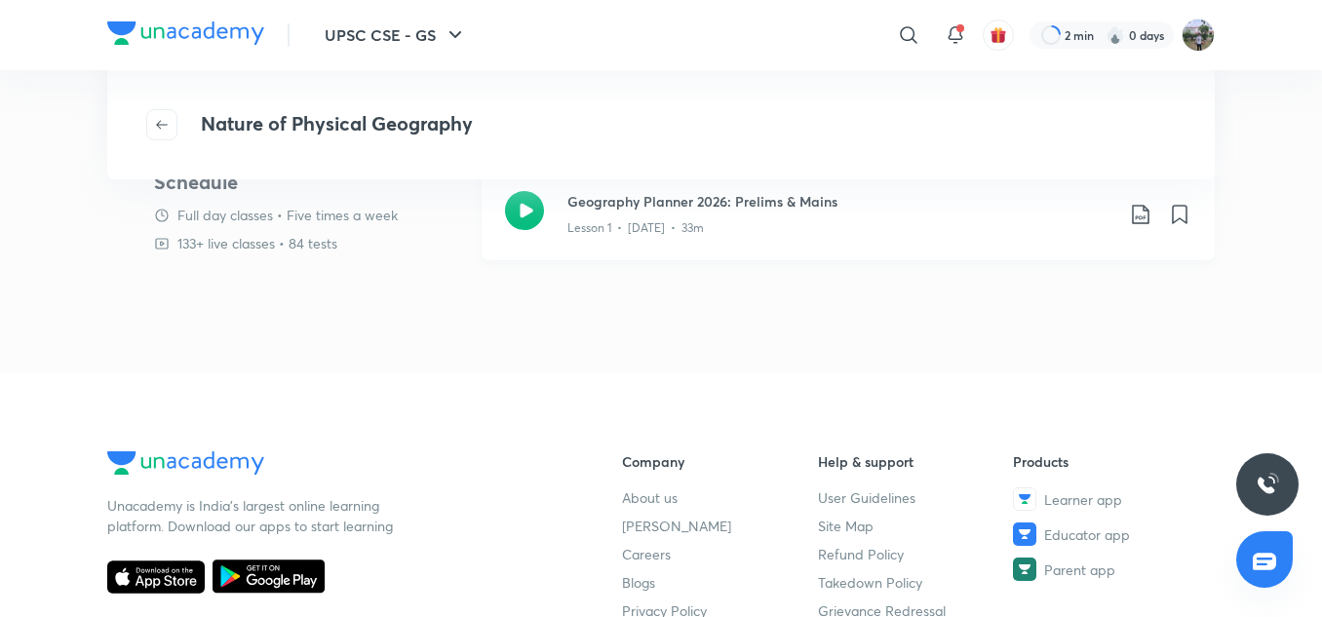
click at [527, 210] on icon at bounding box center [524, 210] width 39 height 39
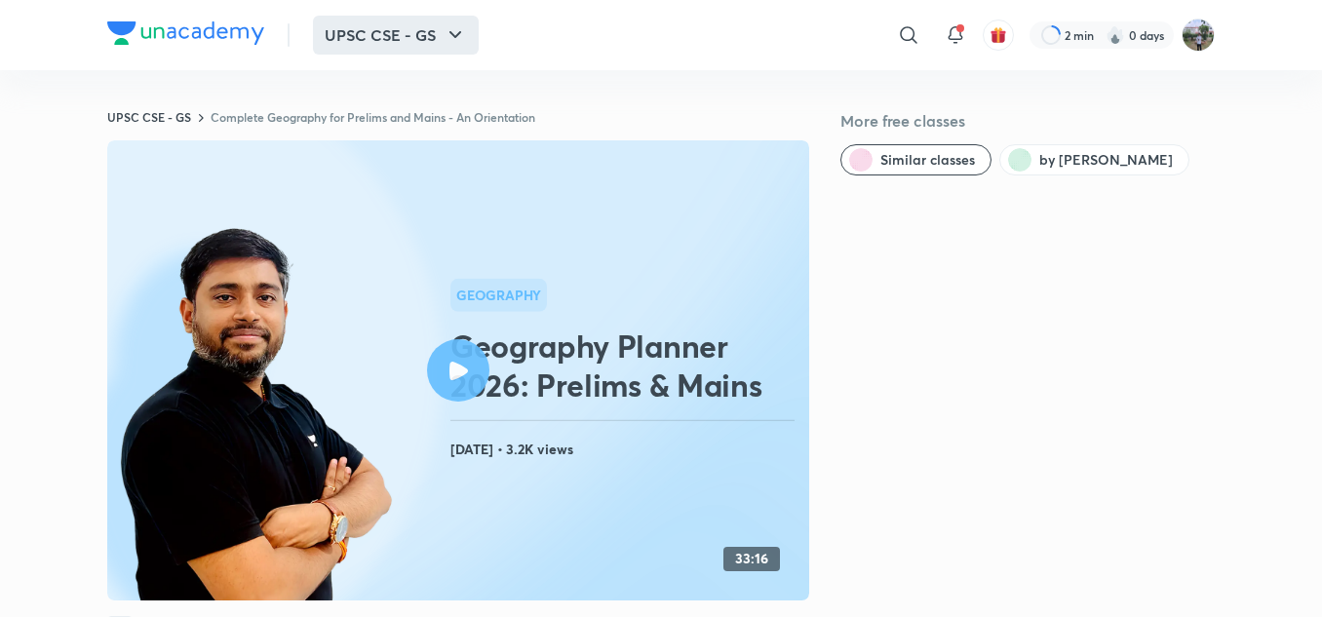
click at [357, 40] on button "UPSC CSE - GS" at bounding box center [396, 35] width 166 height 39
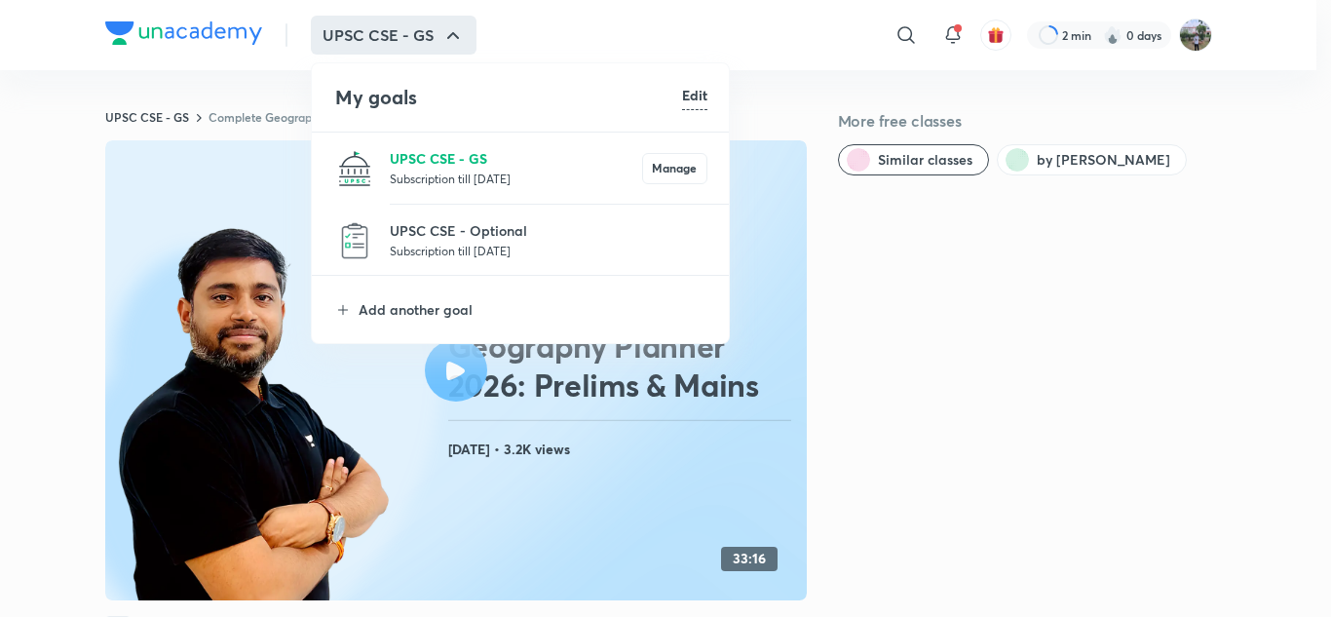
click at [455, 152] on p "UPSC CSE - GS" at bounding box center [516, 158] width 252 height 20
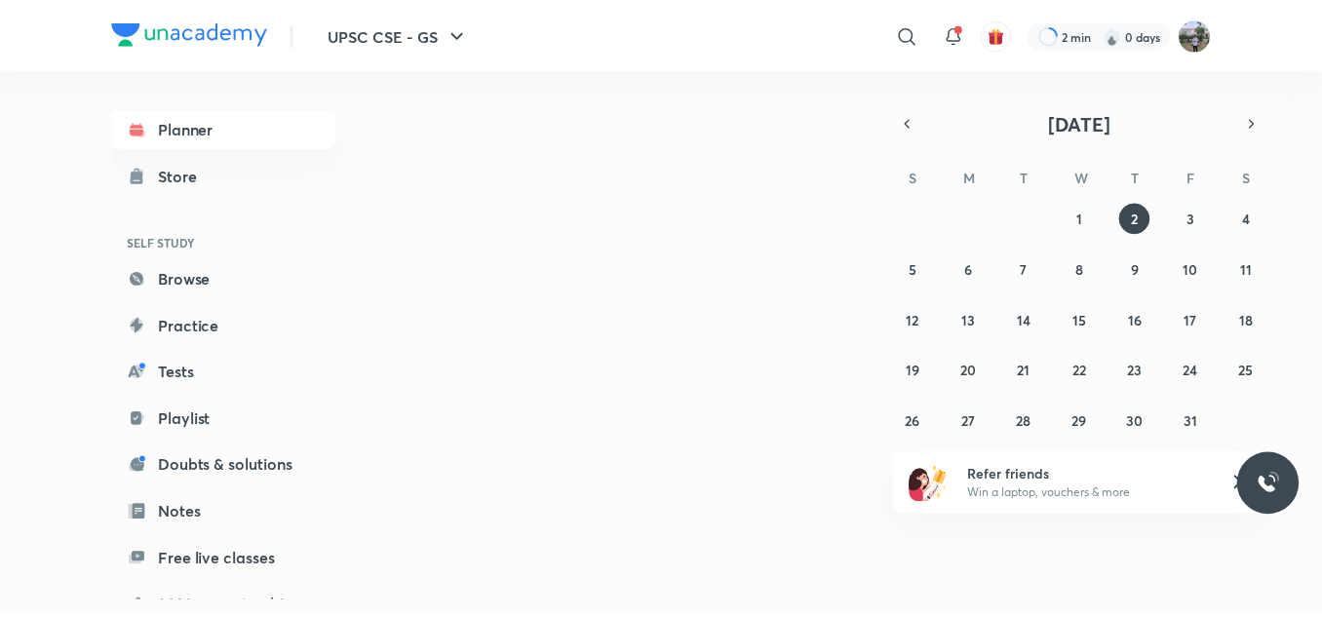
scroll to position [260, 0]
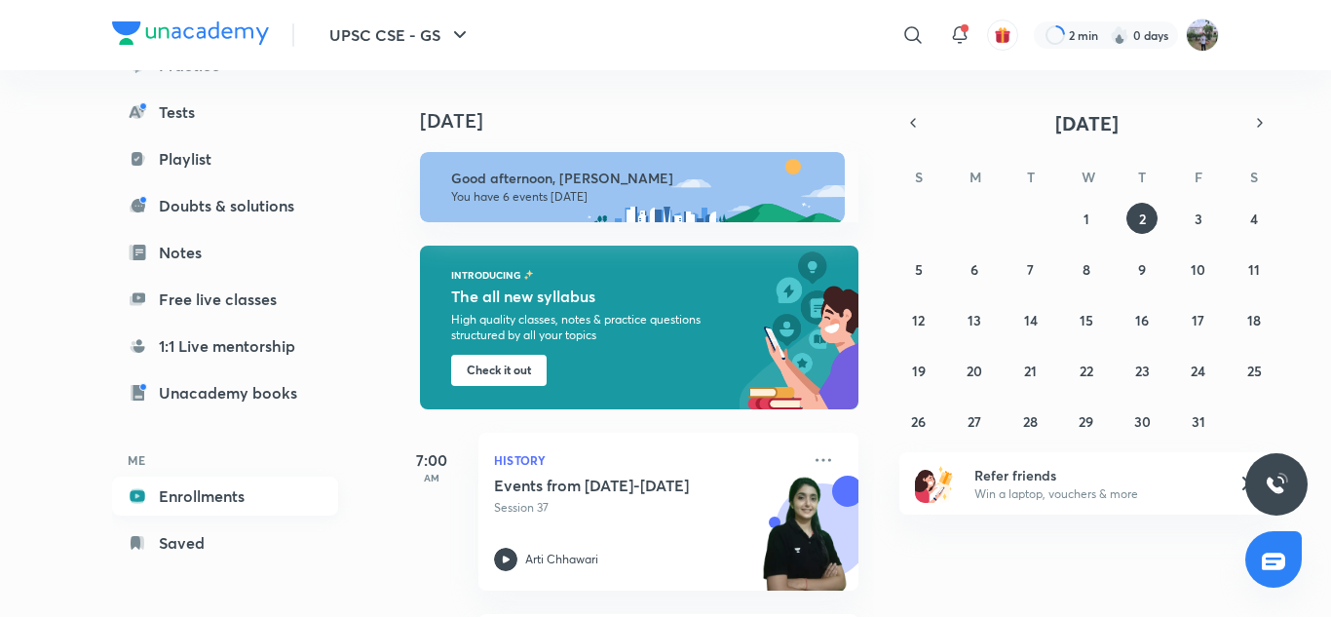
click at [213, 500] on link "Enrollments" at bounding box center [225, 496] width 226 height 39
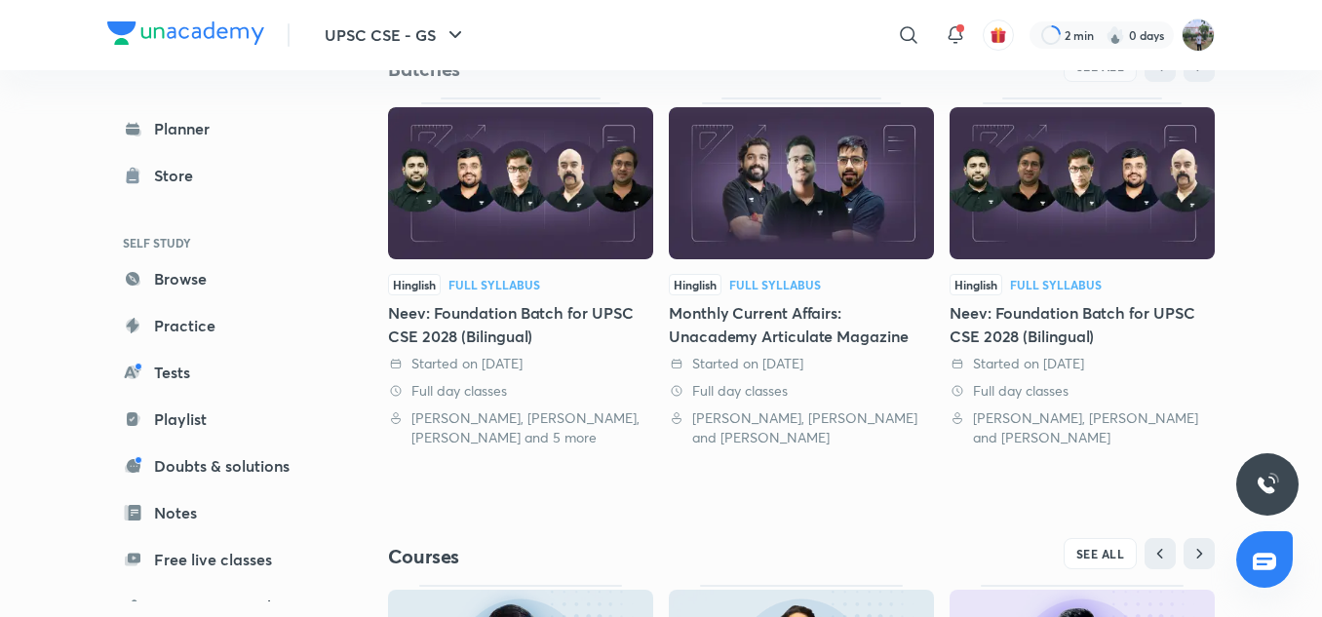
scroll to position [419, 0]
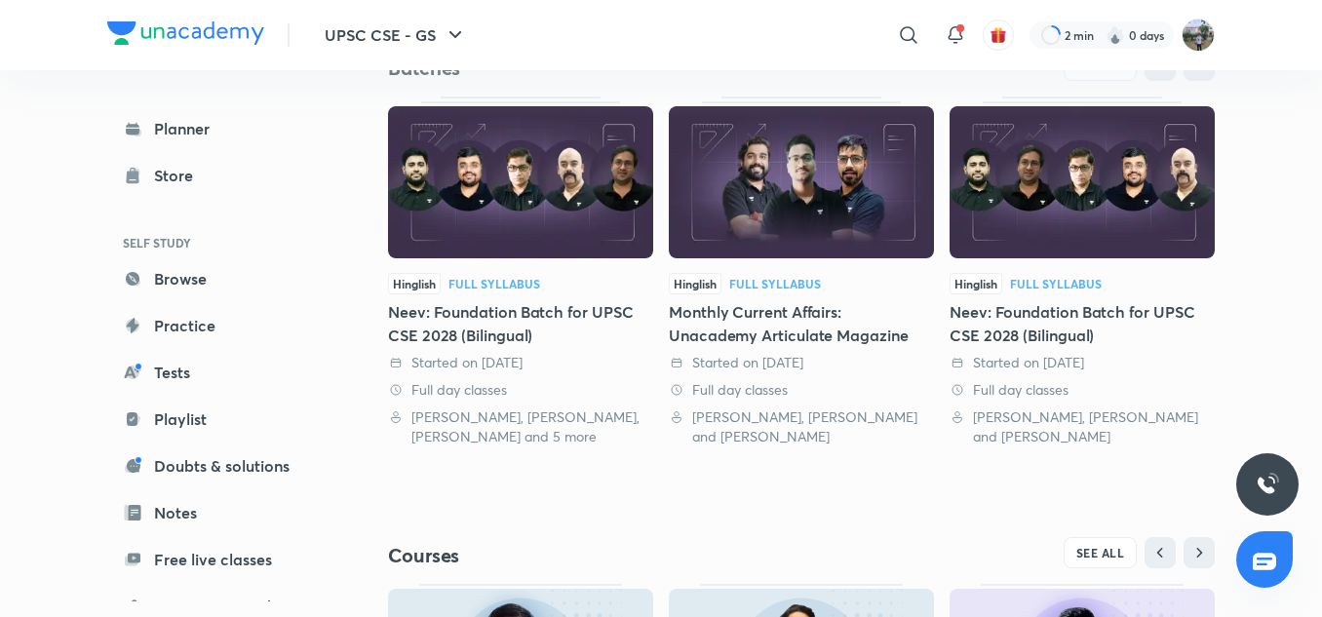
click at [788, 285] on div "Full Syllabus" at bounding box center [775, 284] width 92 height 12
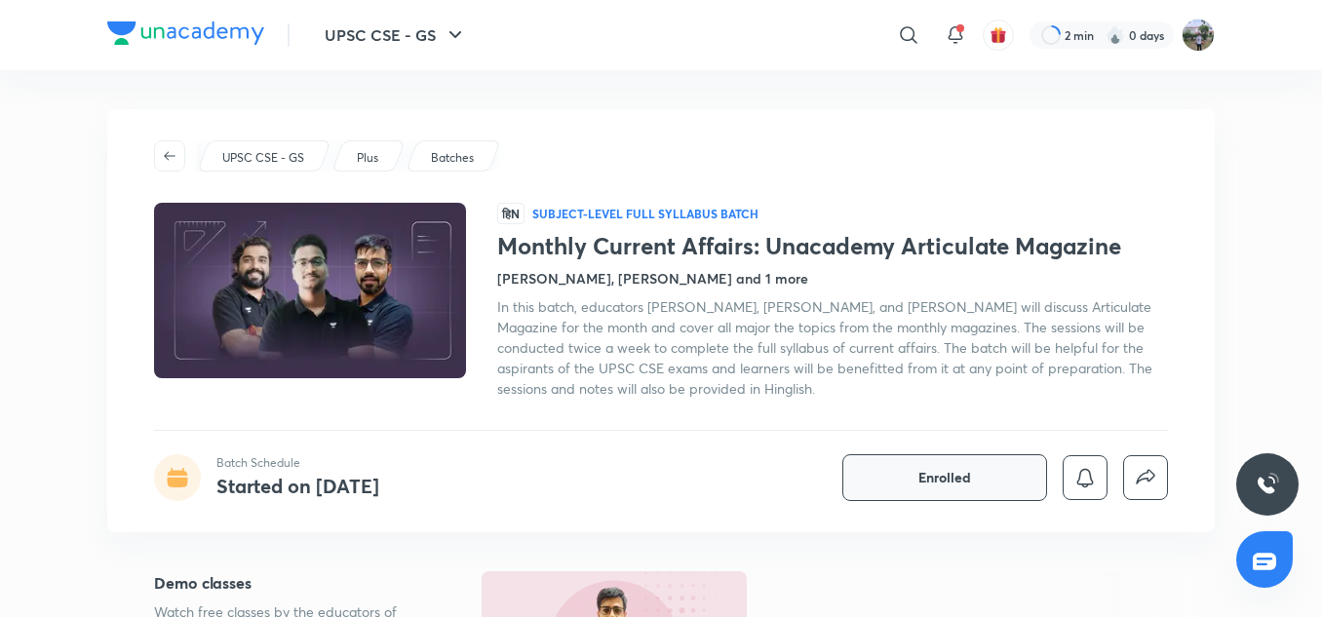
click at [976, 474] on button "Enrolled" at bounding box center [944, 477] width 205 height 47
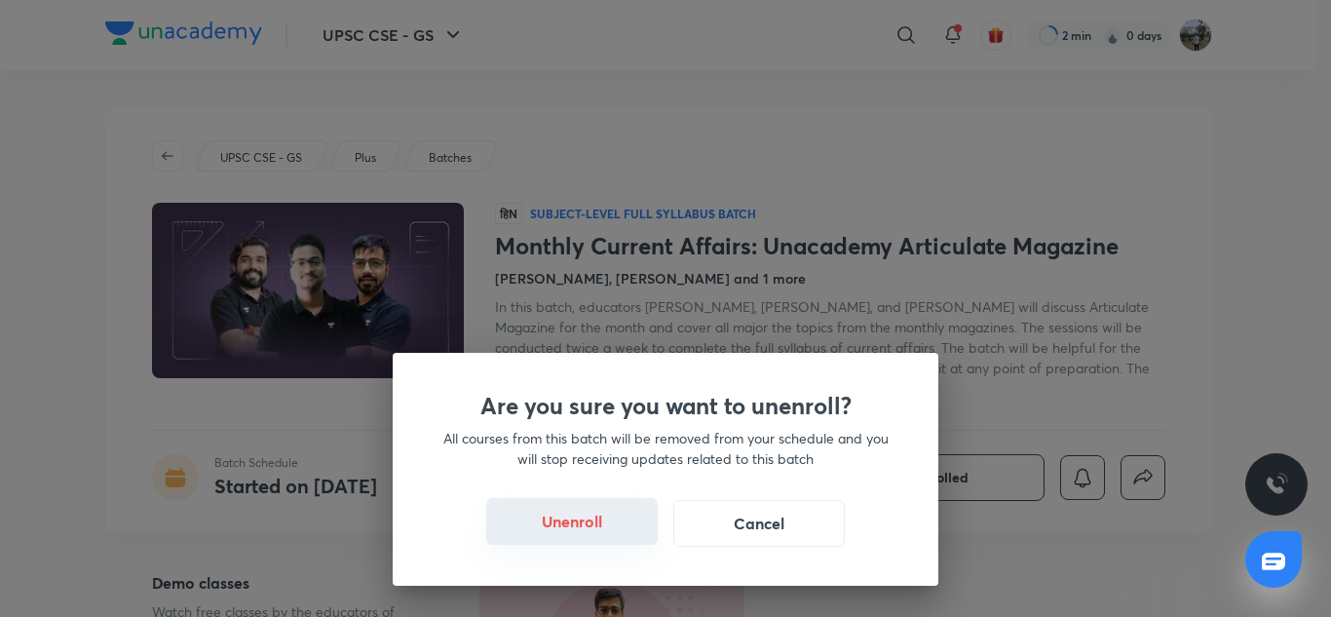
click at [610, 526] on button "Unenroll" at bounding box center [572, 521] width 172 height 47
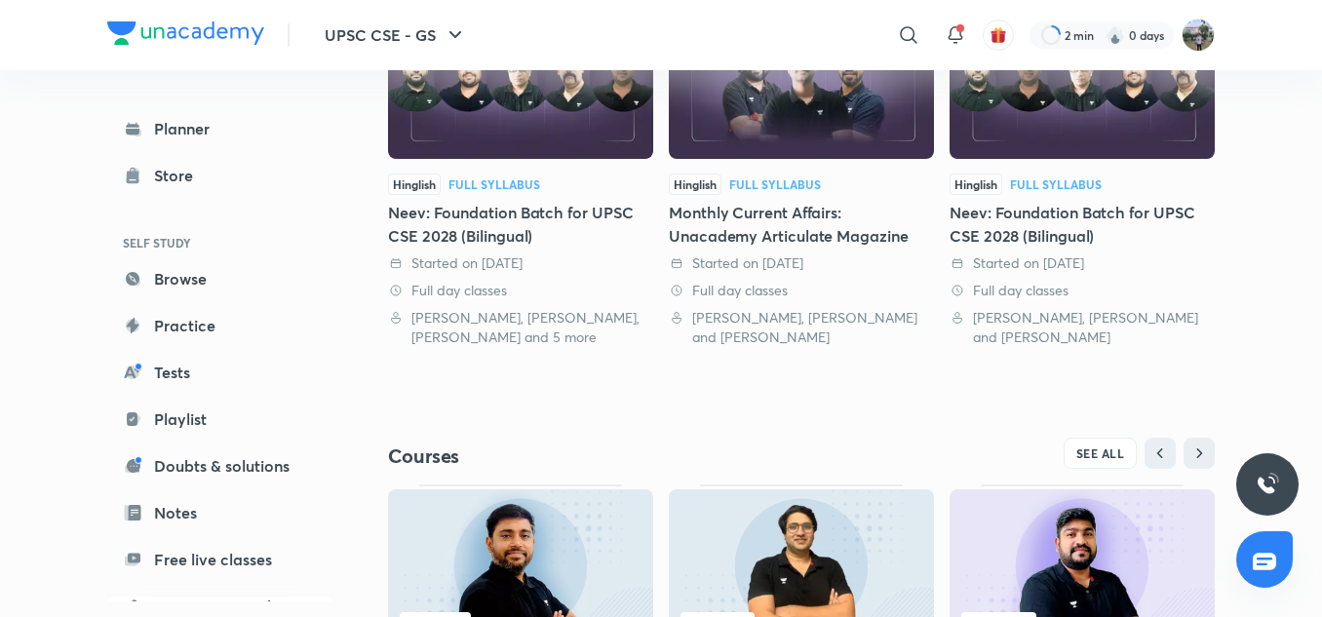
scroll to position [748, 0]
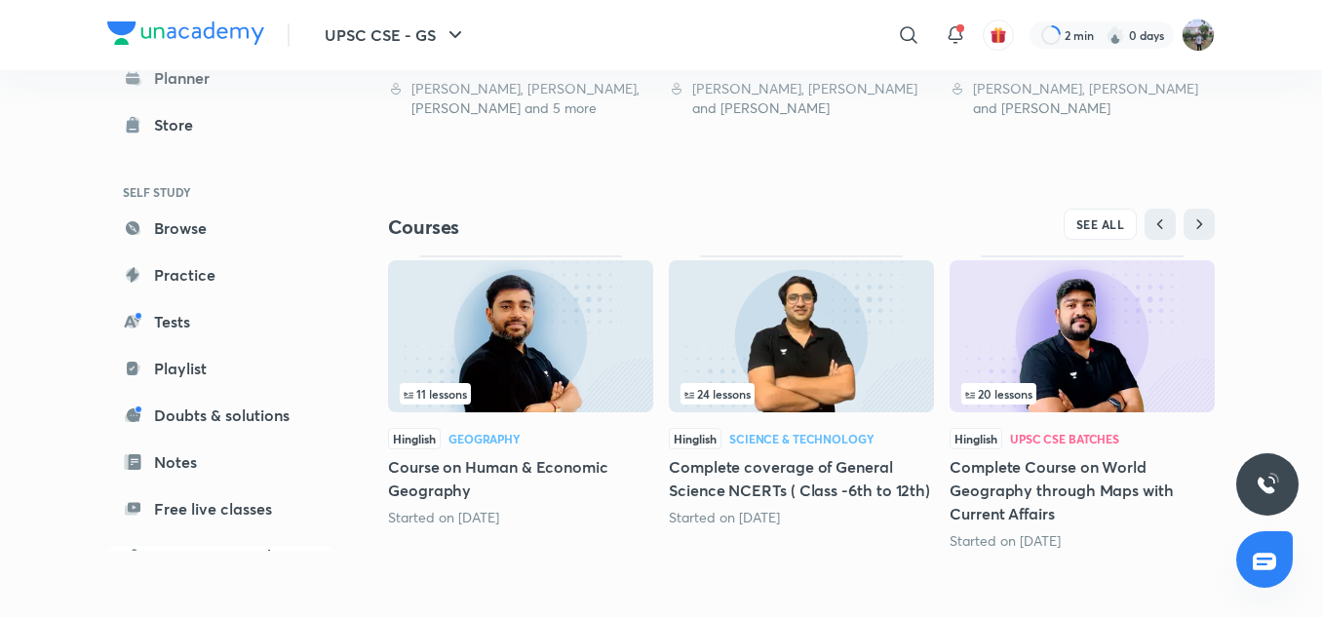
click at [480, 437] on div "Geography" at bounding box center [484, 439] width 72 height 12
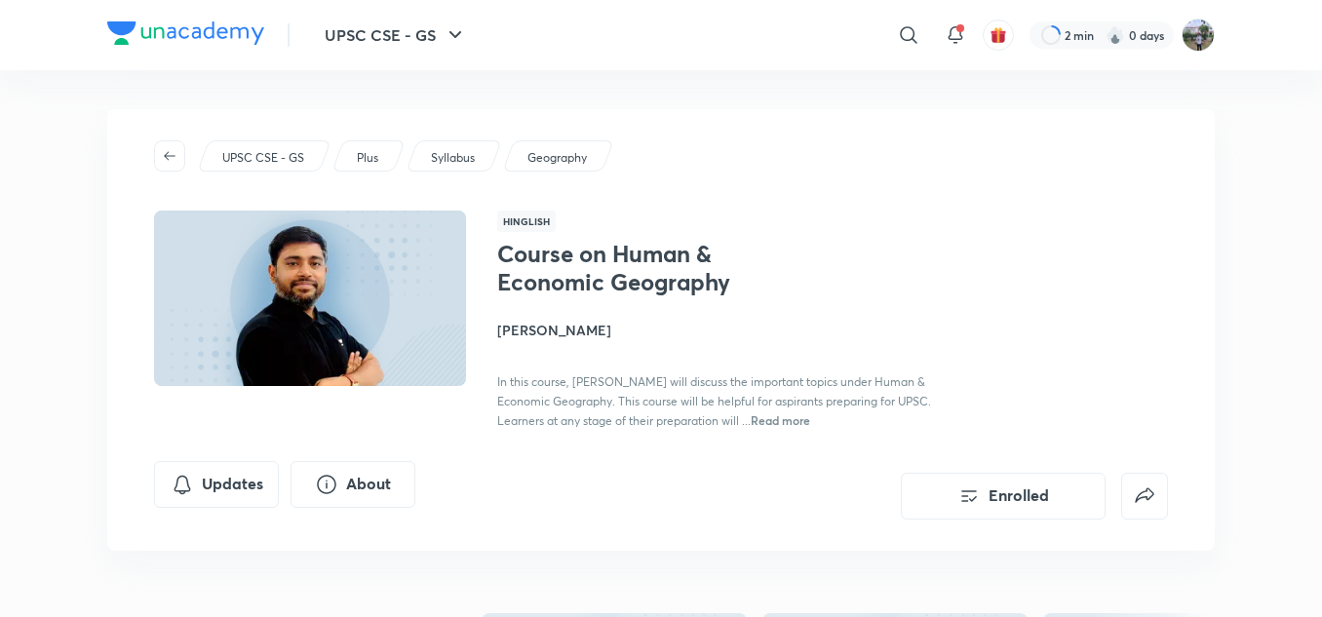
click at [561, 320] on h4 "Sudarshan Gurjar" at bounding box center [715, 330] width 437 height 20
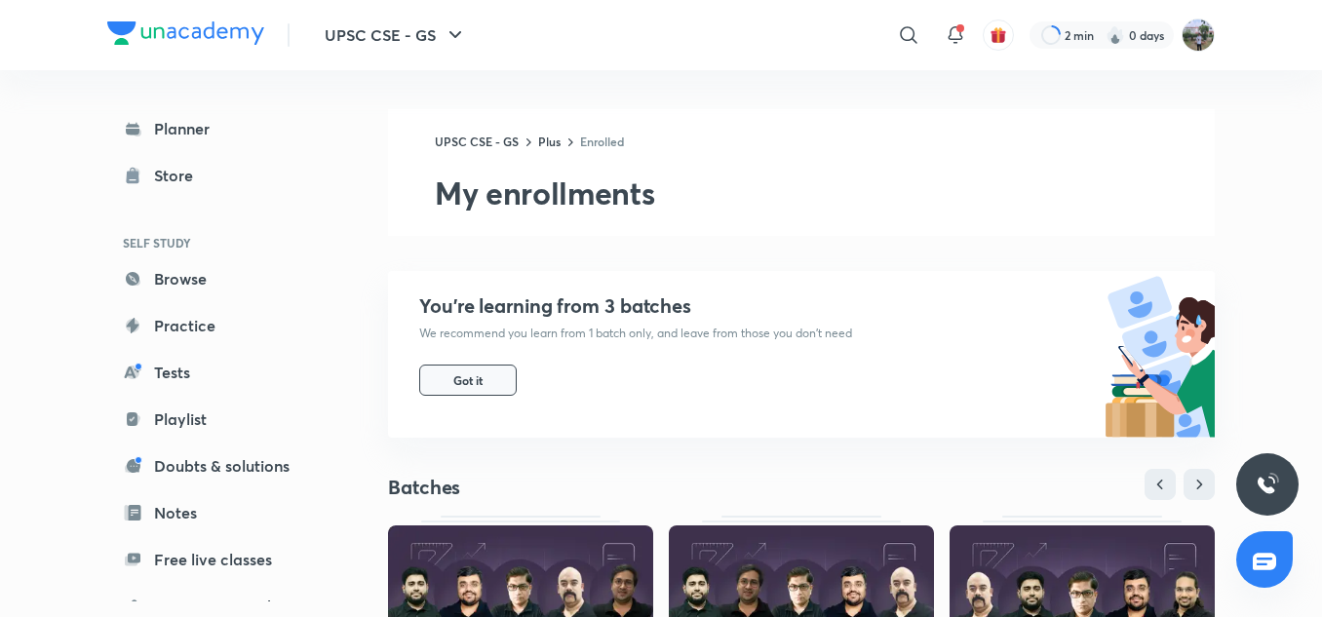
click at [468, 379] on span "Got it" at bounding box center [467, 380] width 29 height 16
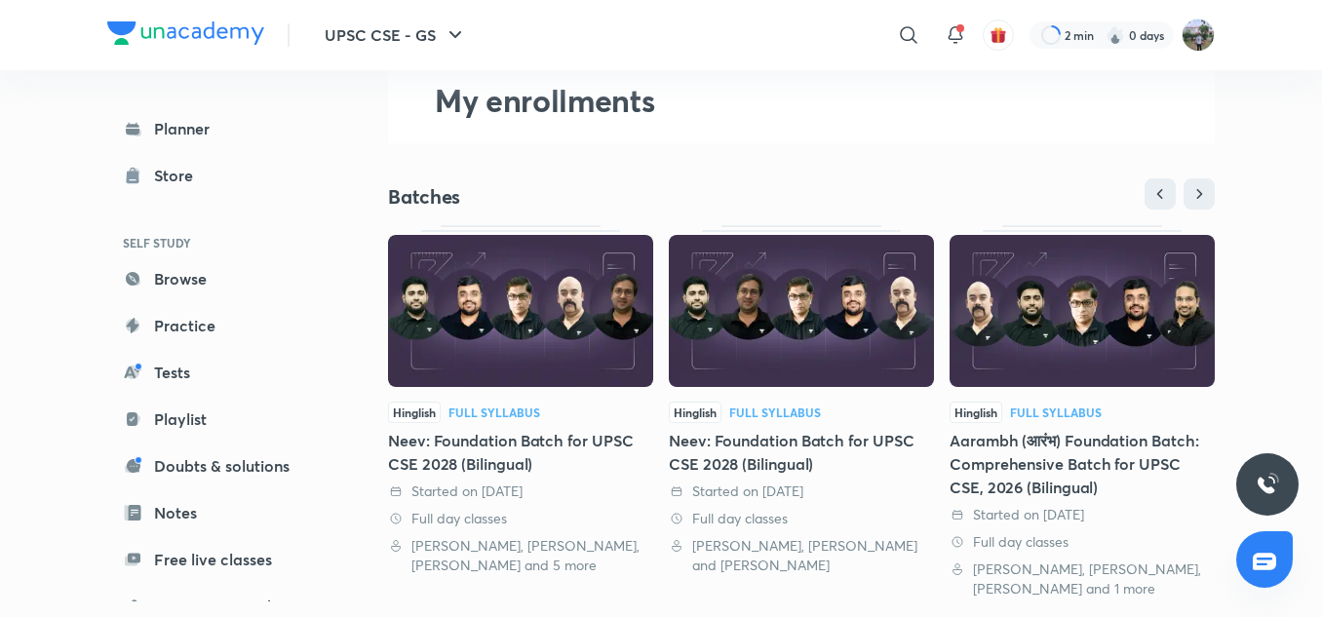
scroll to position [94, 0]
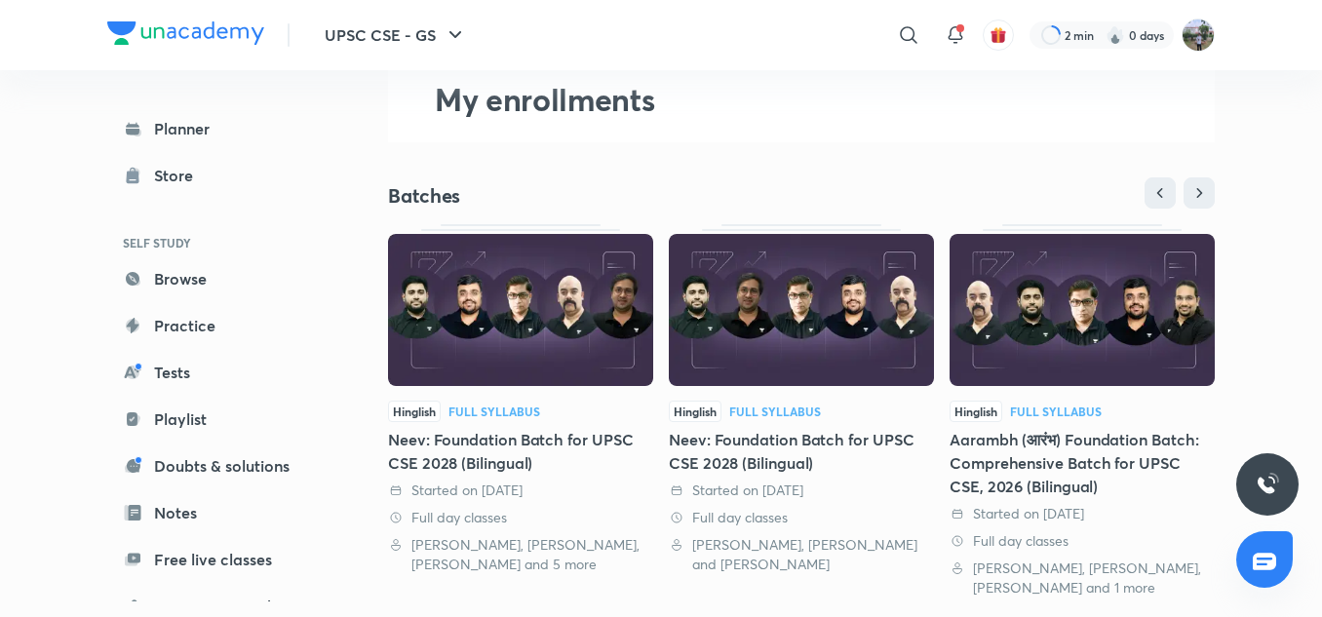
click at [499, 406] on div "Full Syllabus" at bounding box center [494, 411] width 92 height 12
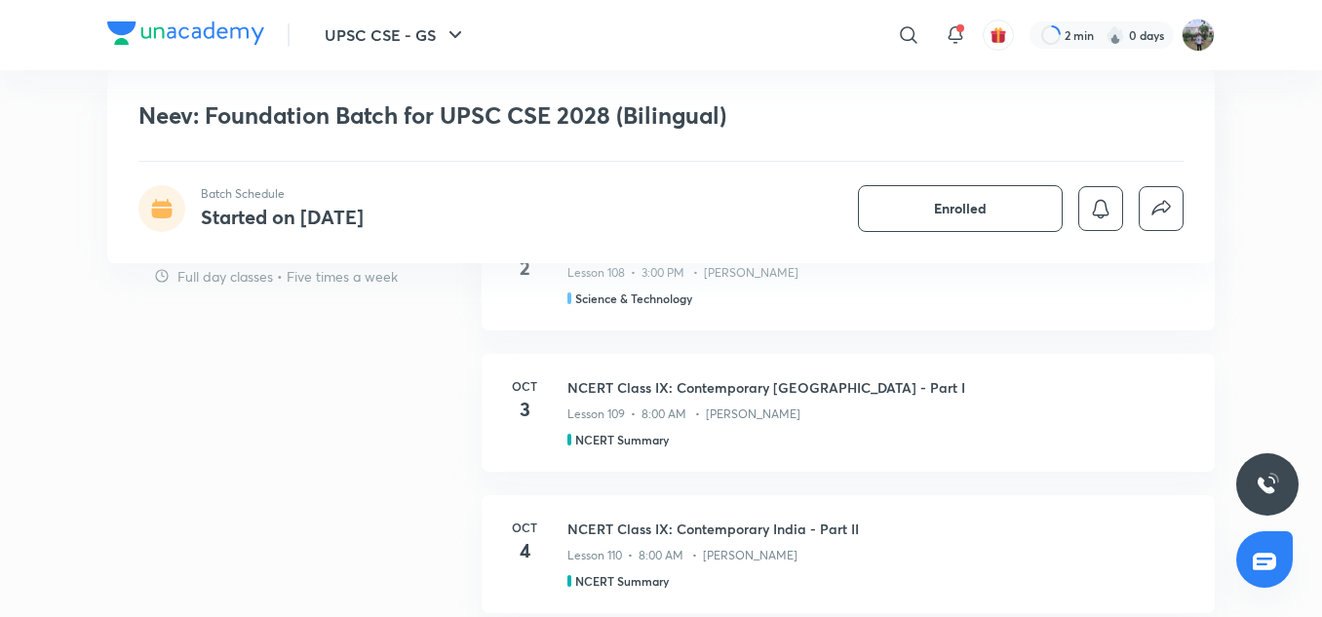
scroll to position [1296, 0]
click at [627, 388] on h3 "NCERT Class IX: Contemporary India - Part I" at bounding box center [879, 388] width 624 height 20
click at [612, 438] on h5 "NCERT Summary" at bounding box center [622, 441] width 94 height 18
click at [580, 409] on p "Lesson 109 • 8:00 AM • Sumit Konde" at bounding box center [683, 415] width 233 height 18
click at [638, 380] on h3 "NCERT Class IX: Contemporary India - Part I" at bounding box center [879, 388] width 624 height 20
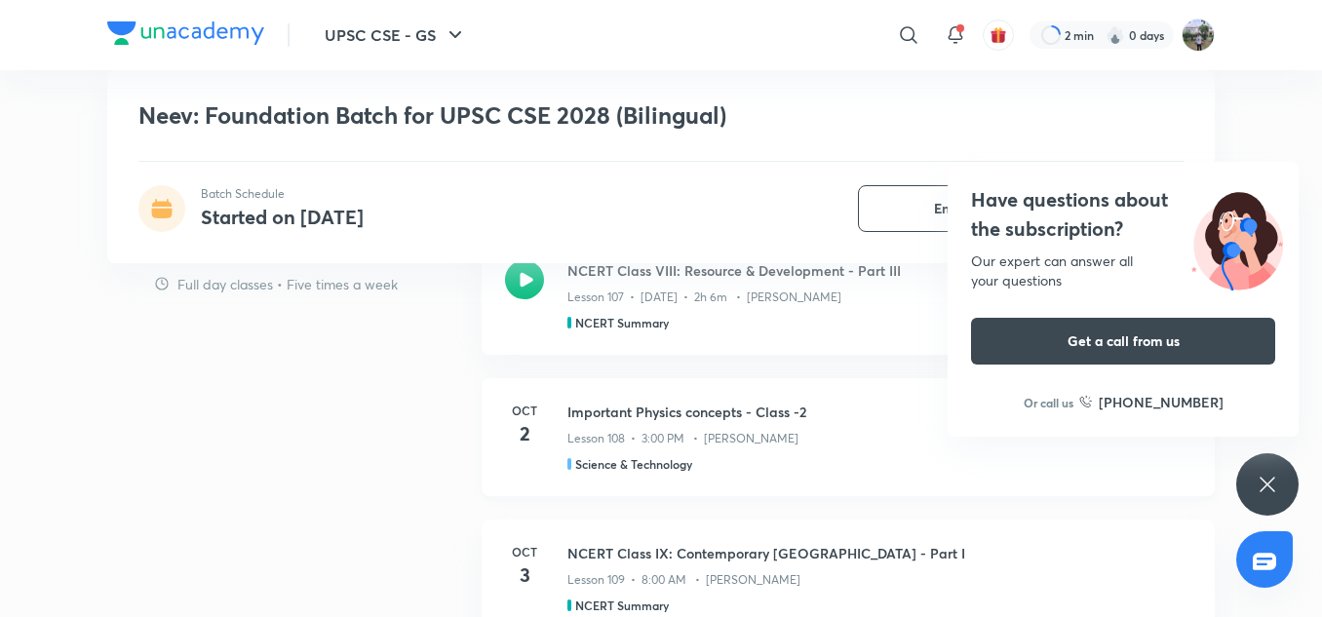
scroll to position [1130, 0]
click at [619, 415] on h3 "Important Physics concepts - Class -2" at bounding box center [879, 414] width 624 height 20
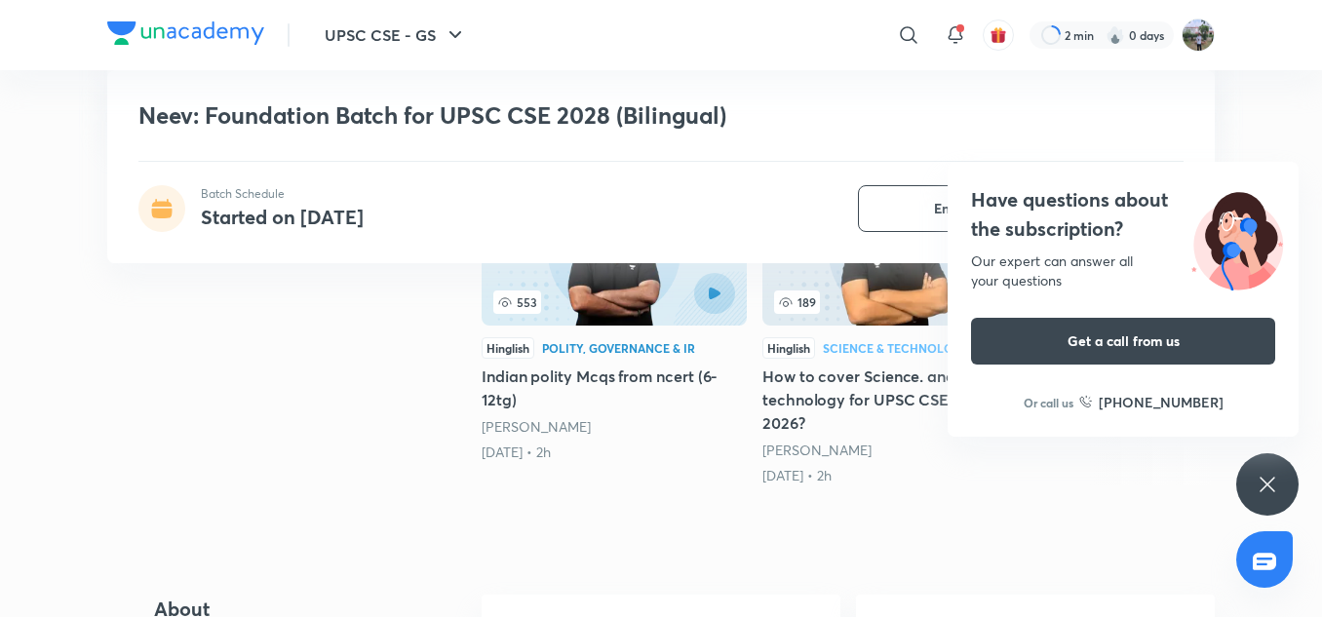
scroll to position [0, 0]
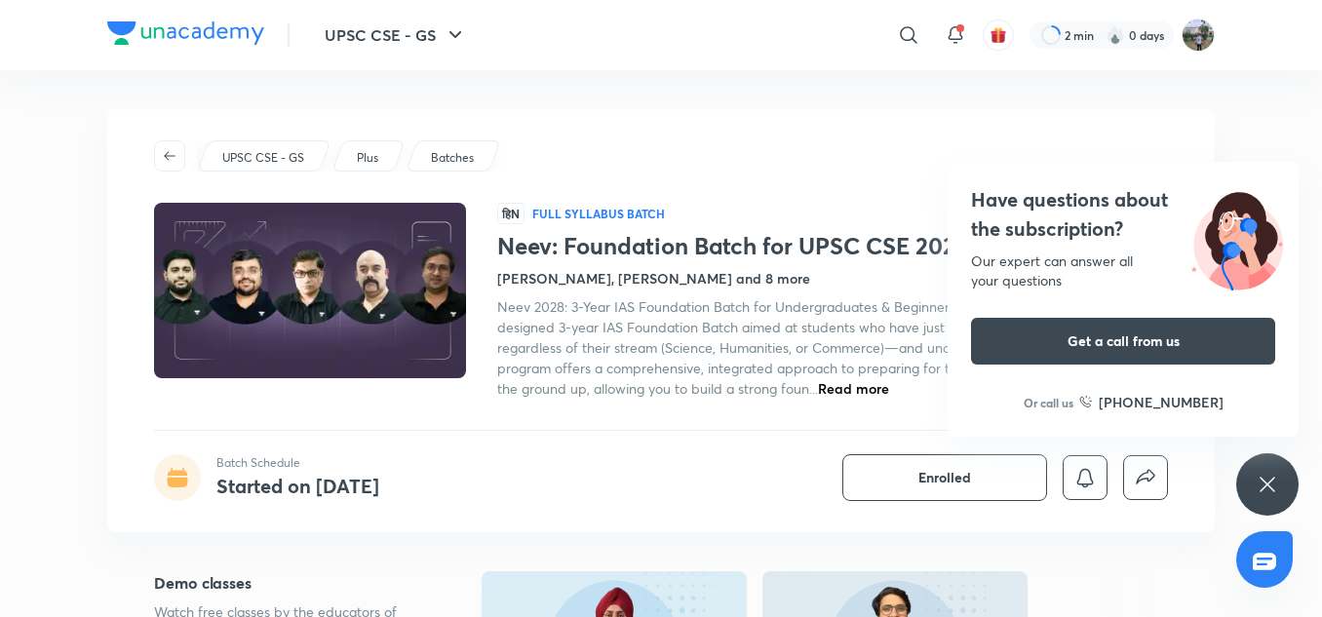
click at [238, 153] on p "UPSC CSE - GS" at bounding box center [263, 158] width 82 height 18
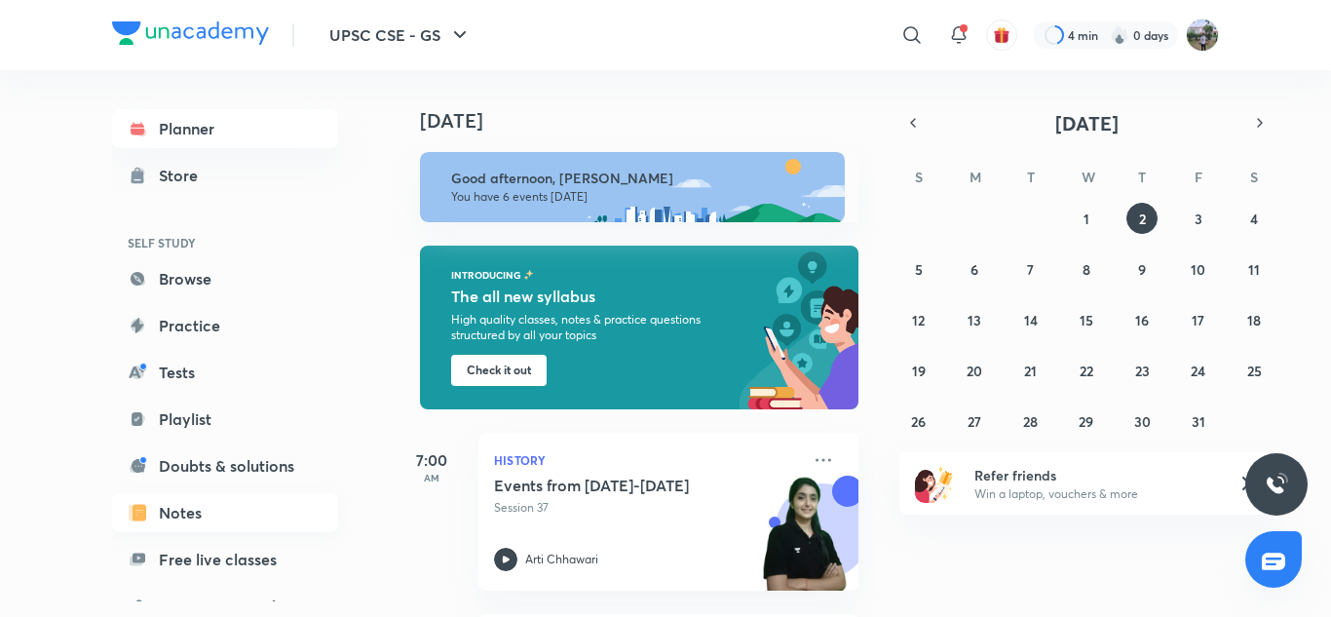
click at [187, 507] on link "Notes" at bounding box center [225, 512] width 226 height 39
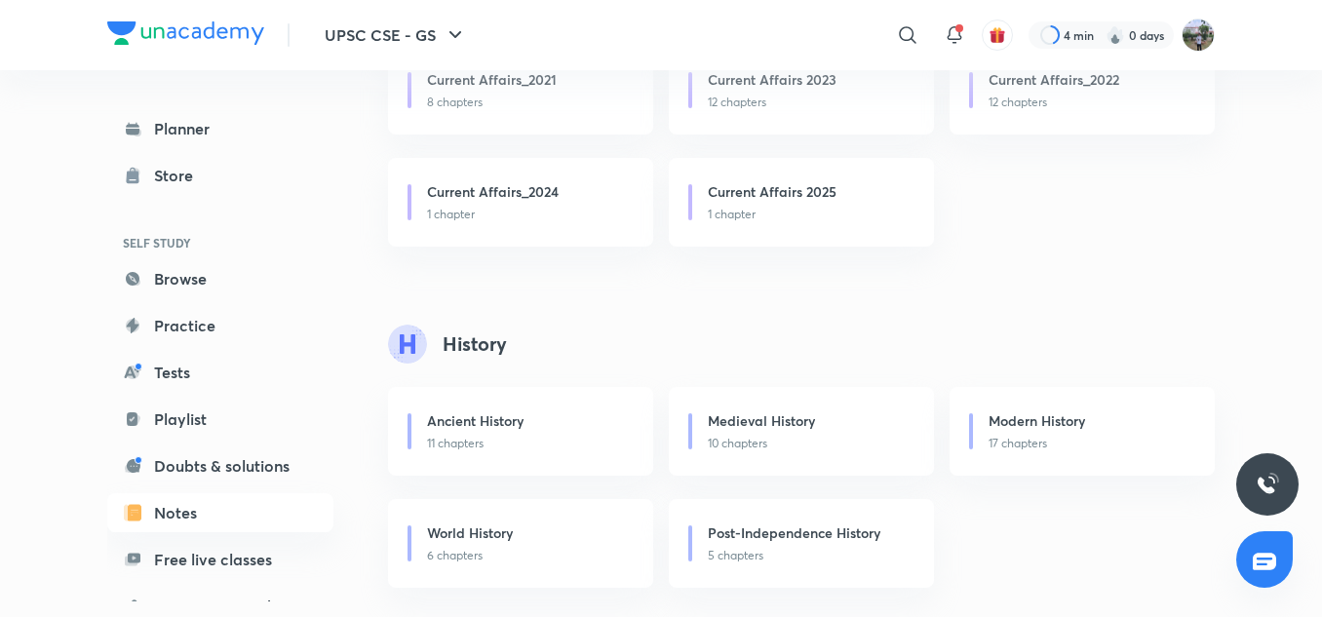
scroll to position [892, 0]
click at [481, 414] on h6 "Ancient History" at bounding box center [475, 419] width 96 height 20
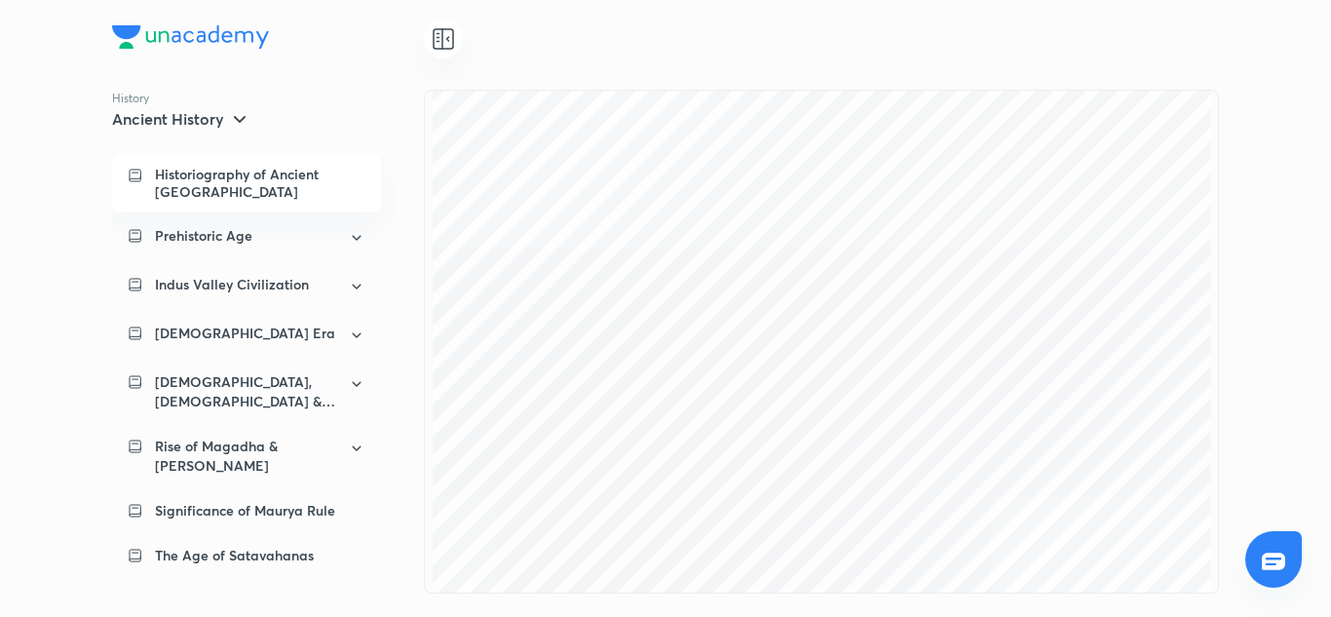
scroll to position [3905, 0]
click at [204, 226] on p "Prehistoric Age" at bounding box center [203, 235] width 97 height 19
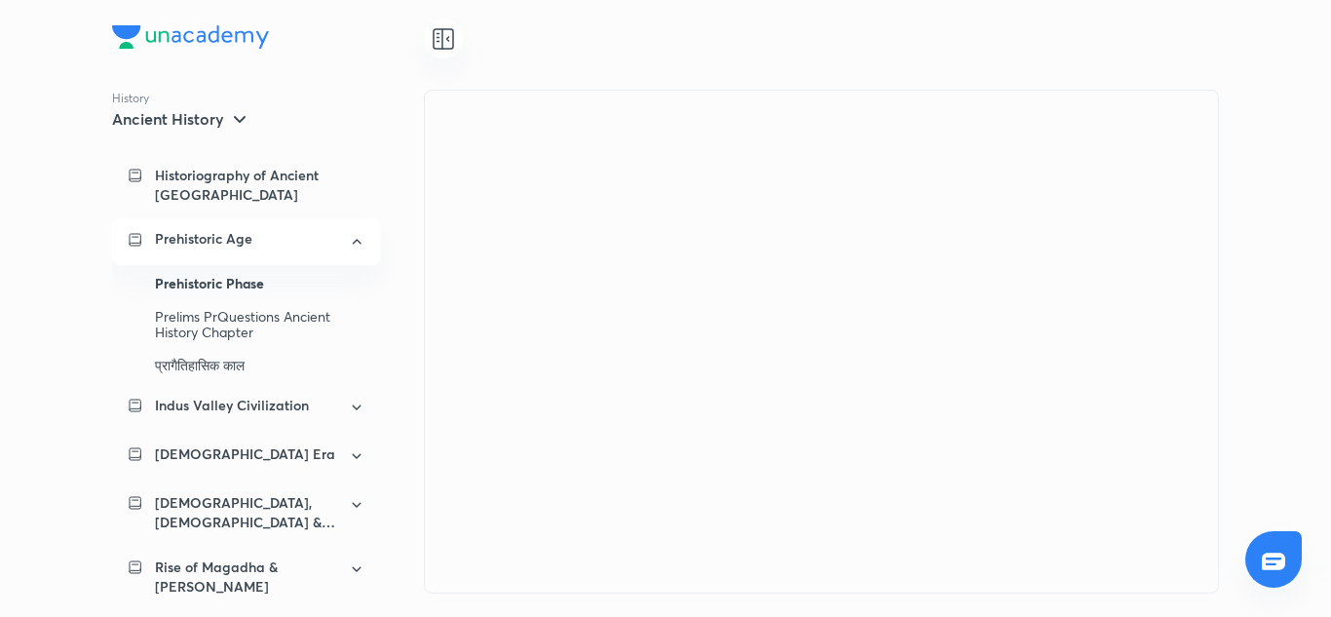
scroll to position [0, 0]
click at [235, 300] on div "Prelims PrQuestions Ancient History Chapter" at bounding box center [260, 324] width 211 height 49
click at [200, 267] on div "Prehistoric Phase" at bounding box center [260, 283] width 211 height 33
